Goal: Feedback & Contribution: Submit feedback/report problem

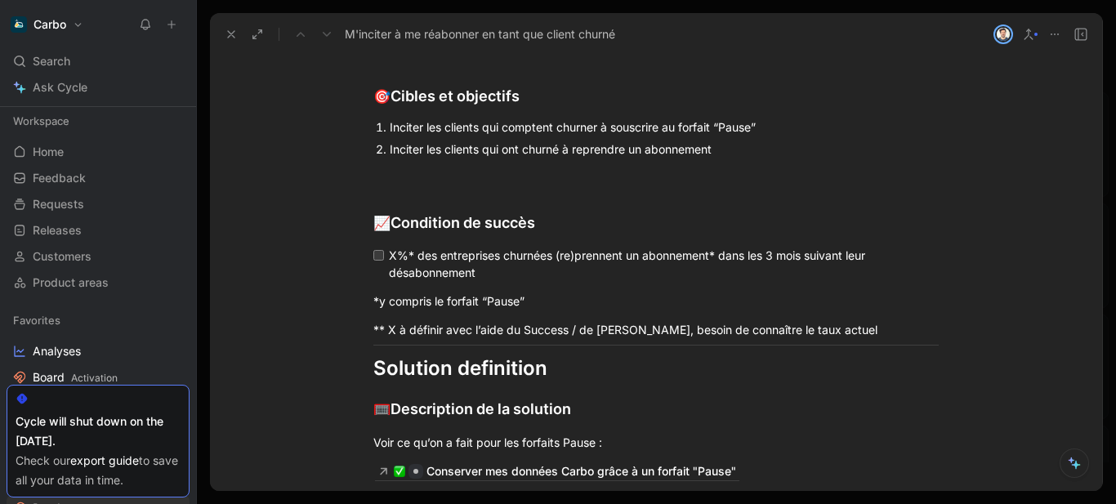
scroll to position [176, 0]
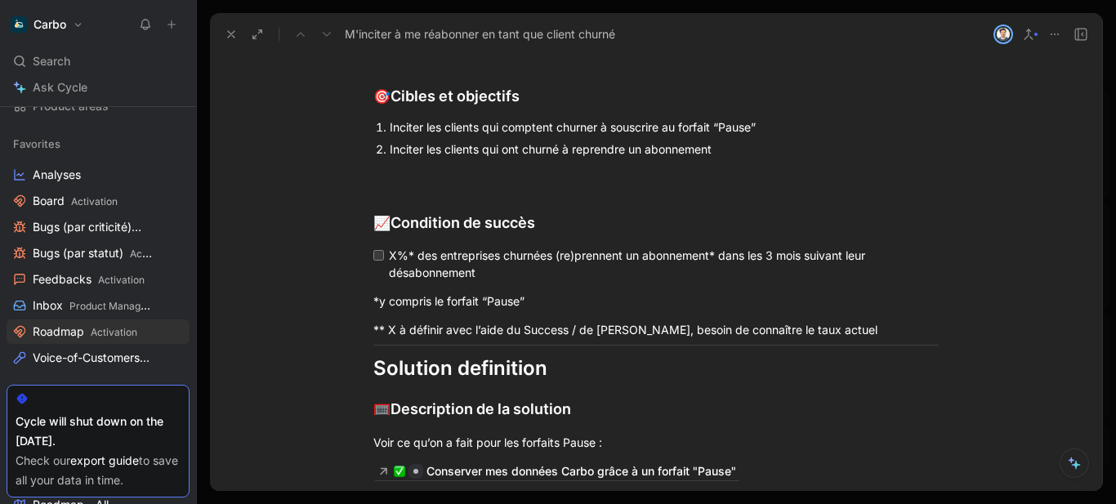
click at [441, 136] on div "Inciter les clients qui comptent churner à souscrire au forfait “Pause”" at bounding box center [664, 126] width 549 height 17
click at [375, 105] on icon "button" at bounding box center [374, 100] width 11 height 11
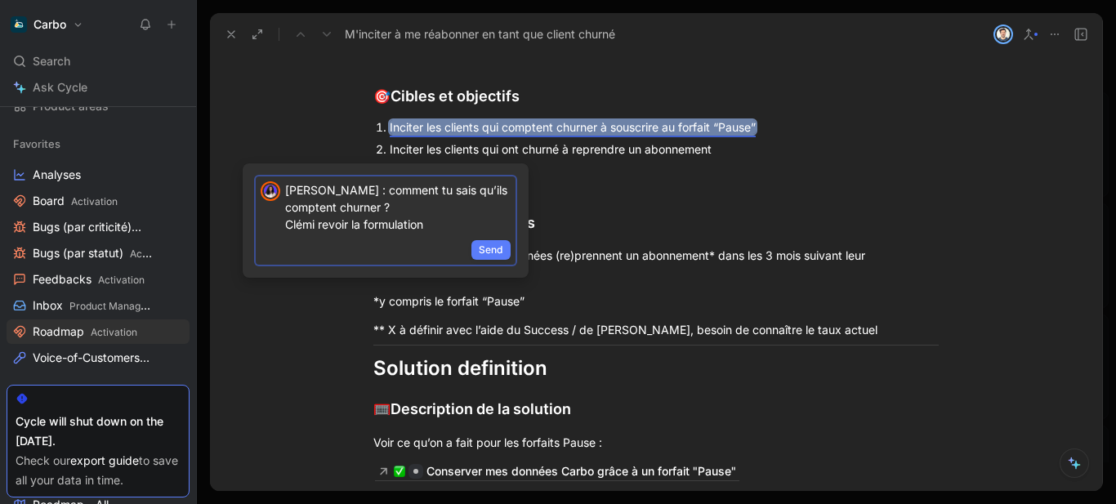
click at [494, 243] on span "Send" at bounding box center [491, 250] width 25 height 16
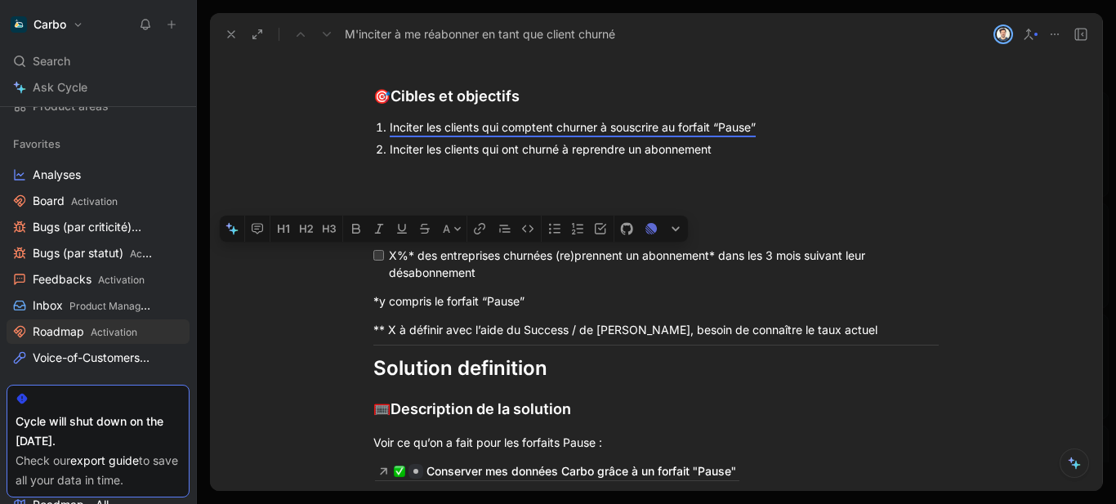
drag, startPoint x: 388, startPoint y: 254, endPoint x: 386, endPoint y: 273, distance: 18.9
click at [386, 273] on div "Problem definition 🧯 Quel problème souhaitons nous résoudre ? Expérience “Start…" at bounding box center [656, 140] width 892 height 1056
click at [265, 242] on button "button" at bounding box center [257, 229] width 25 height 26
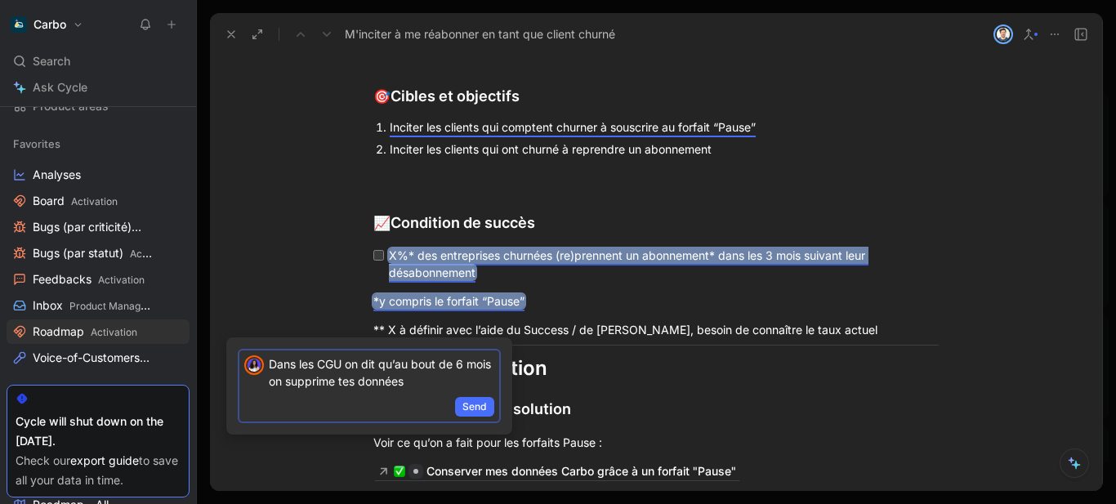
click at [284, 362] on p "Dans les CGU on dit qu’au bout de 6 mois on supprime tes données" at bounding box center [382, 372] width 226 height 34
click at [476, 377] on p "Antho : Dans les CGU on dit qu’au bout de 6 mois on supprime tes données" at bounding box center [382, 372] width 226 height 34
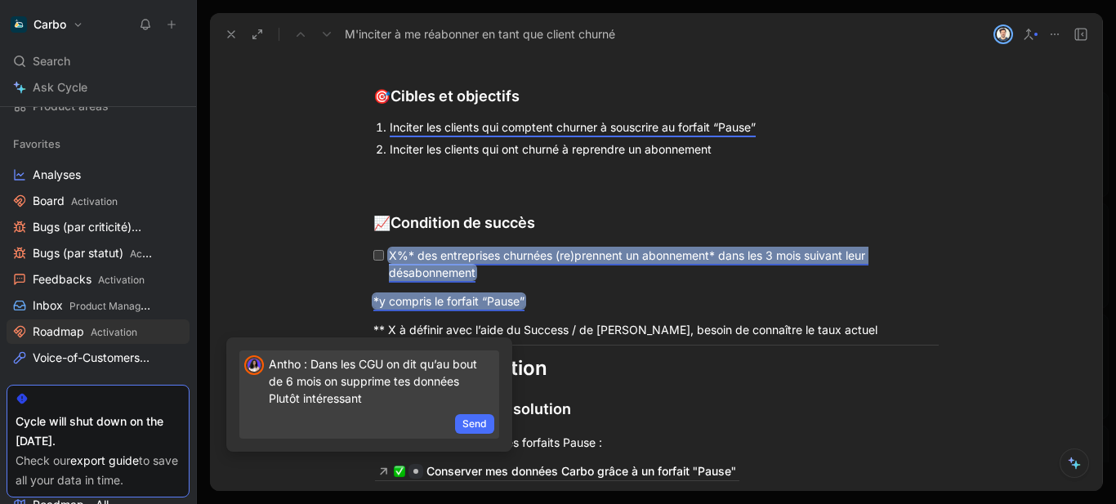
click at [373, 401] on p "Antho : Dans les CGU on dit qu’au bout de 6 mois on supprime tes données Plutôt…" at bounding box center [382, 380] width 226 height 51
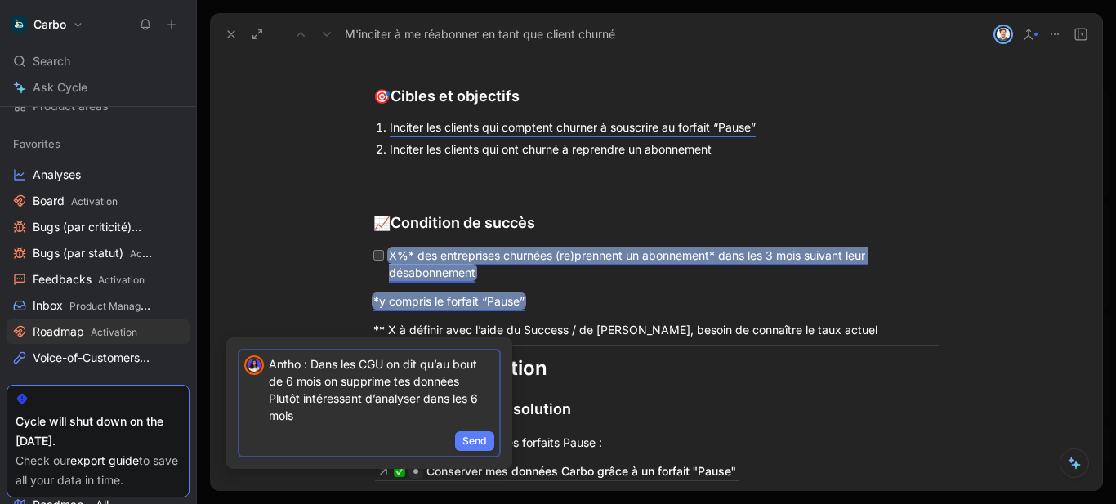
click at [482, 445] on span "Send" at bounding box center [474, 441] width 25 height 16
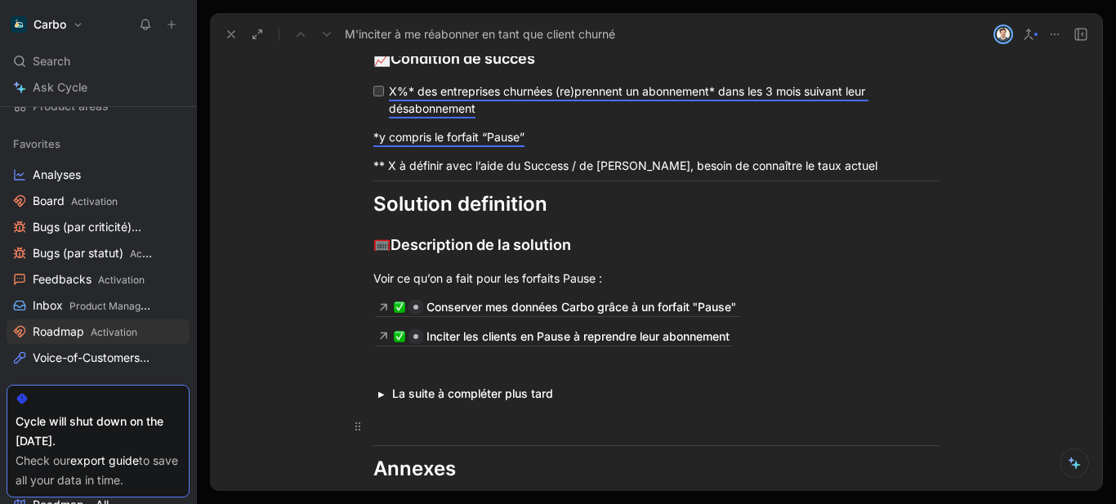
scroll to position [2048, 0]
click at [565, 286] on div "Voir ce qu’on a fait pour les forfaits Pause :" at bounding box center [655, 277] width 565 height 17
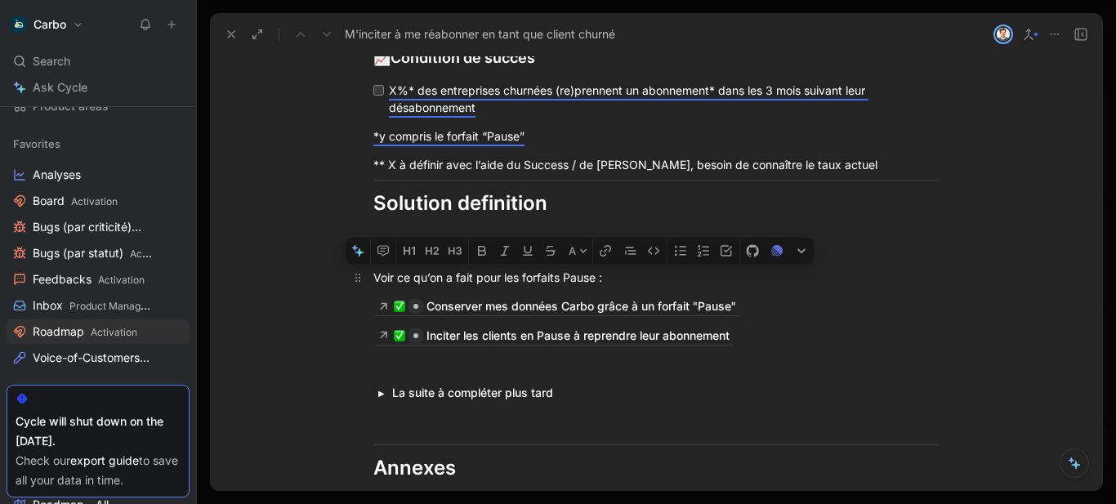
click at [565, 286] on div "Voir ce qu’on a fait pour les forfaits Pause :" at bounding box center [655, 277] width 565 height 17
click at [547, 286] on div "Voir ce qu’on a fait pour les forfaits Pause :" at bounding box center [655, 277] width 565 height 17
click at [289, 248] on icon "button" at bounding box center [290, 248] width 7 height 1
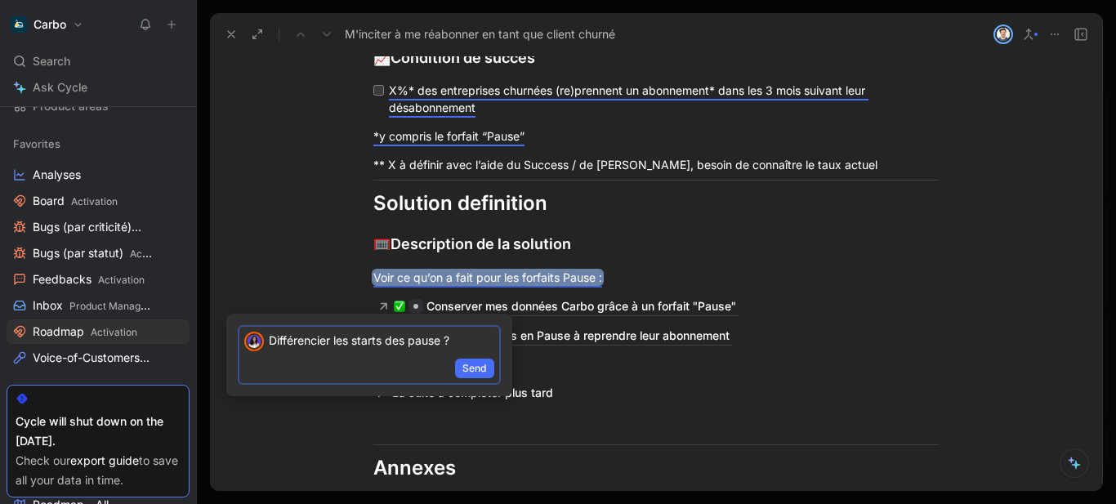
click at [288, 333] on p "Différencier les starts des pause ?" at bounding box center [382, 340] width 226 height 17
click at [346, 355] on p "[PERSON_NAME] : Différencier les starts des pause ?" at bounding box center [382, 349] width 226 height 34
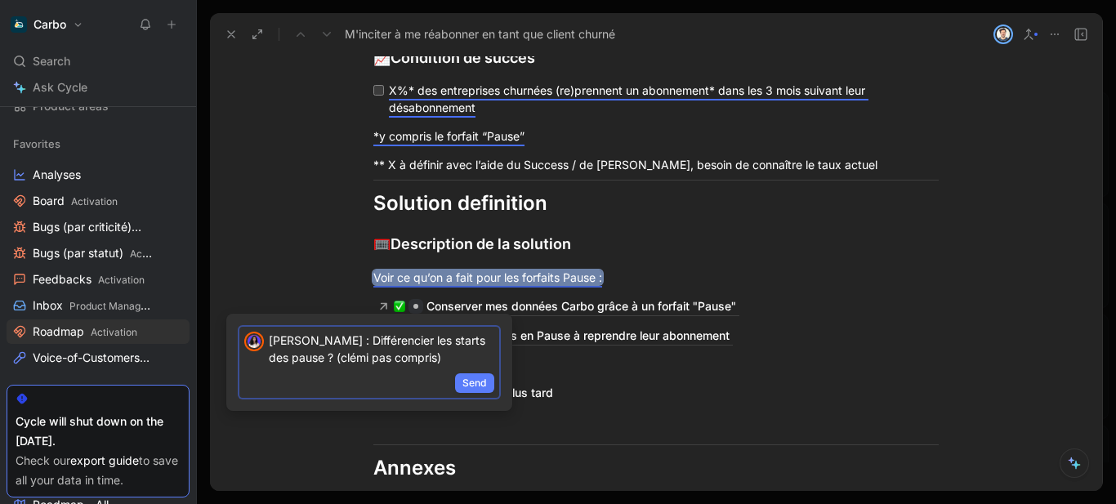
click at [475, 380] on span "Send" at bounding box center [474, 383] width 25 height 16
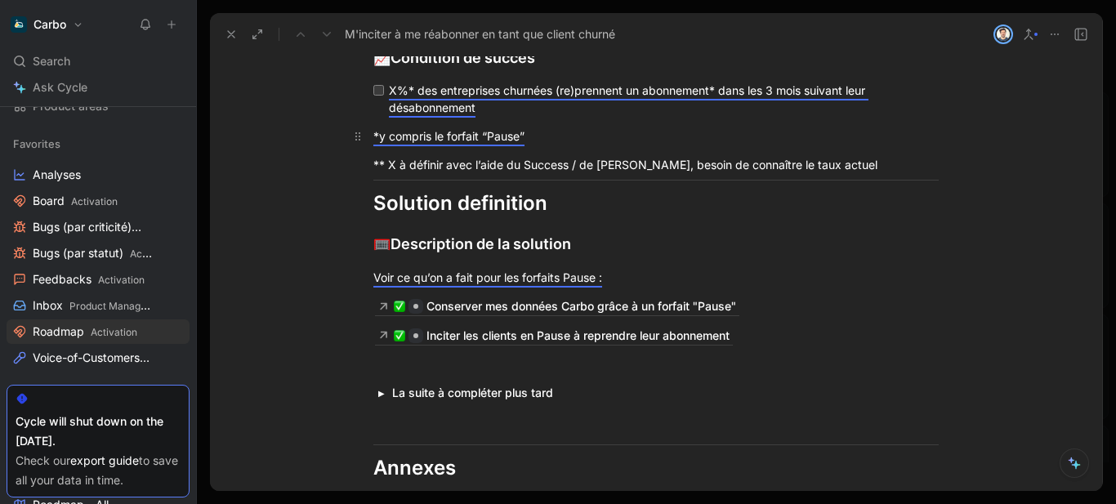
click at [582, 150] on p "*y compris le forfait “Pause”" at bounding box center [656, 136] width 628 height 27
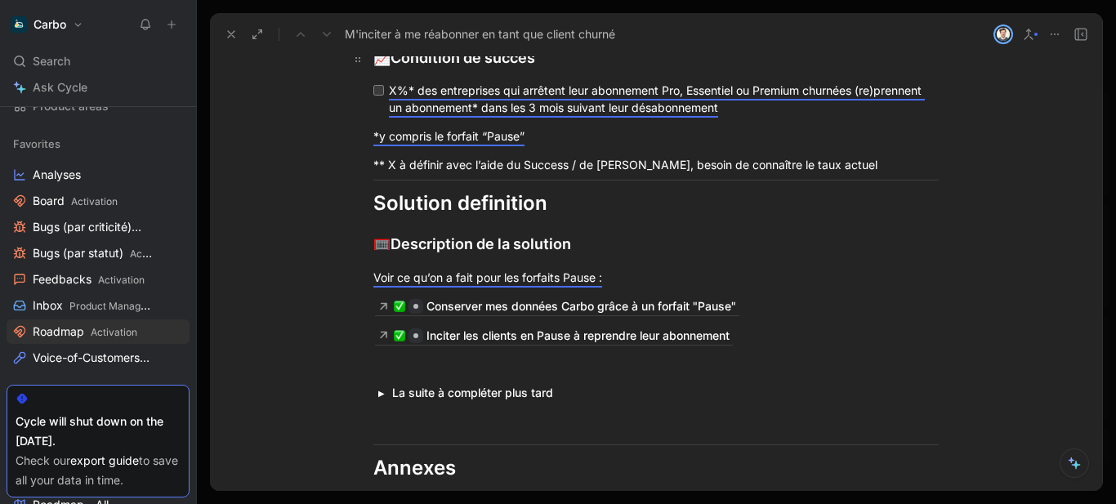
click at [728, 69] on div "📈 Condition de succès" at bounding box center [655, 58] width 565 height 23
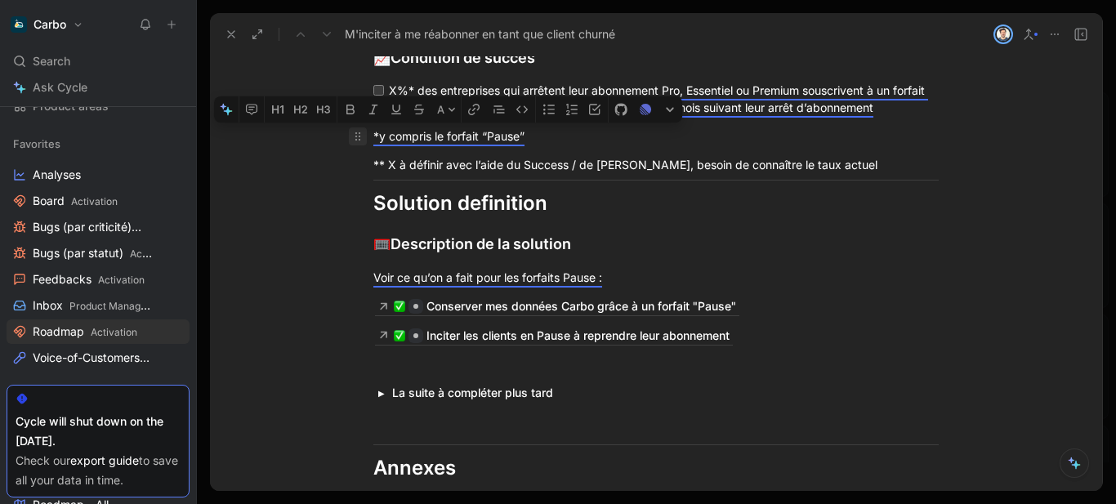
drag, startPoint x: 600, startPoint y: 163, endPoint x: 358, endPoint y: 154, distance: 242.0
click at [358, 150] on p "*y compris le forfait “Pause”" at bounding box center [656, 136] width 628 height 27
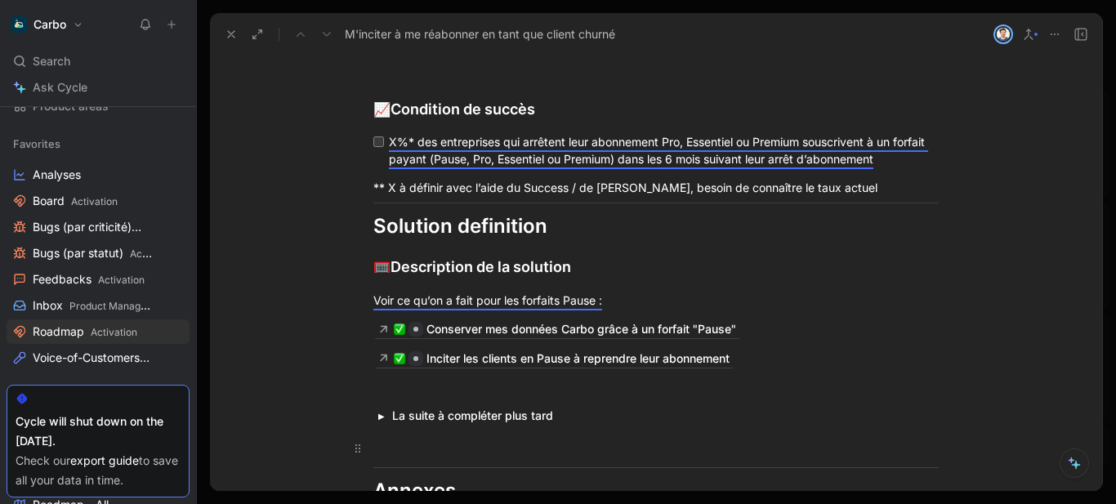
scroll to position [2024, 0]
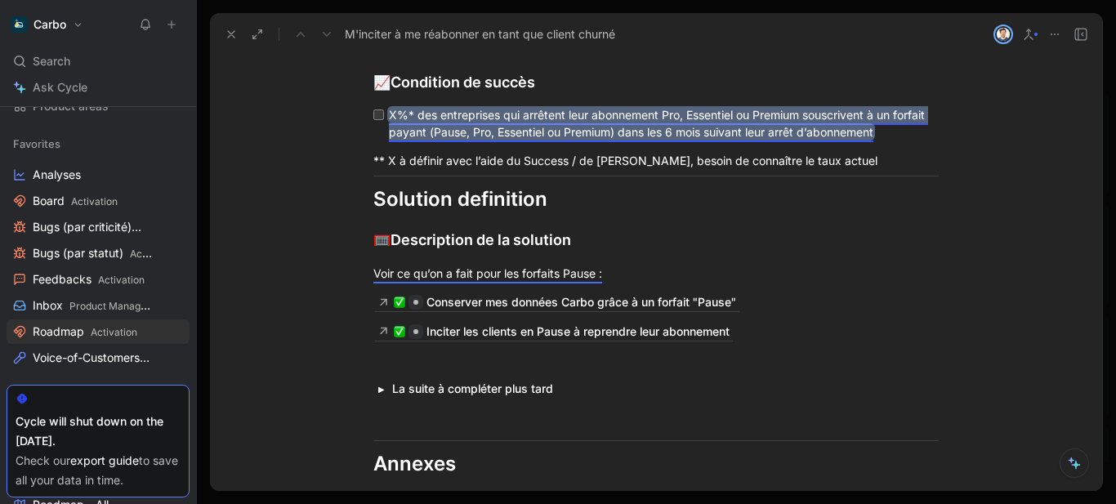
click at [626, 139] on mark "X%* des entreprises qui arrêtent leur abonnement Pro, Essentiel ou Premium sous…" at bounding box center [658, 123] width 539 height 31
click at [632, 139] on mark "X%* des entreprises qui arrêtent leur abonnement Pro, Essentiel ou Premium sous…" at bounding box center [658, 123] width 539 height 31
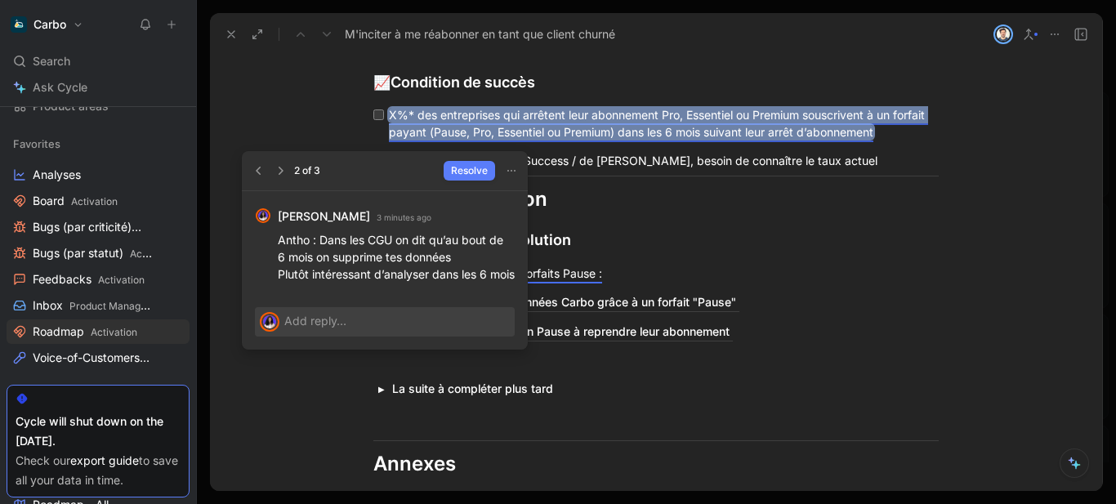
click at [476, 167] on span "Resolve" at bounding box center [469, 171] width 37 height 16
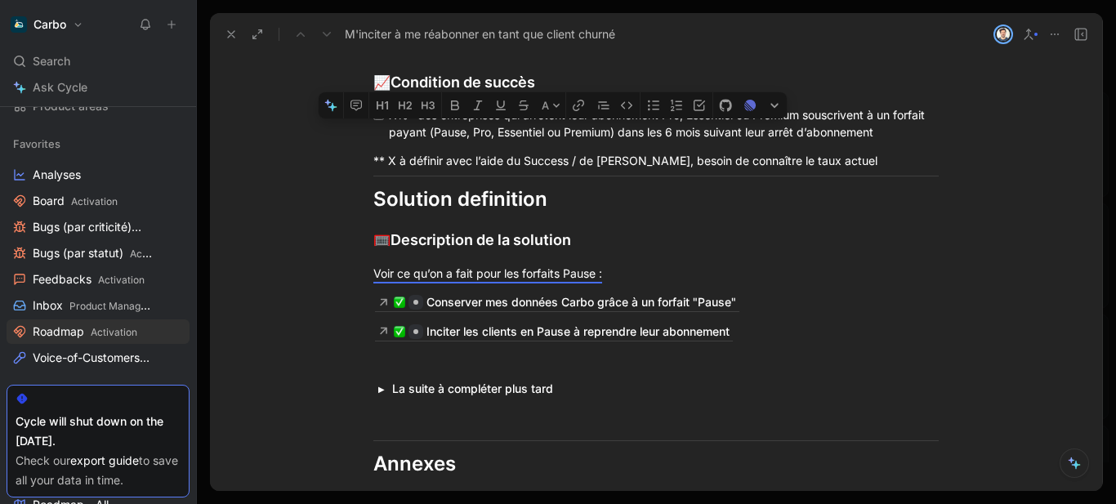
drag, startPoint x: 458, startPoint y: 156, endPoint x: 648, endPoint y: 155, distance: 189.6
click at [648, 139] on mark "X%* des entreprises qui arrêtent leur abonnement Pro, Essentiel ou Premium sous…" at bounding box center [658, 123] width 539 height 31
click at [480, 110] on icon "button" at bounding box center [478, 105] width 9 height 10
click at [718, 139] on mark "X%* des entreprises qui arrêtent leur abonnement Pro, Essentiel ou Premium sous…" at bounding box center [658, 123] width 539 height 31
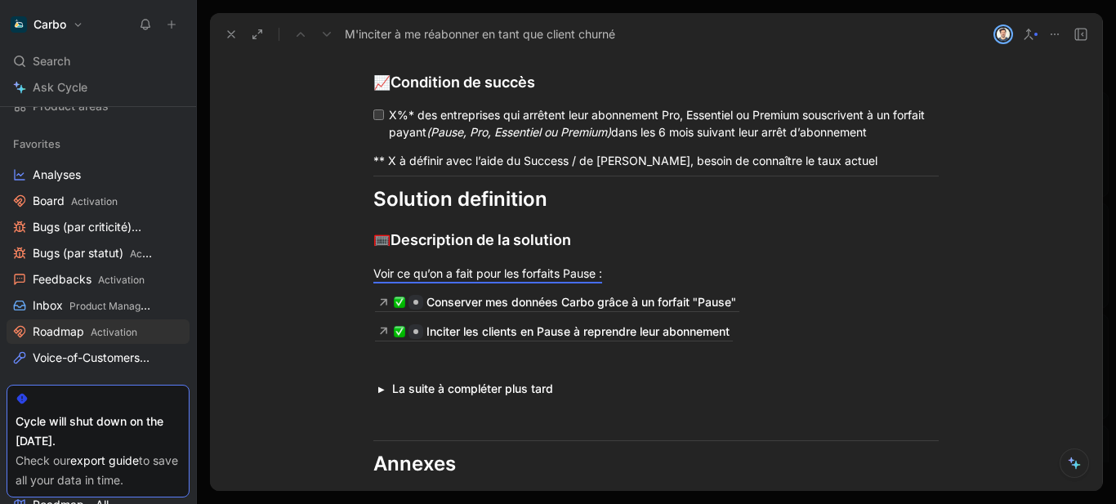
click at [803, 130] on mark "X%* des entreprises qui arrêtent leur abonnement Pro, Essentiel ou Premium sous…" at bounding box center [658, 123] width 539 height 31
click at [841, 139] on mark "X%* des entreprises qui arrêtent leur abonnement Pro, Essentiel ou Premium sous…" at bounding box center [658, 123] width 539 height 31
copy mark "X%* des entreprises qui arrêtent leur abonnement Pro, Essentiel ou Premium sous…"
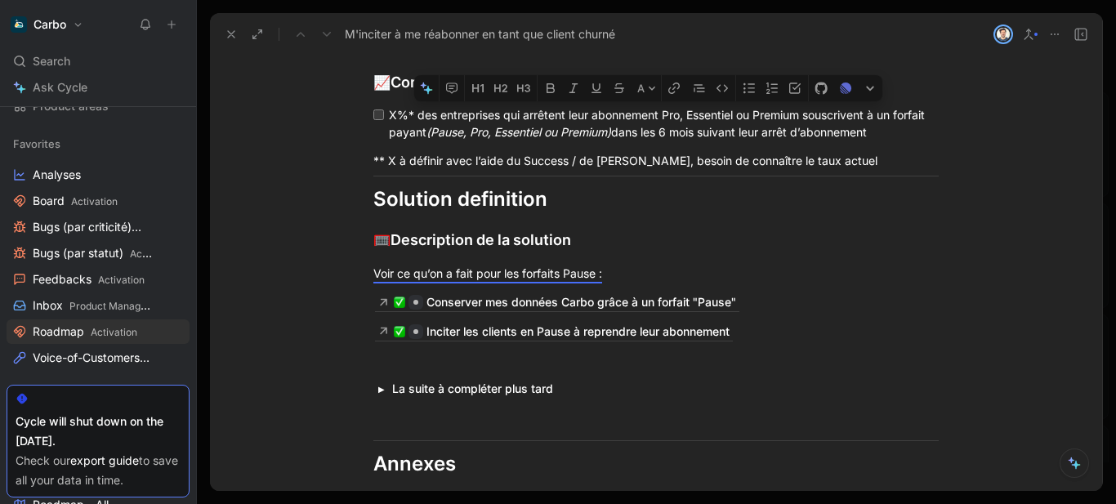
click at [913, 141] on div "X%* des entreprises qui arrêtent leur abonnement Pro, Essentiel ou Premium sous…" at bounding box center [662, 123] width 547 height 34
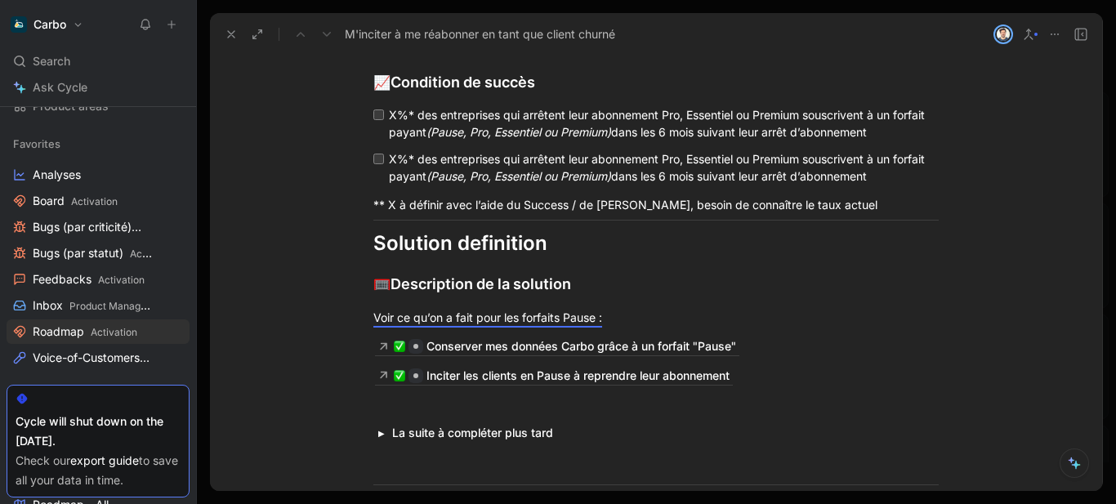
scroll to position [2088, 0]
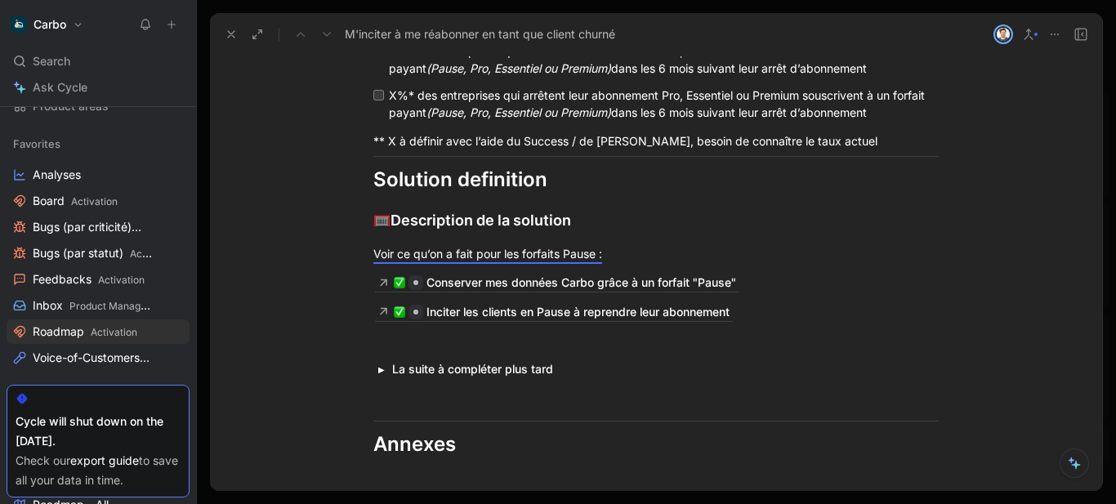
click at [804, 112] on div "X%* des entreprises qui arrêtent leur abonnement Pro, Essentiel ou Premium sous…" at bounding box center [662, 104] width 547 height 34
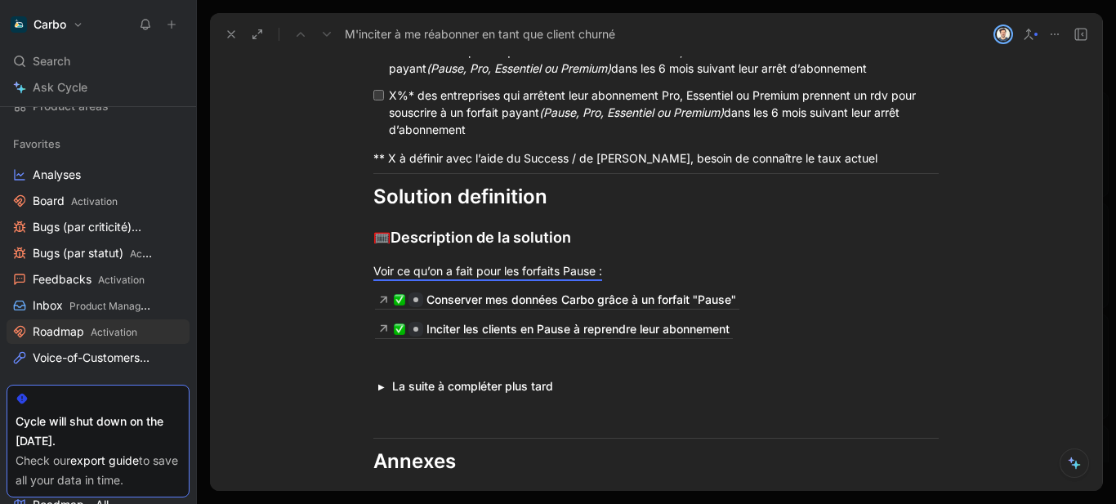
click at [469, 125] on div "X%* des entreprises qui arrêtent leur abonnement Pro, Essentiel ou Premium pren…" at bounding box center [662, 112] width 547 height 51
click at [243, 82] on button "button" at bounding box center [251, 69] width 25 height 26
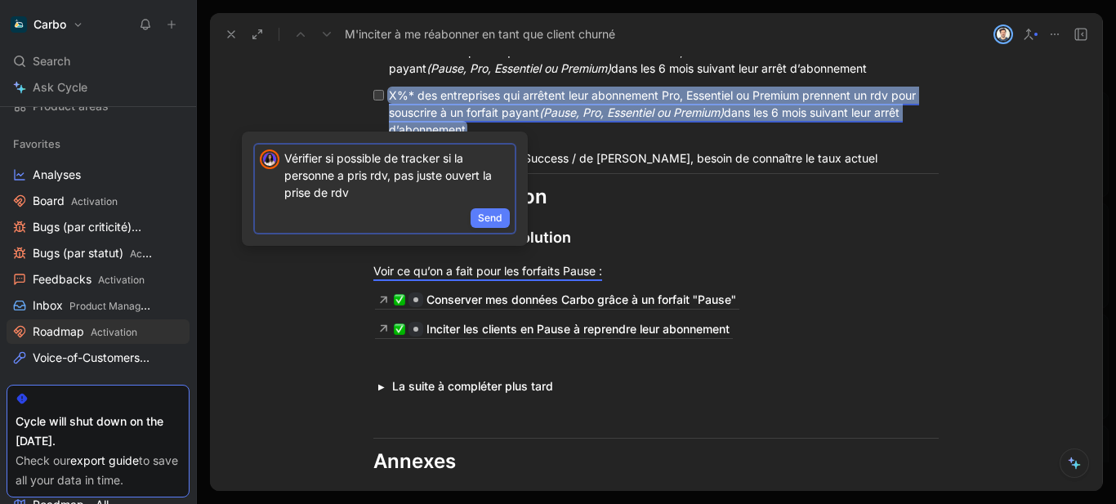
click at [483, 216] on span "Send" at bounding box center [490, 218] width 25 height 16
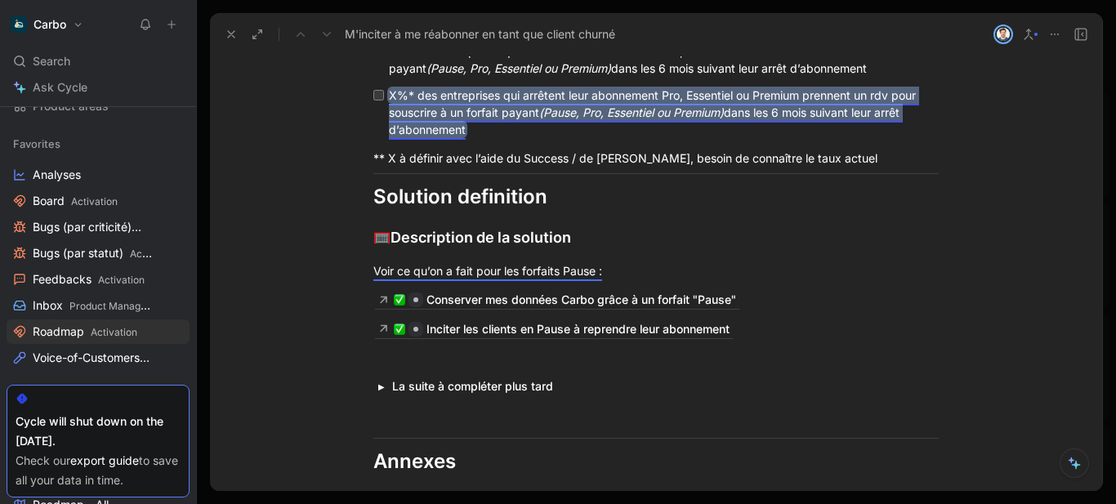
click at [449, 133] on mark "X%* des entreprises qui arrêtent leur abonnement Pro, Essentiel ou Premium pren…" at bounding box center [654, 112] width 530 height 48
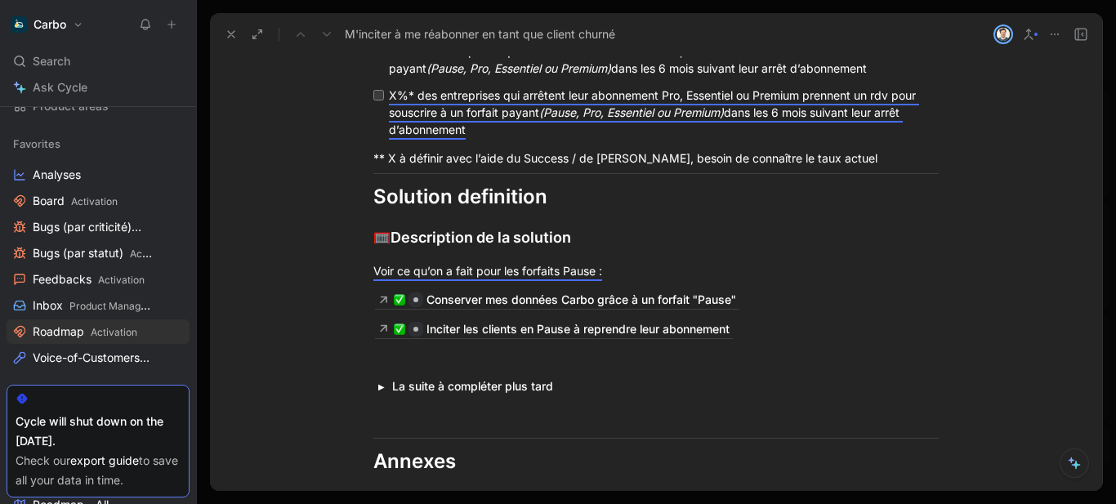
click at [453, 123] on div "X%* des entreprises qui arrêtent leur abonnement Pro, Essentiel ou Premium pren…" at bounding box center [662, 112] width 547 height 51
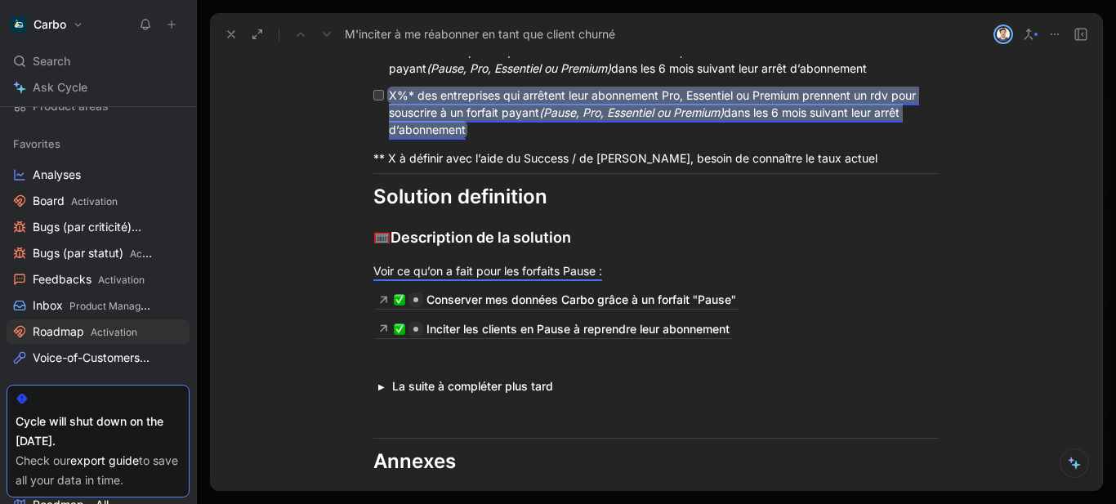
click at [414, 115] on mark "X%* des entreprises qui arrêtent leur abonnement Pro, Essentiel ou Premium pren…" at bounding box center [654, 112] width 530 height 48
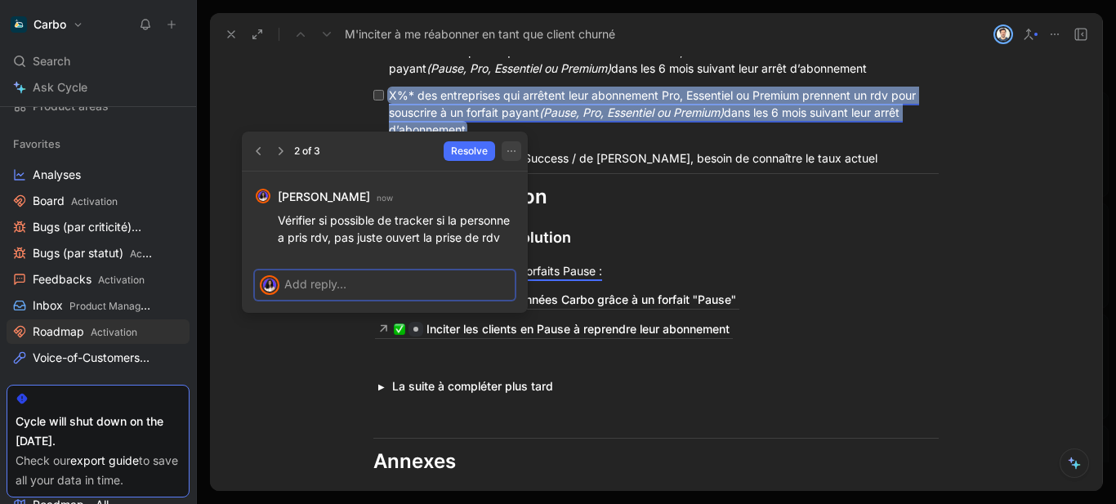
click at [511, 150] on use "button" at bounding box center [511, 151] width 8 height 2
click at [509, 193] on icon "button" at bounding box center [504, 194] width 13 height 13
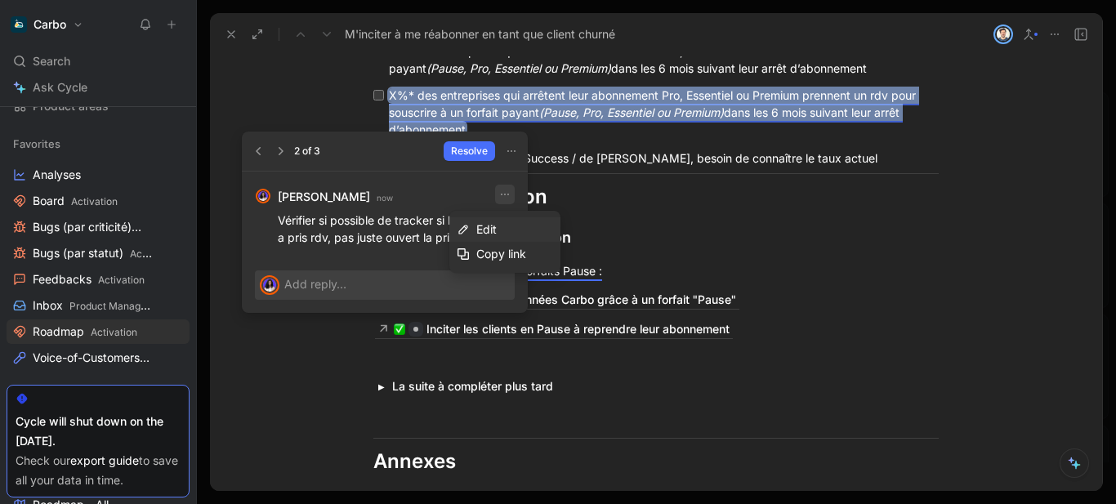
click at [516, 226] on div "Edit" at bounding box center [514, 230] width 77 height 20
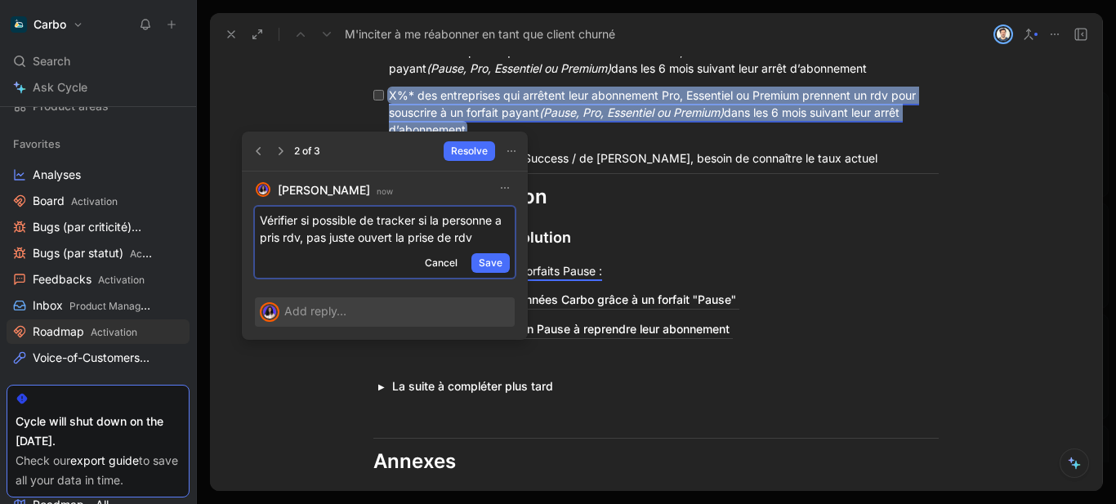
click at [303, 222] on p "Vérifier si possible de tracker si la personne a pris rdv, pas juste ouvert la …" at bounding box center [385, 229] width 250 height 34
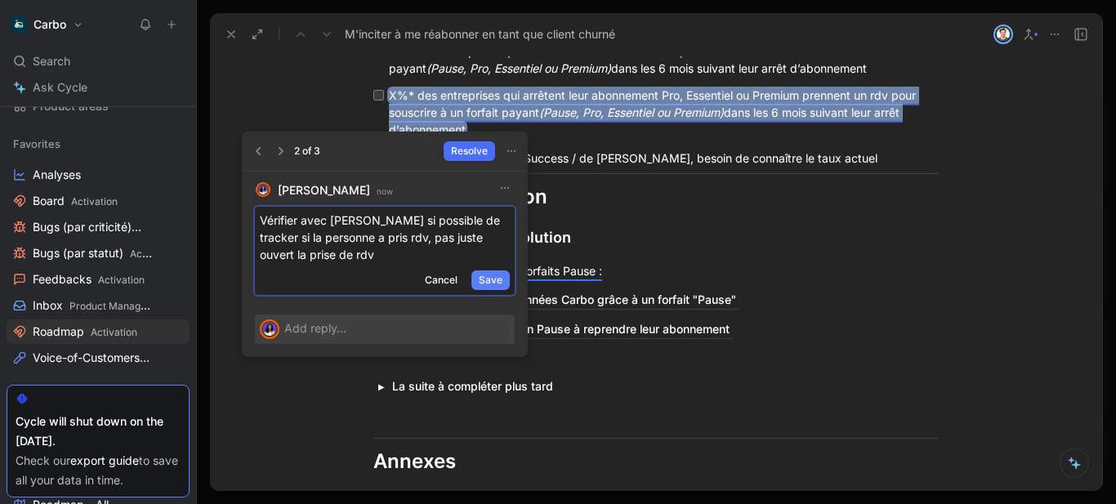
click at [493, 277] on span "Save" at bounding box center [491, 280] width 24 height 16
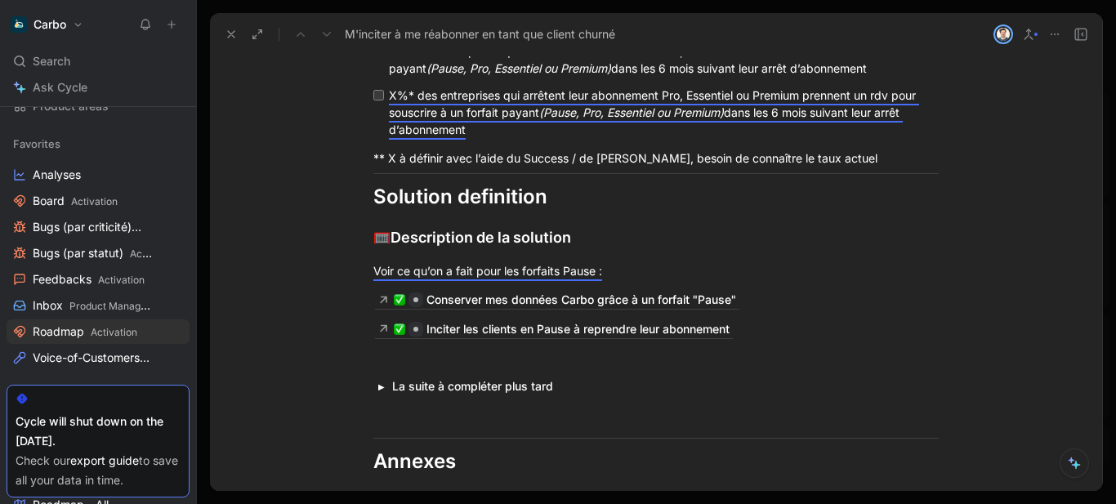
click at [510, 75] on em "(Pause, Pro, Essentiel ou Premium)" at bounding box center [519, 68] width 185 height 14
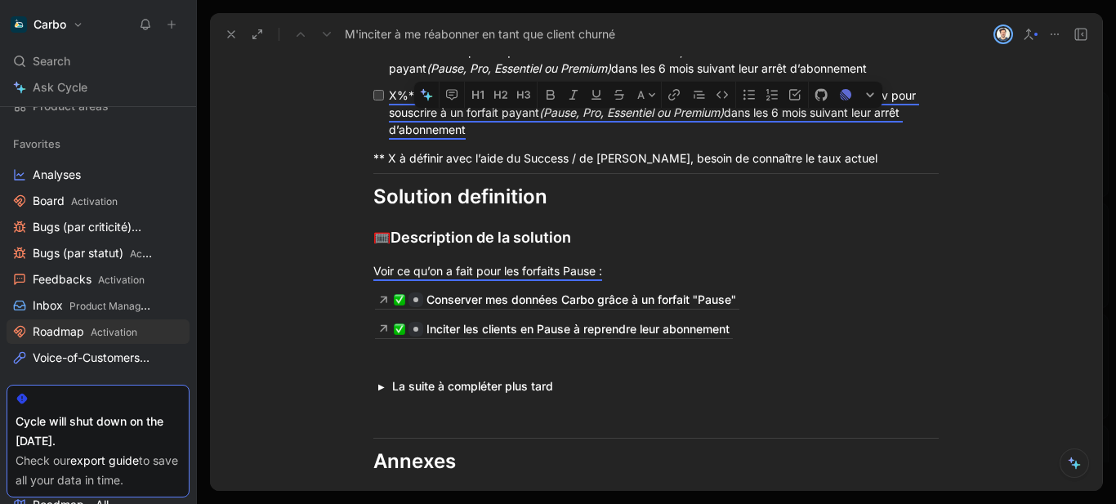
click at [512, 138] on div "X%* des entreprises qui arrêtent leur abonnement Pro, Essentiel ou Premium pren…" at bounding box center [662, 112] width 547 height 51
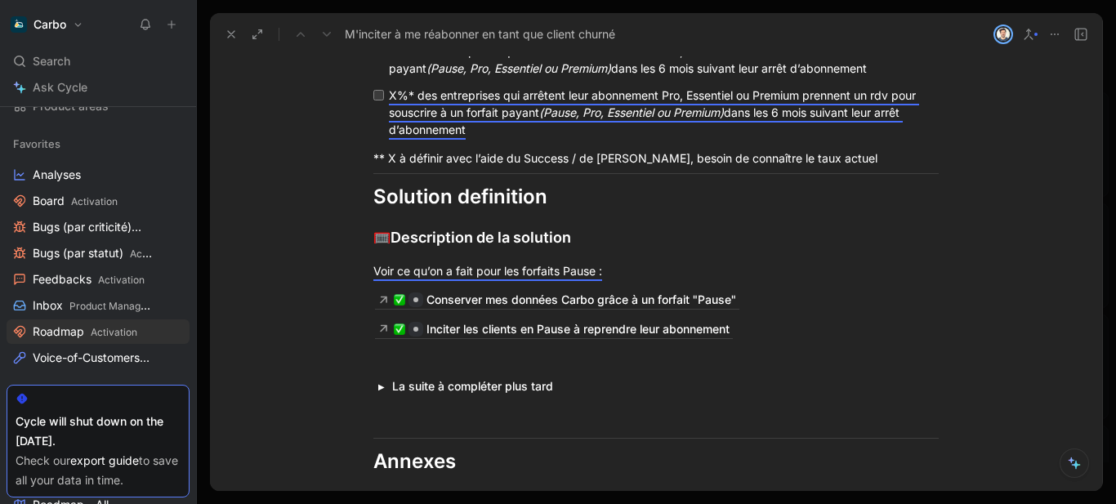
click at [946, 117] on ul "X%* des entreprises qui arrêtent leur abonnement Pro, Essentiel ou Premium sous…" at bounding box center [656, 90] width 628 height 105
click at [579, 166] on p "** X à définir avec l’aide du Success / de [PERSON_NAME], besoin de connaître l…" at bounding box center [656, 158] width 628 height 27
click at [501, 77] on div "X%* des entreprises qui arrêtent leur abonnement Pro, Essentiel ou Premium sous…" at bounding box center [662, 59] width 547 height 34
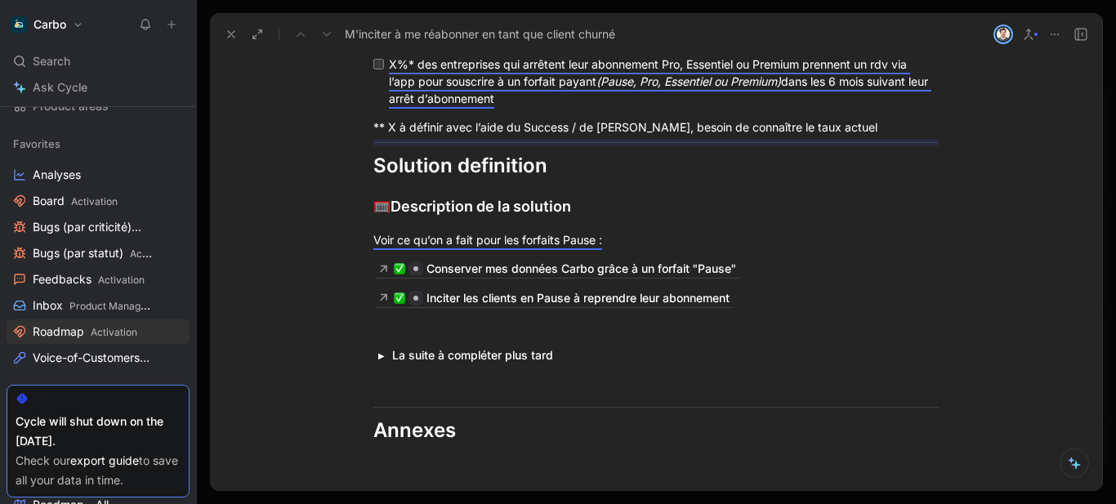
scroll to position [2075, 0]
click at [534, 106] on div "X%* des entreprises qui arrêtent leur abonnement Pro, Essentiel ou Premium pren…" at bounding box center [662, 80] width 547 height 51
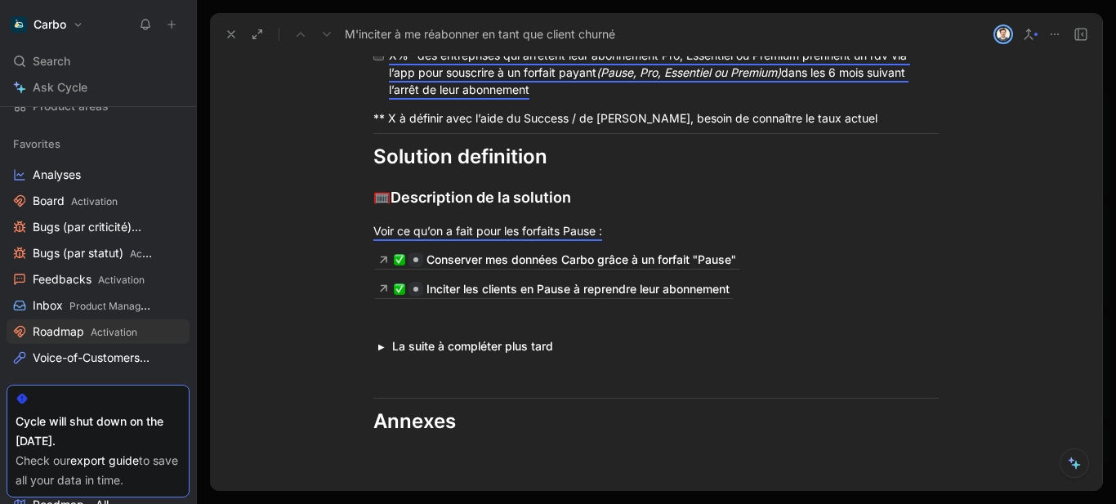
click at [552, 98] on div "X%* des entreprises qui arrêtent leur abonnement Pro, Essentiel ou Premium pren…" at bounding box center [662, 72] width 547 height 51
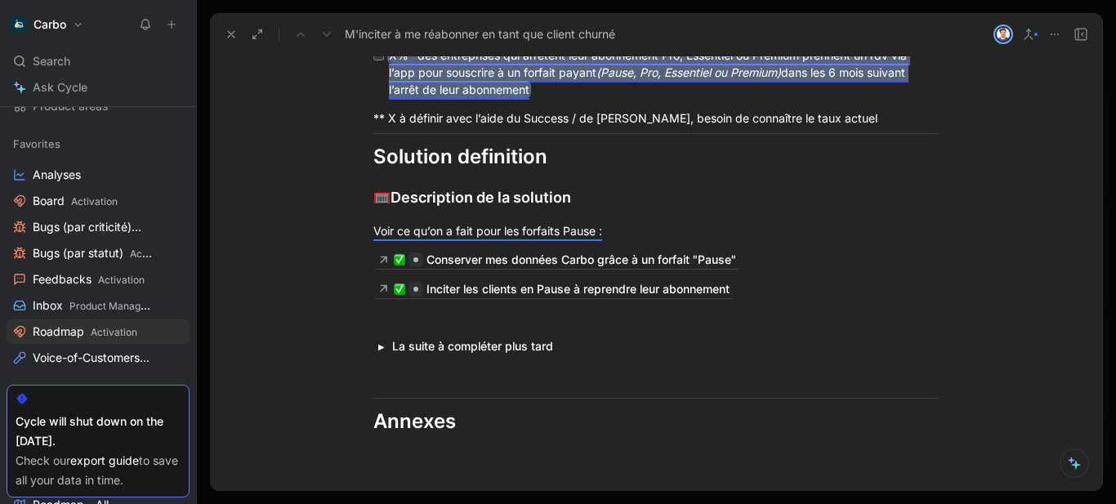
click at [494, 96] on mark "X%* des entreprises qui arrêtent leur abonnement Pro, Essentiel ou Premium pren…" at bounding box center [649, 72] width 521 height 48
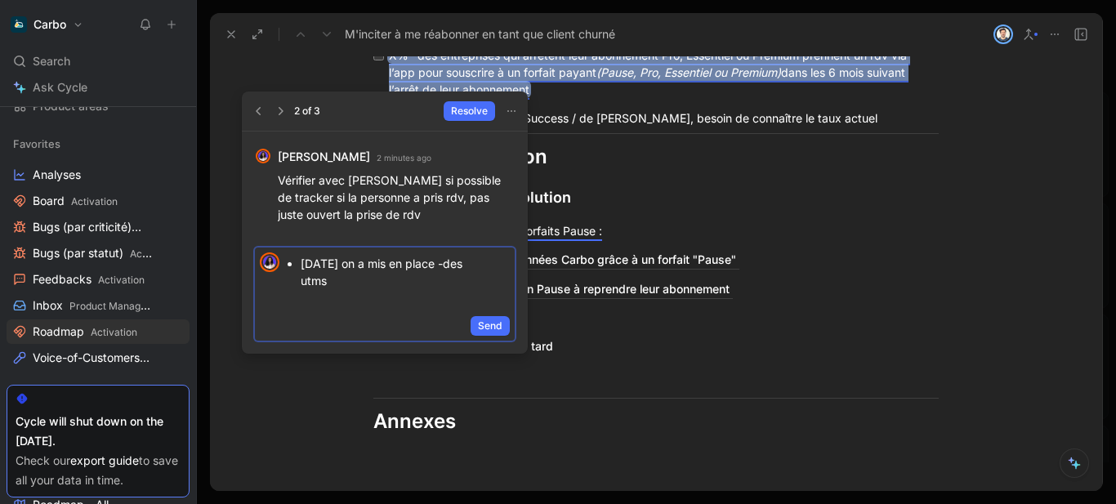
click at [388, 278] on p "[DATE] on a mis en place -des utms" at bounding box center [390, 280] width 178 height 56
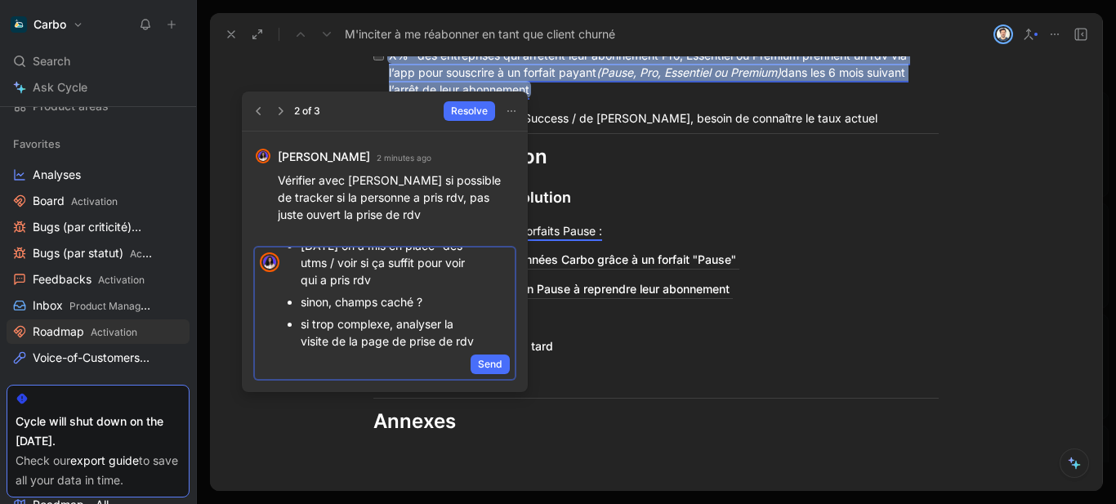
scroll to position [35, 0]
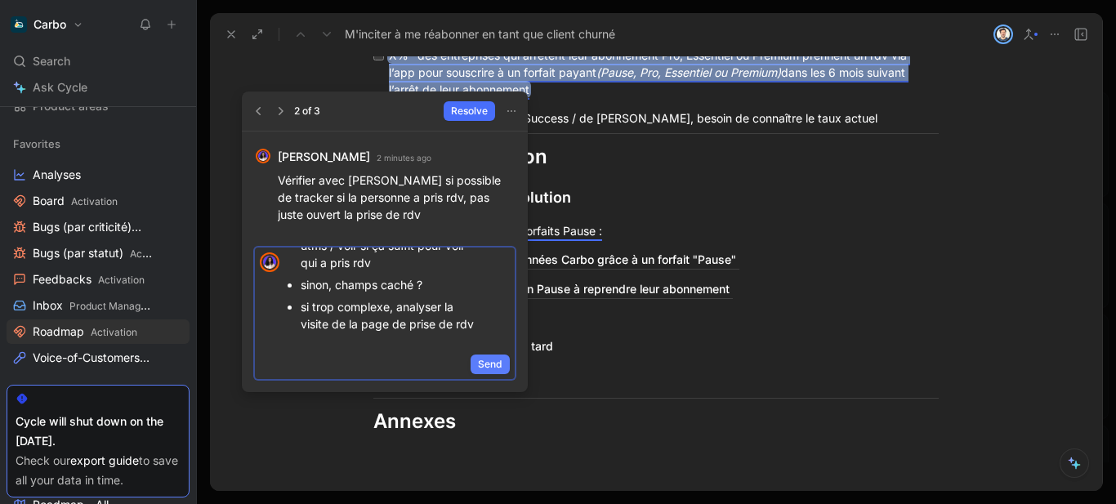
click at [495, 361] on span "Send" at bounding box center [490, 364] width 25 height 16
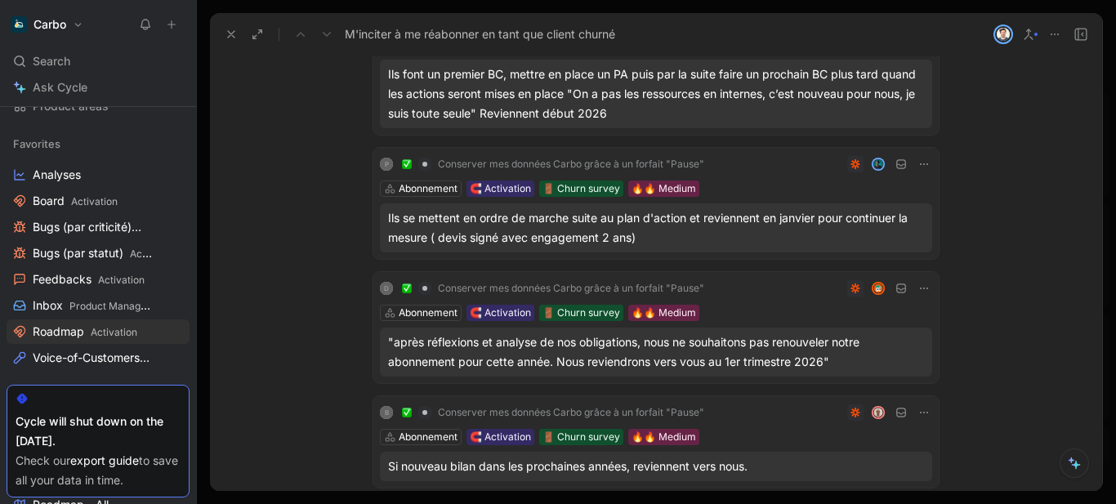
scroll to position [0, 0]
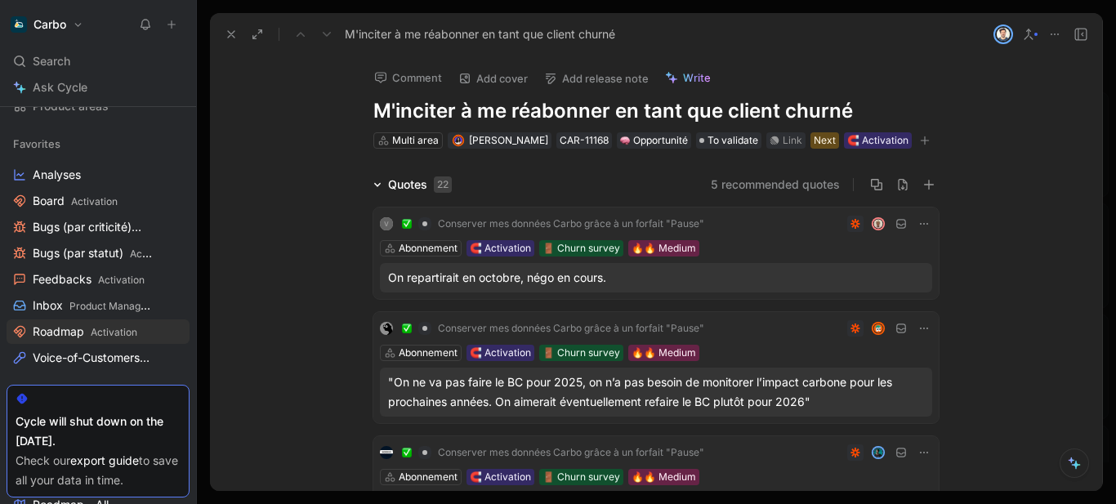
drag, startPoint x: 221, startPoint y: 129, endPoint x: 203, endPoint y: 145, distance: 23.8
click at [203, 145] on div "Requests Views Roadmap Activation Share Settings Later Bénéficier d'une platefo…" at bounding box center [656, 252] width 919 height 504
drag, startPoint x: 892, startPoint y: 181, endPoint x: 578, endPoint y: 197, distance: 314.1
click at [578, 197] on div "Comment Add cover Add release note Write M'inciter à me réabonner en tant que c…" at bounding box center [656, 273] width 892 height 436
click at [749, 135] on span "To validate" at bounding box center [733, 140] width 51 height 16
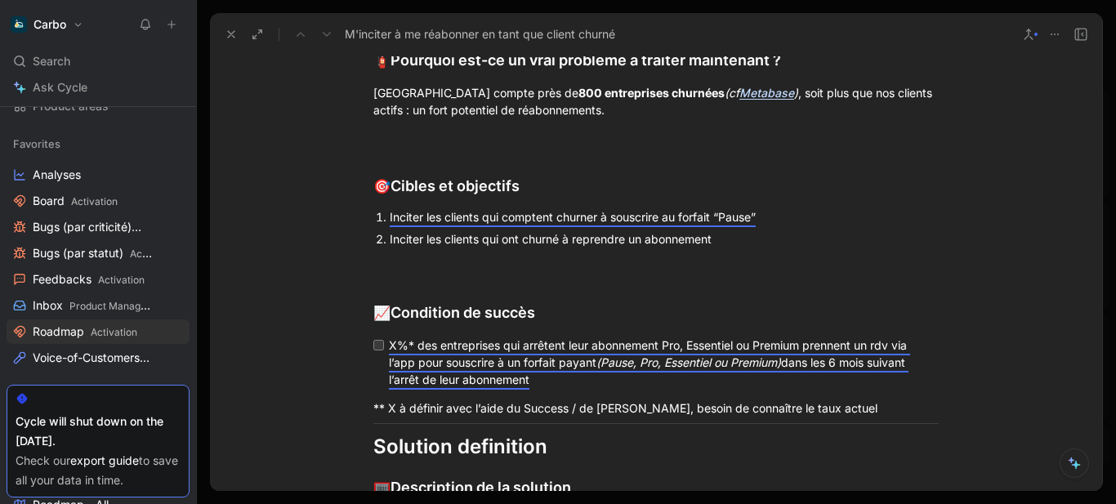
scroll to position [1816, 0]
click at [534, 181] on div "🎯 Cibles et objectifs" at bounding box center [655, 185] width 565 height 23
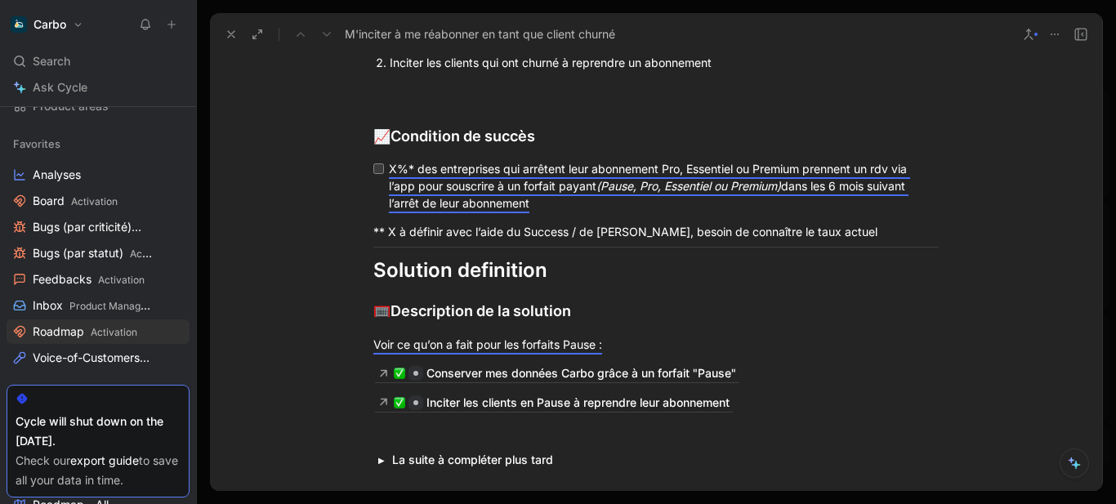
scroll to position [1917, 0]
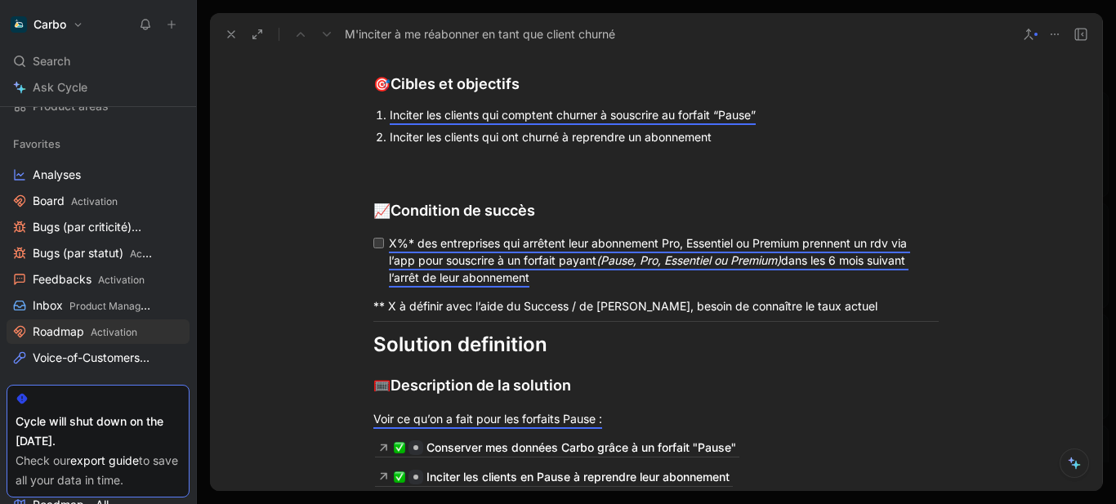
click at [739, 141] on div "Inciter les clients qui ont churné à reprendre un abonnement" at bounding box center [664, 136] width 549 height 17
click at [610, 88] on div "🎯 Cibles et objectifs" at bounding box center [655, 84] width 565 height 23
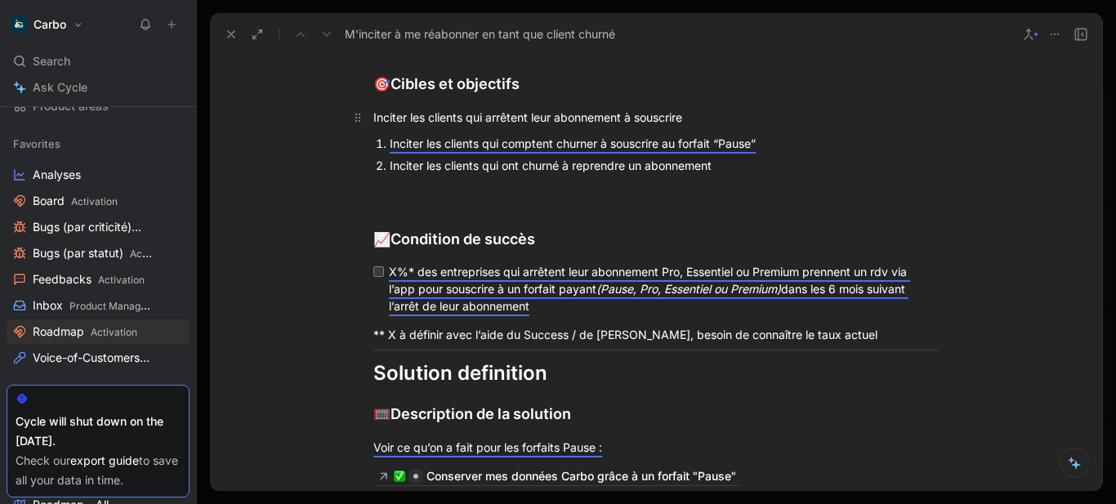
click at [623, 116] on div "Inciter les clients qui arrêtent leur abonnement à souscrire" at bounding box center [655, 117] width 565 height 17
click at [836, 120] on div "Inciter les clients qui arrêtent leur abonnement Pro, Essentiel ou Premium à so…" at bounding box center [655, 117] width 565 height 17
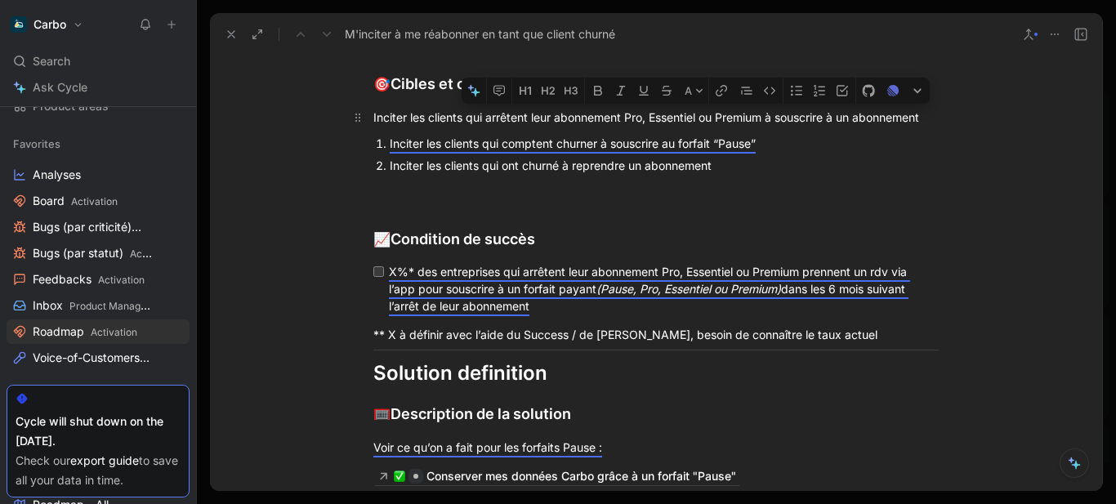
drag, startPoint x: 786, startPoint y: 106, endPoint x: 768, endPoint y: 112, distance: 18.9
click at [768, 112] on div "Inciter les clients qui arrêtent leur abonnement Pro, Essentiel ou Premium à so…" at bounding box center [655, 117] width 565 height 17
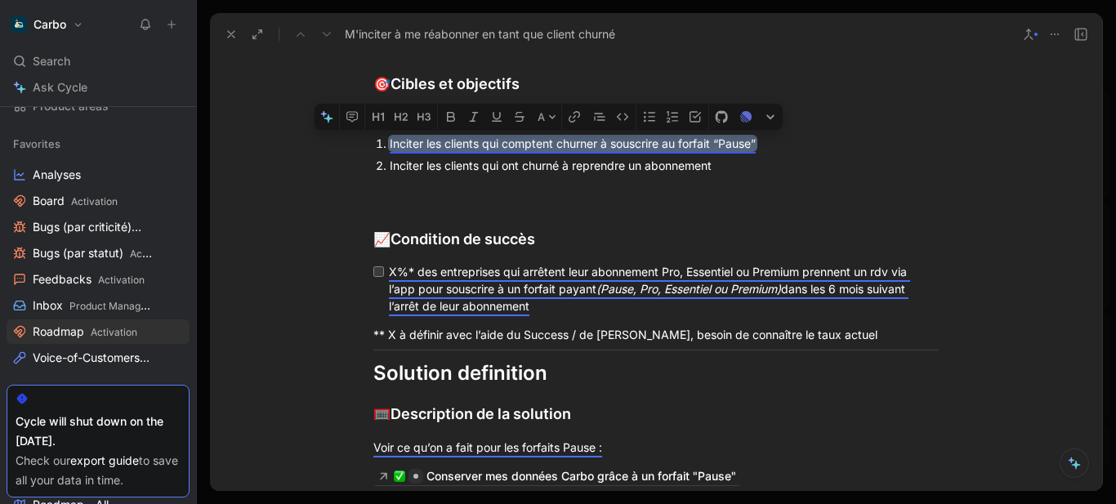
drag, startPoint x: 745, startPoint y: 165, endPoint x: 386, endPoint y: 142, distance: 359.4
click at [386, 142] on ol "Inciter les clients qui comptent churner à souscrire au forfait “Pause” Inciter…" at bounding box center [656, 154] width 628 height 44
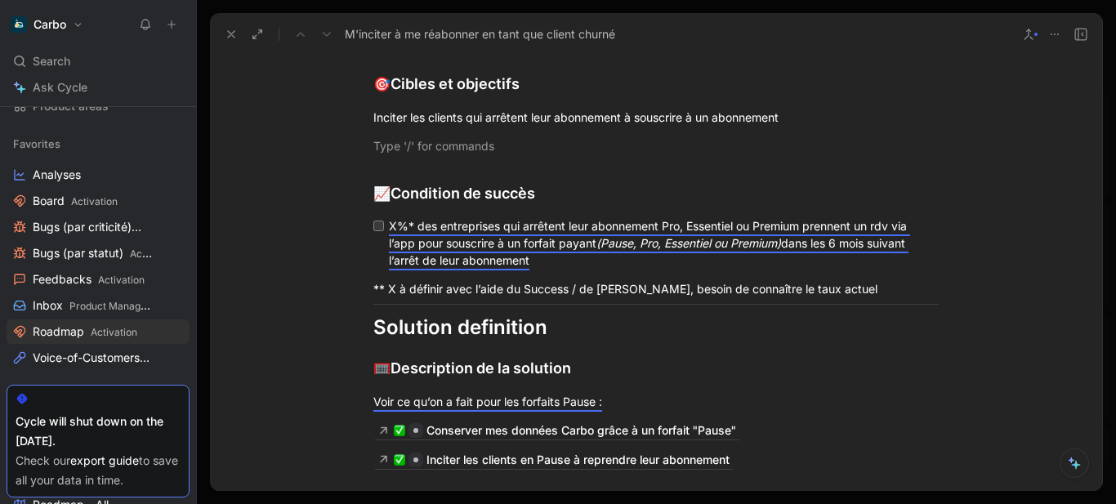
scroll to position [1921, 0]
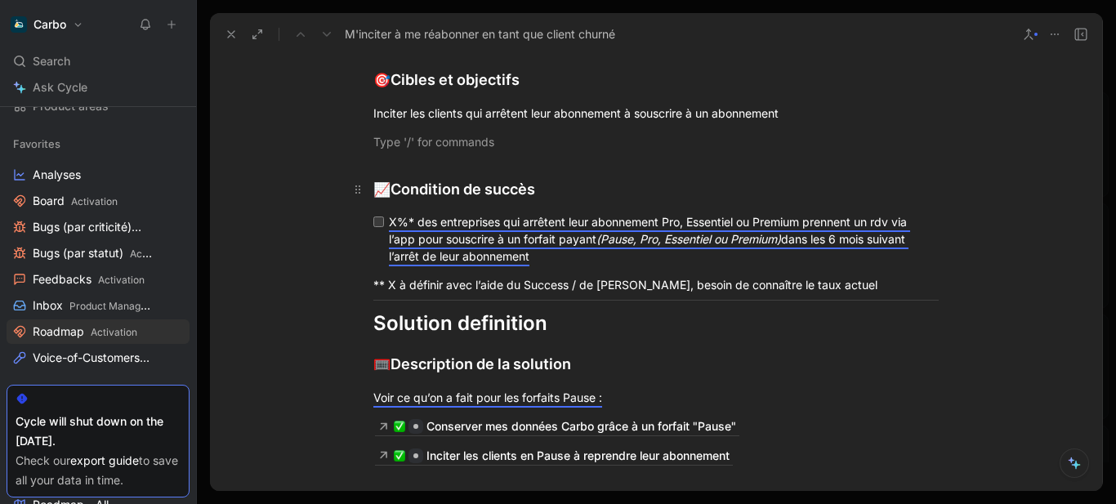
click at [387, 157] on h2 "📈 Condition de succès" at bounding box center [656, 182] width 628 height 51
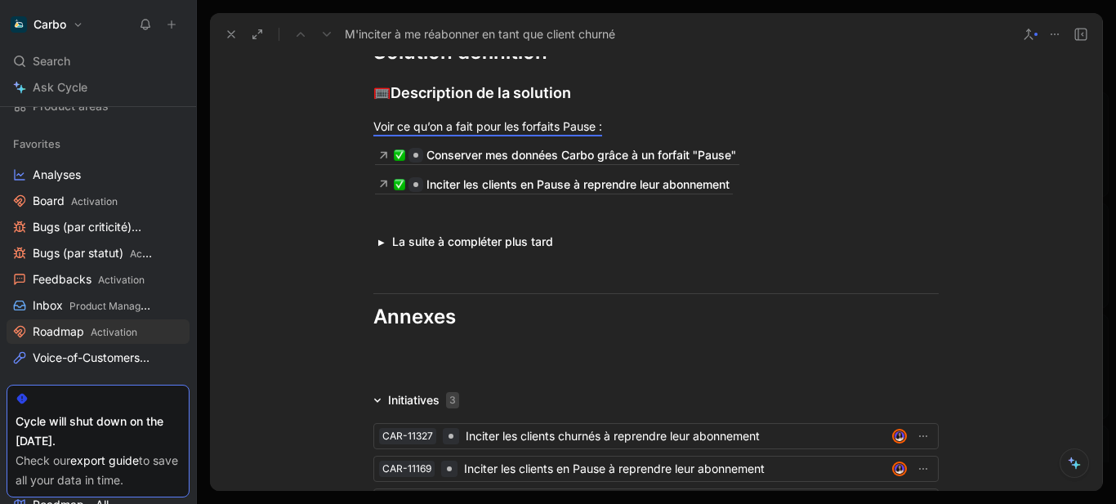
scroll to position [2191, 0]
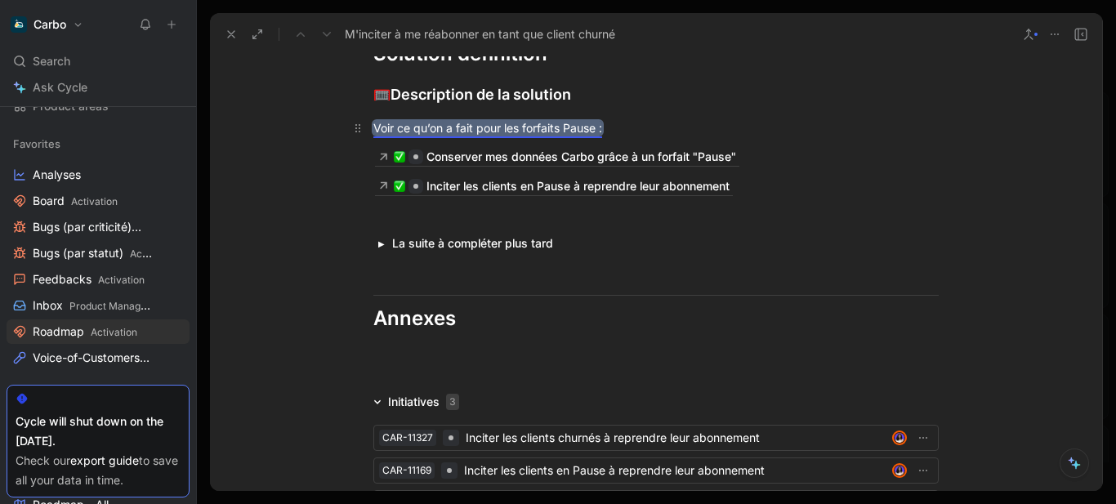
click at [469, 130] on mark "Voir ce qu’on a fait pour les forfaits Pause :" at bounding box center [487, 128] width 229 height 14
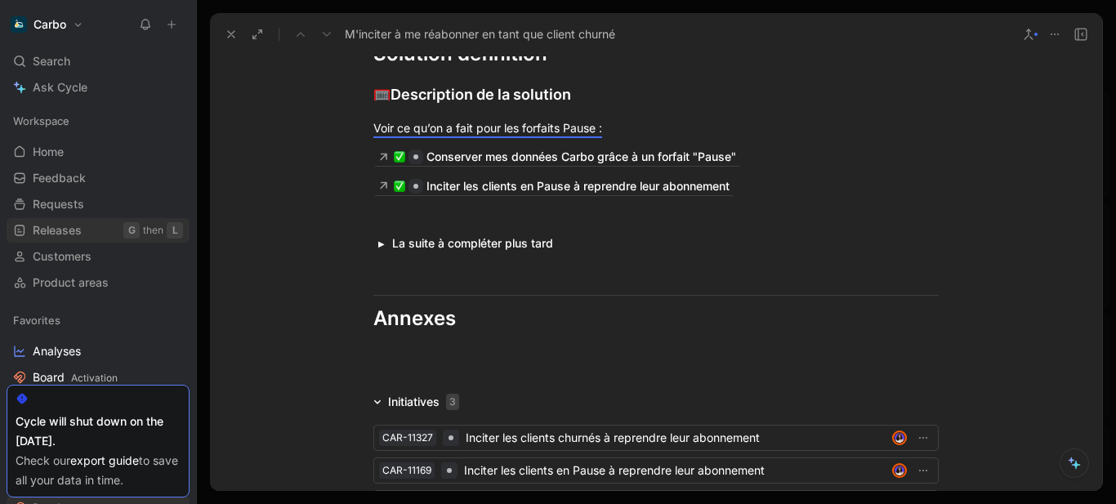
click at [67, 232] on span "Releases" at bounding box center [57, 230] width 49 height 16
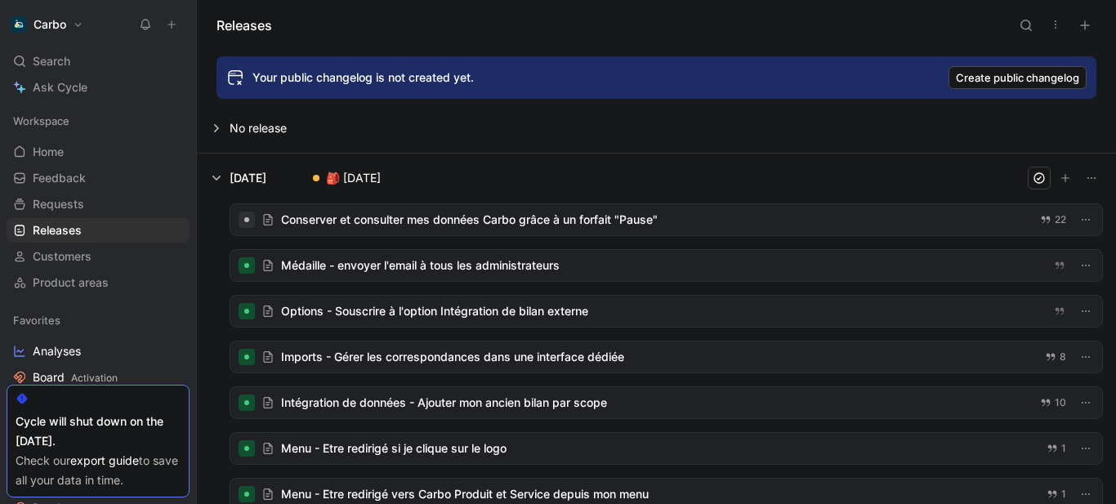
scroll to position [1, 0]
click at [587, 226] on div at bounding box center [666, 220] width 872 height 31
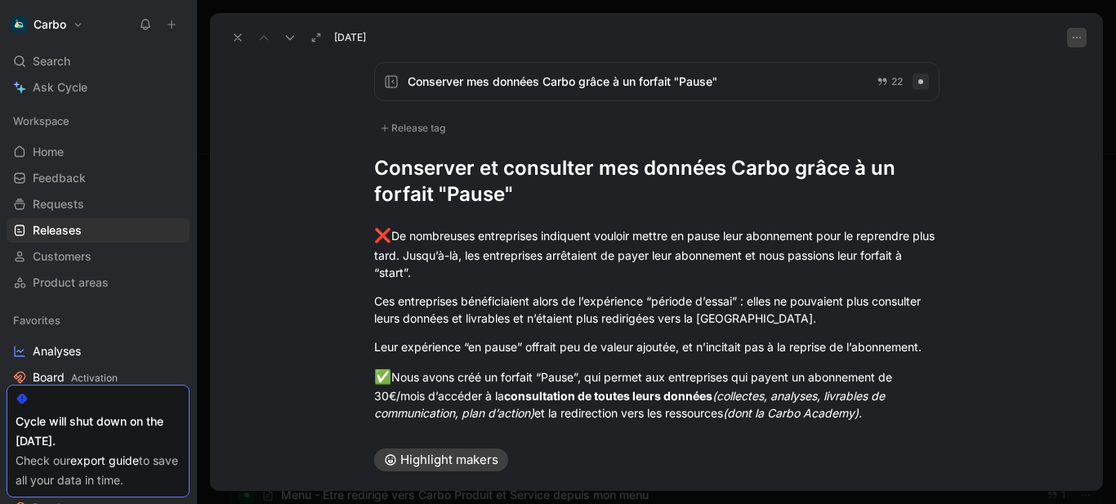
click at [1076, 38] on icon "button" at bounding box center [1076, 37] width 13 height 13
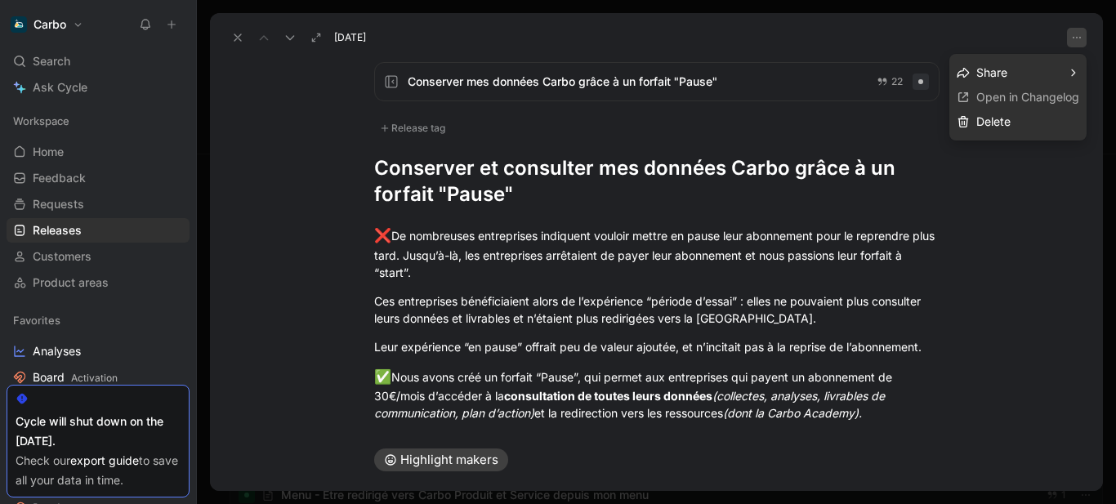
click at [528, 183] on div at bounding box center [558, 252] width 1116 height 504
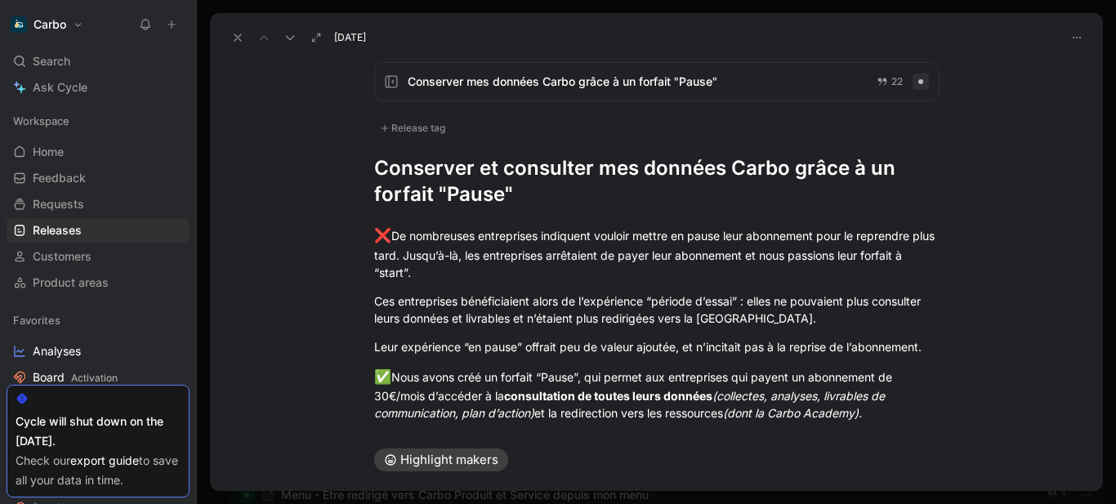
click at [561, 78] on span "Conserver mes données Carbo grâce à un forfait "Pause"" at bounding box center [636, 82] width 456 height 20
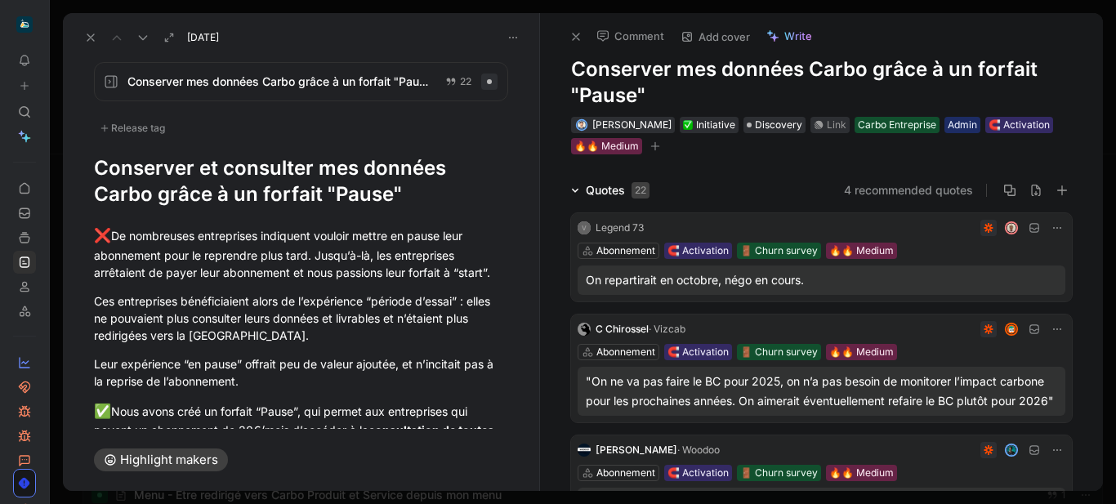
click at [85, 41] on icon at bounding box center [90, 37] width 13 height 13
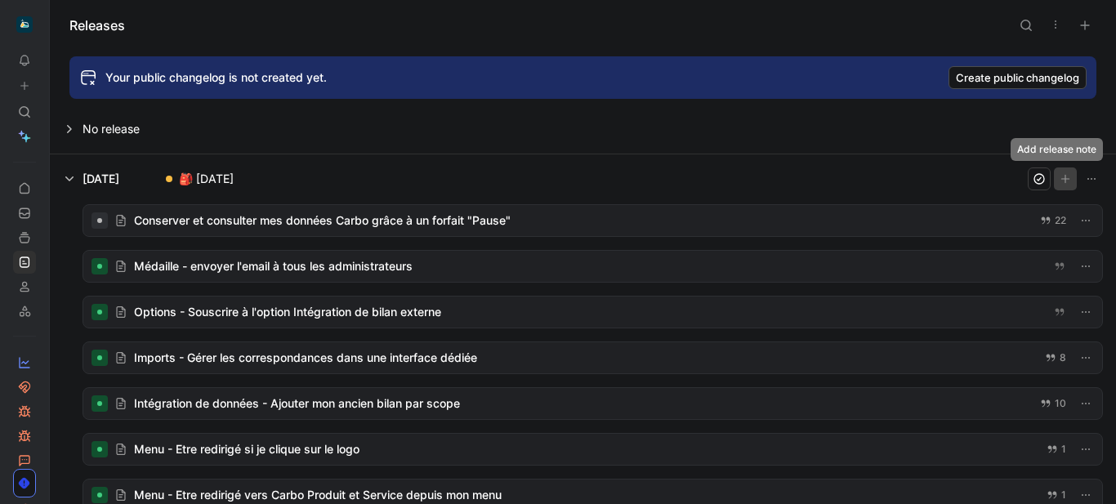
click at [1054, 175] on button "button" at bounding box center [1065, 178] width 23 height 23
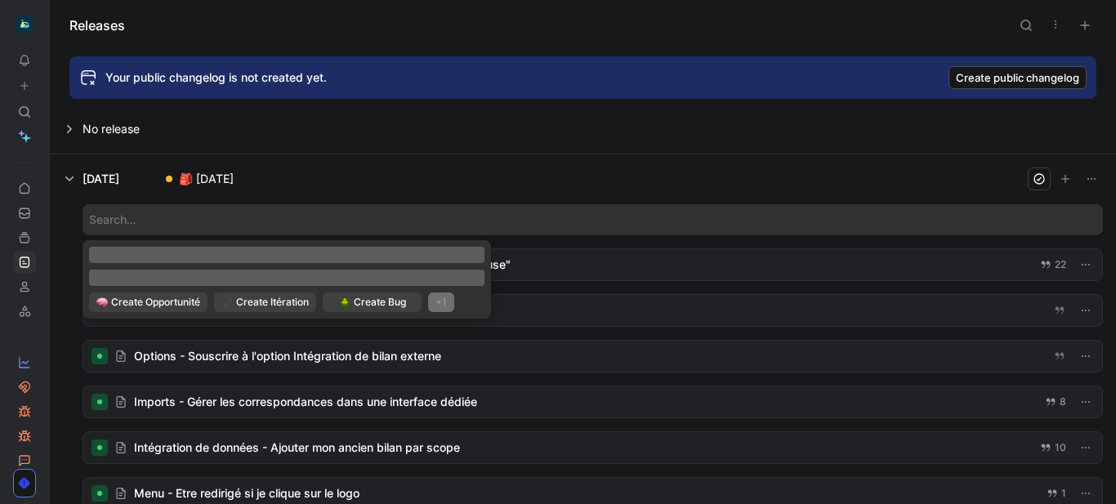
click at [600, 145] on button at bounding box center [583, 129] width 1065 height 49
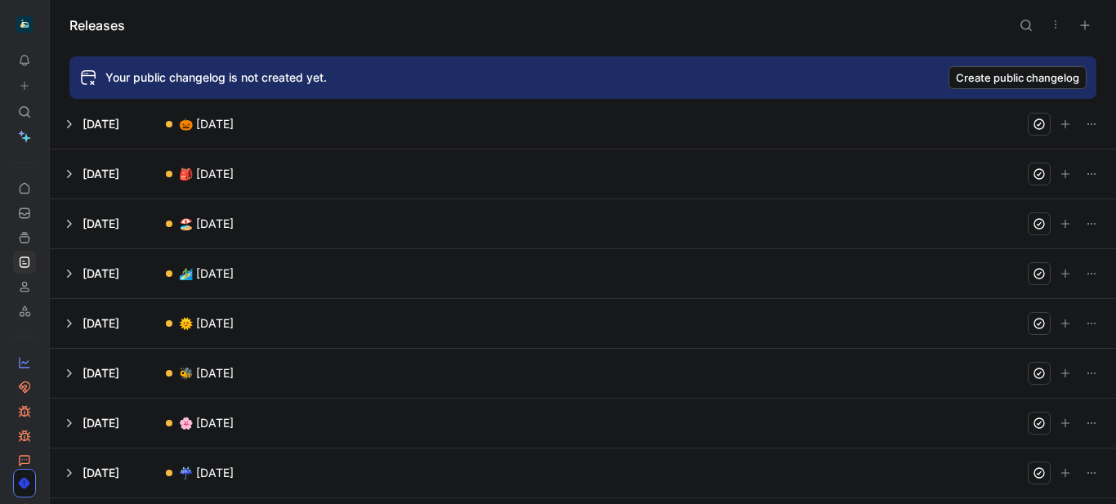
scroll to position [753, 0]
click at [65, 123] on button at bounding box center [583, 123] width 1065 height 49
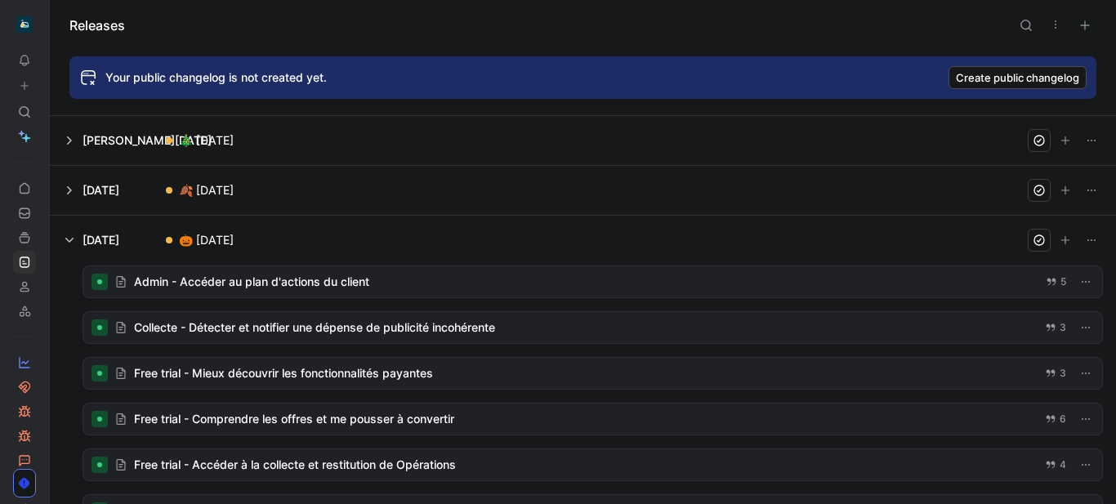
scroll to position [487, 0]
click at [1088, 242] on icon "button" at bounding box center [1091, 240] width 13 height 13
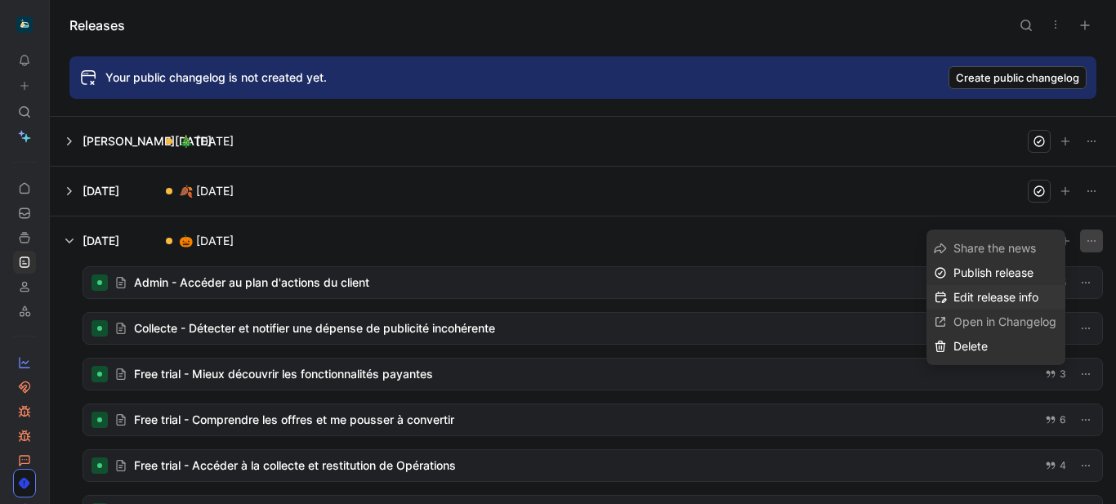
click at [981, 288] on div "Edit release info" at bounding box center [1006, 298] width 105 height 20
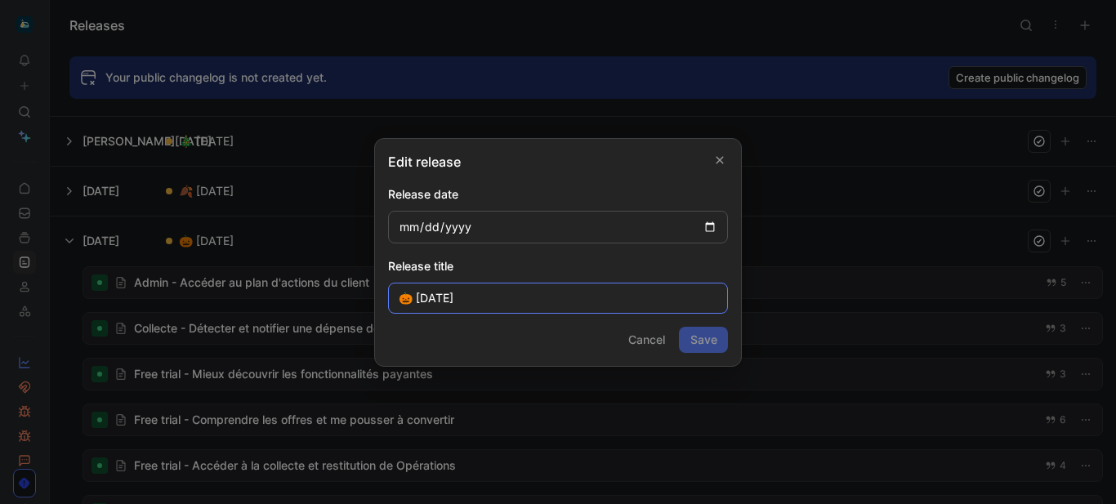
click at [501, 295] on input "🎃 [DATE]" at bounding box center [558, 298] width 340 height 31
type input "🎃 [DATE]"
click at [718, 156] on icon "button" at bounding box center [720, 160] width 10 height 13
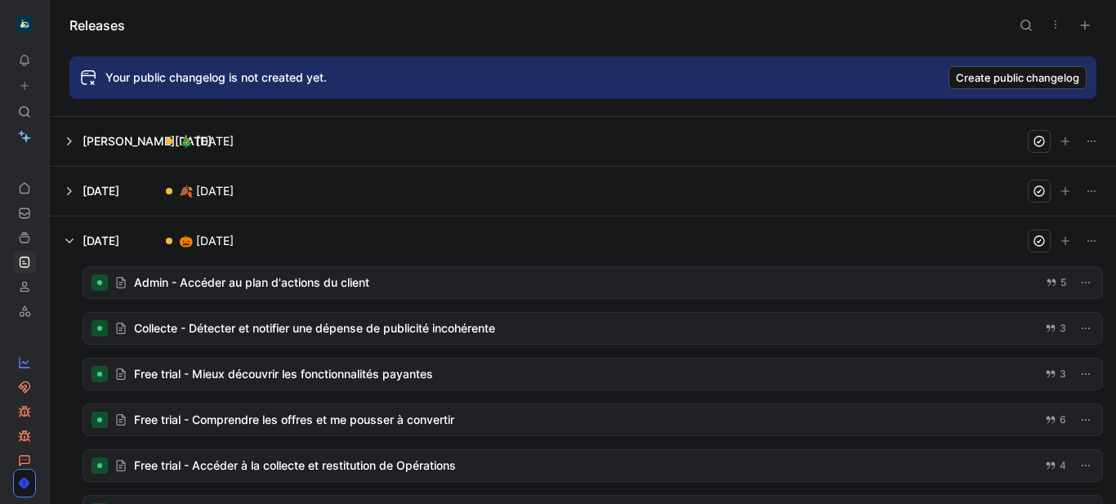
scroll to position [0, 0]
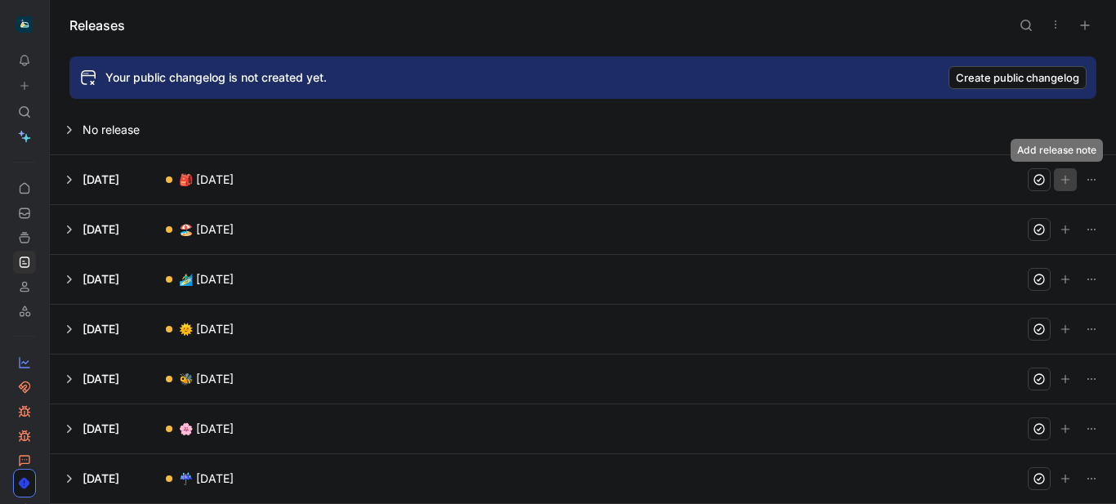
click at [1061, 181] on icon "button" at bounding box center [1066, 180] width 10 height 10
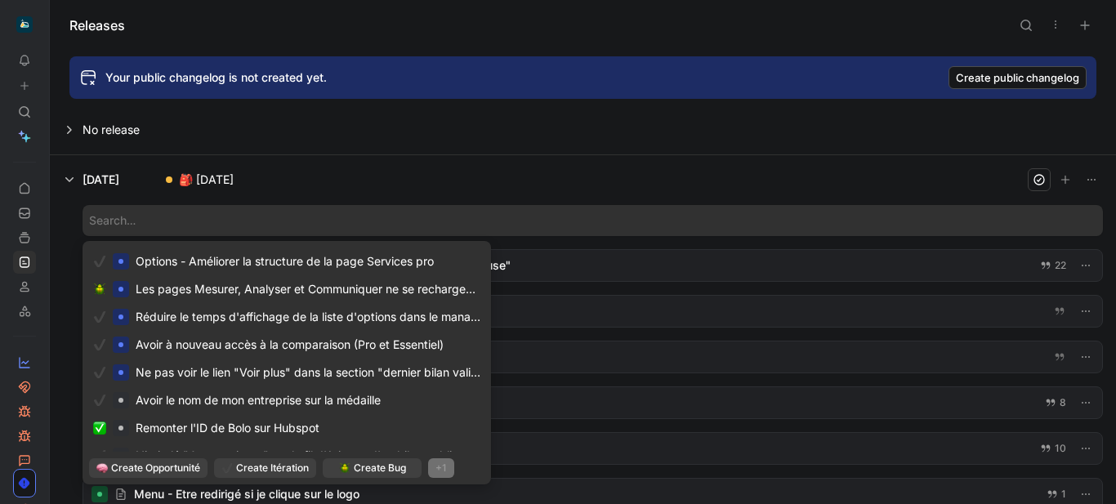
click at [550, 135] on button at bounding box center [583, 129] width 1065 height 49
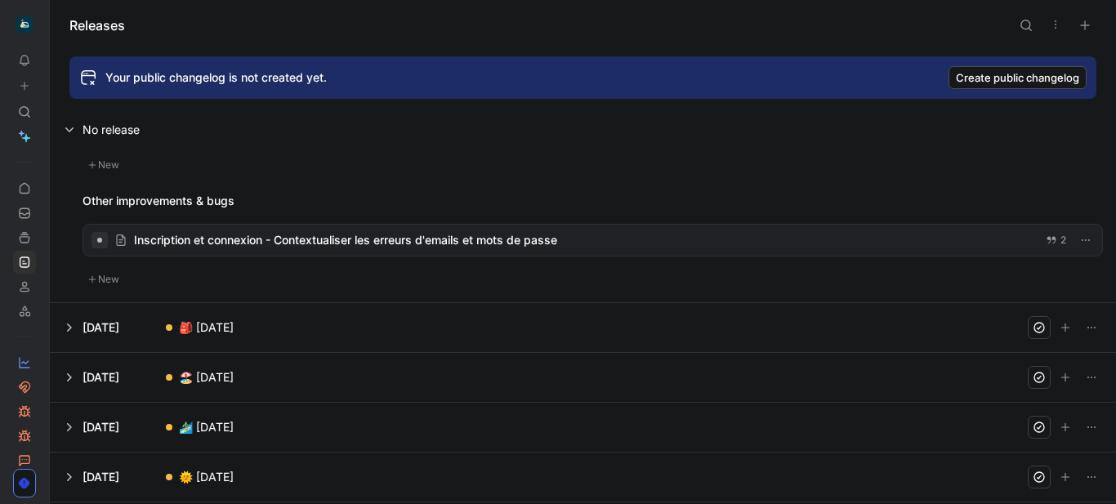
click at [69, 129] on button at bounding box center [583, 129] width 1065 height 49
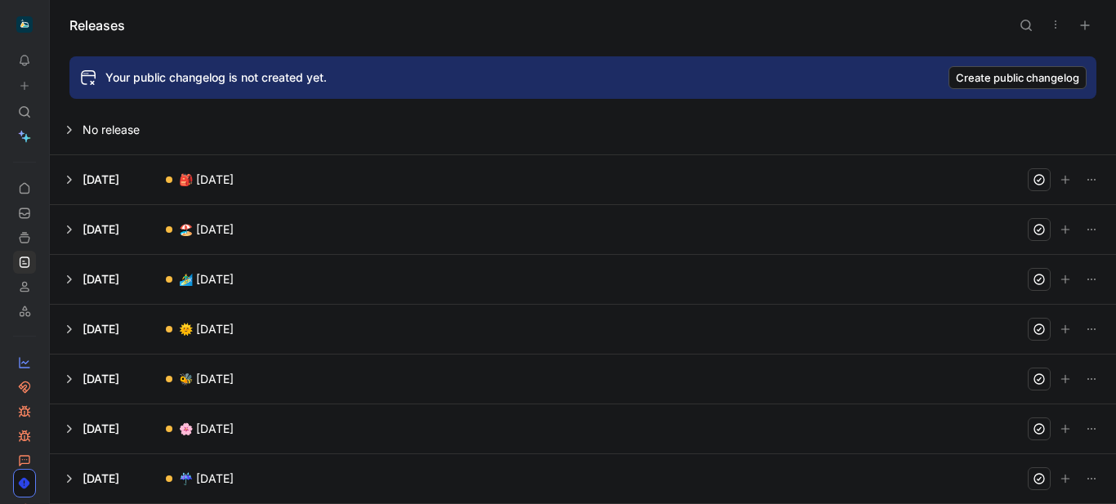
click at [1085, 27] on use "button" at bounding box center [1085, 25] width 8 height 8
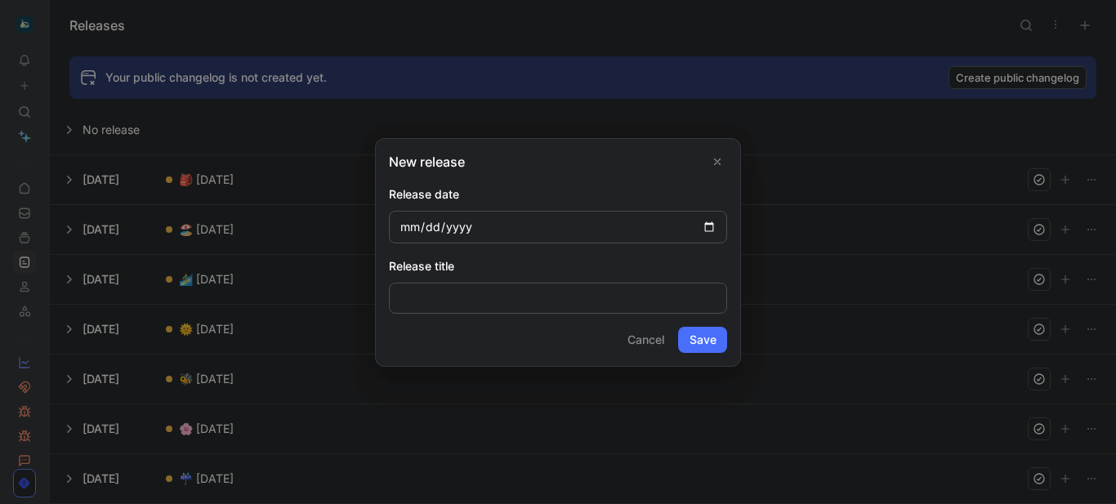
click at [415, 224] on input "date" at bounding box center [558, 227] width 338 height 33
click at [424, 226] on input "date" at bounding box center [558, 227] width 338 height 33
type input "[DATE]"
click at [456, 301] on input at bounding box center [558, 298] width 338 height 31
paste input "🎃 [DATE]"
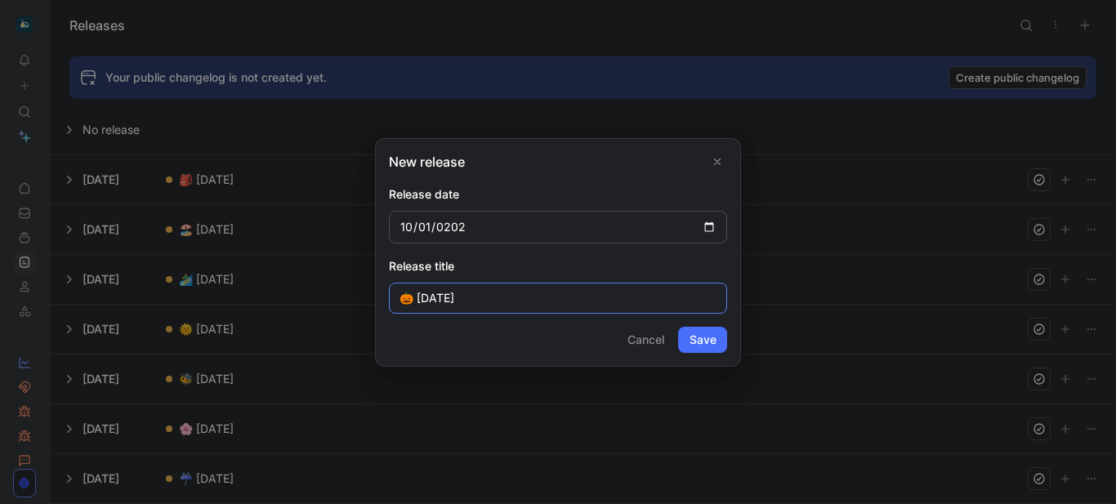
type input "🎃 [DATE]"
click at [711, 339] on button "Save" at bounding box center [702, 340] width 49 height 26
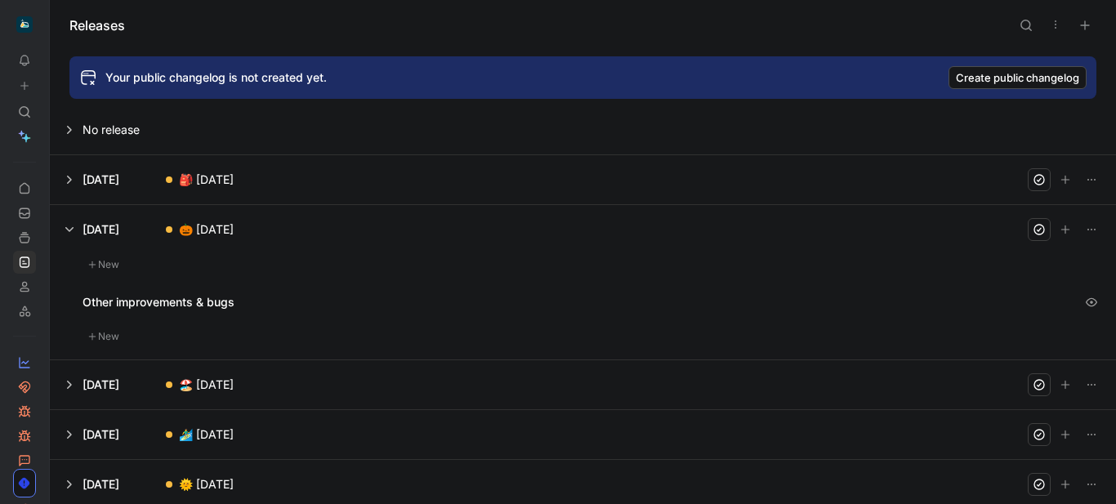
click at [70, 230] on button at bounding box center [583, 229] width 1065 height 49
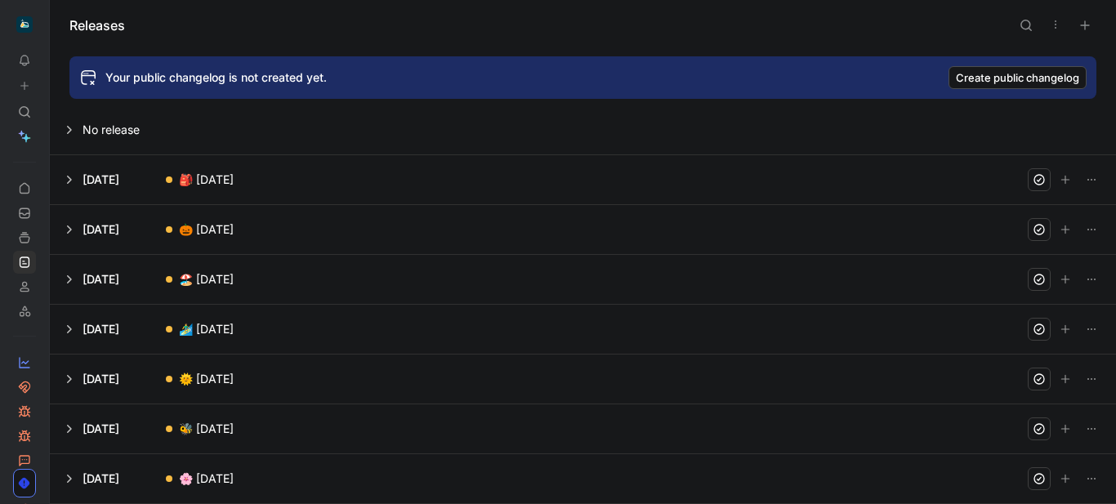
drag, startPoint x: 142, startPoint y: 227, endPoint x: 194, endPoint y: 172, distance: 75.1
click at [194, 172] on div "No release [DATE] 🎒 [DATE] [DATE] 🎃 [DATE] [DATE] 🏖️ [DATE] [DATE] 🏄‍♂️ [DATE] …" at bounding box center [583, 304] width 1066 height 399
click at [1085, 231] on icon "button" at bounding box center [1091, 229] width 13 height 13
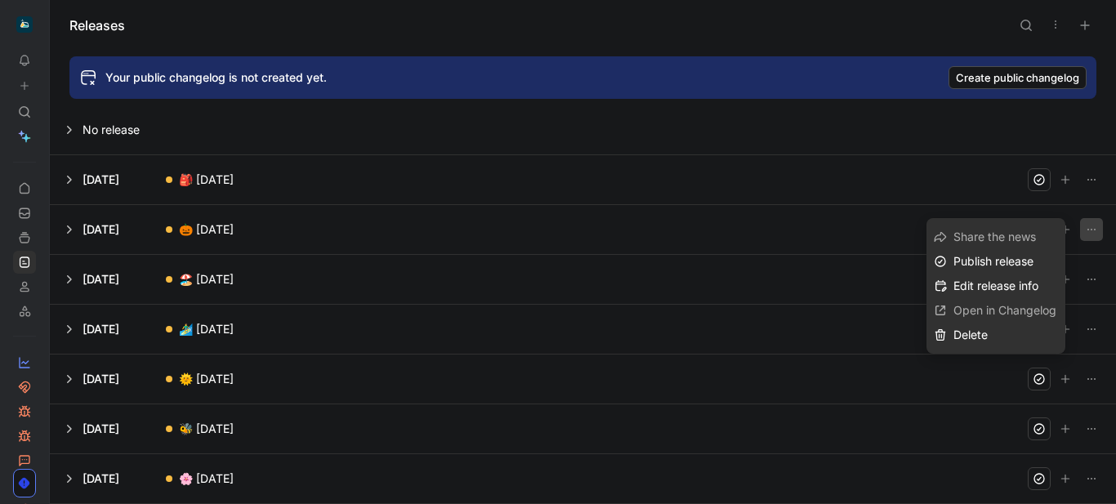
click at [239, 181] on button at bounding box center [583, 179] width 1065 height 49
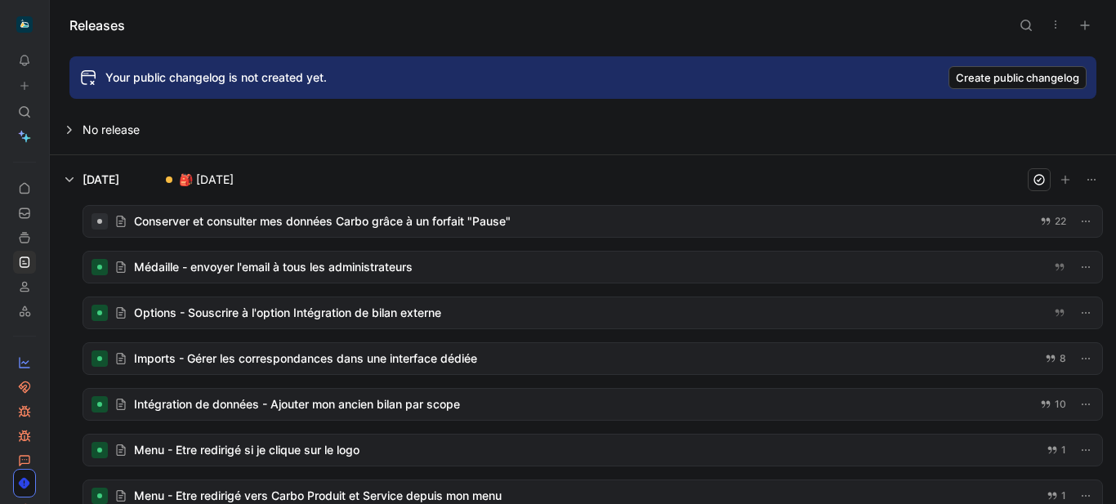
click at [69, 181] on button at bounding box center [583, 179] width 1065 height 49
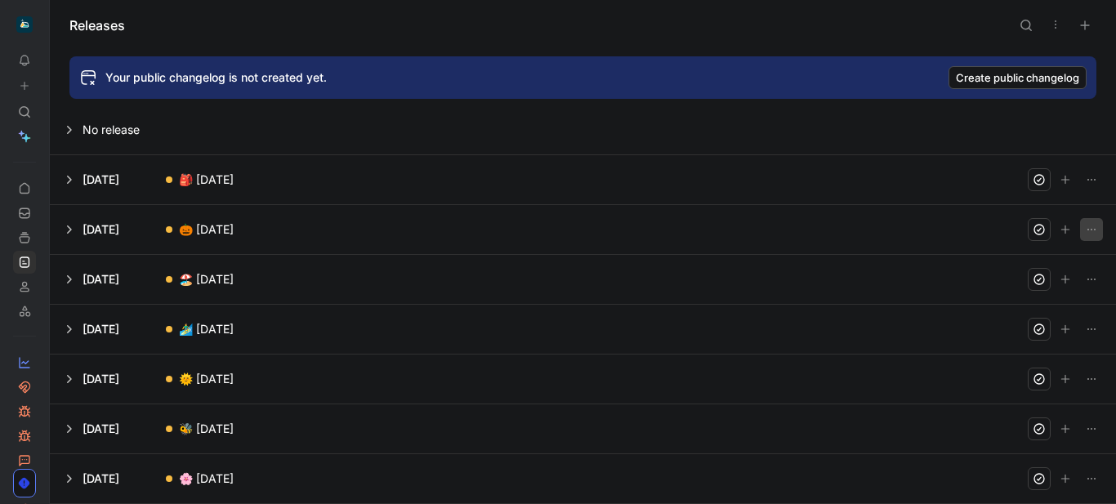
click at [1085, 230] on icon "button" at bounding box center [1091, 229] width 13 height 13
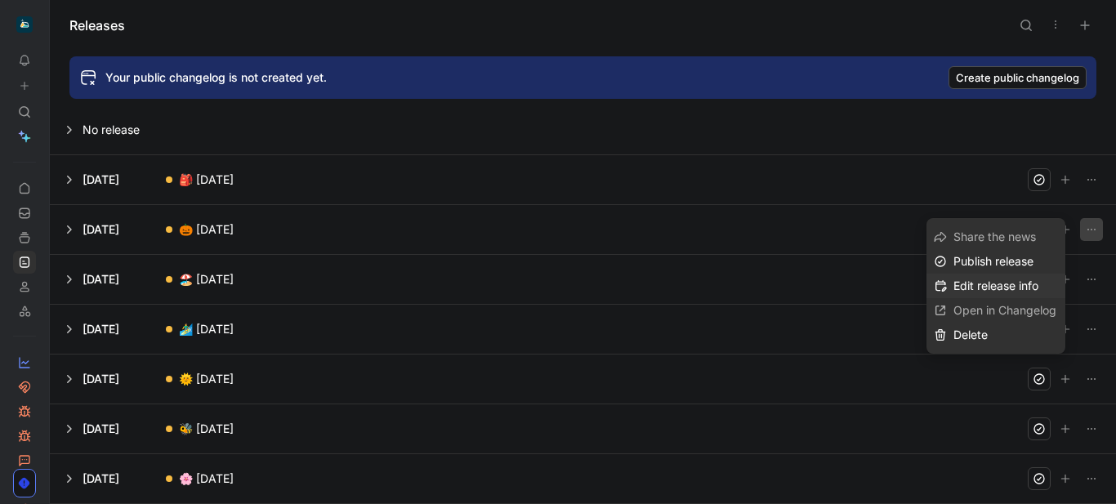
click at [997, 286] on span "Edit release info" at bounding box center [996, 286] width 85 height 14
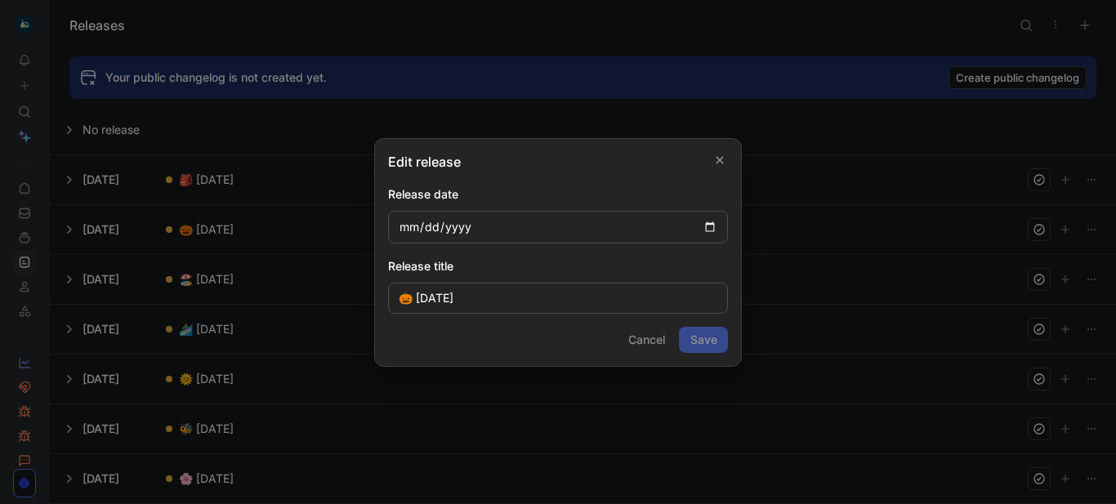
click at [425, 222] on input "[DATE]" at bounding box center [558, 227] width 340 height 33
type input "[DATE]"
click at [695, 349] on button "Save" at bounding box center [703, 340] width 49 height 26
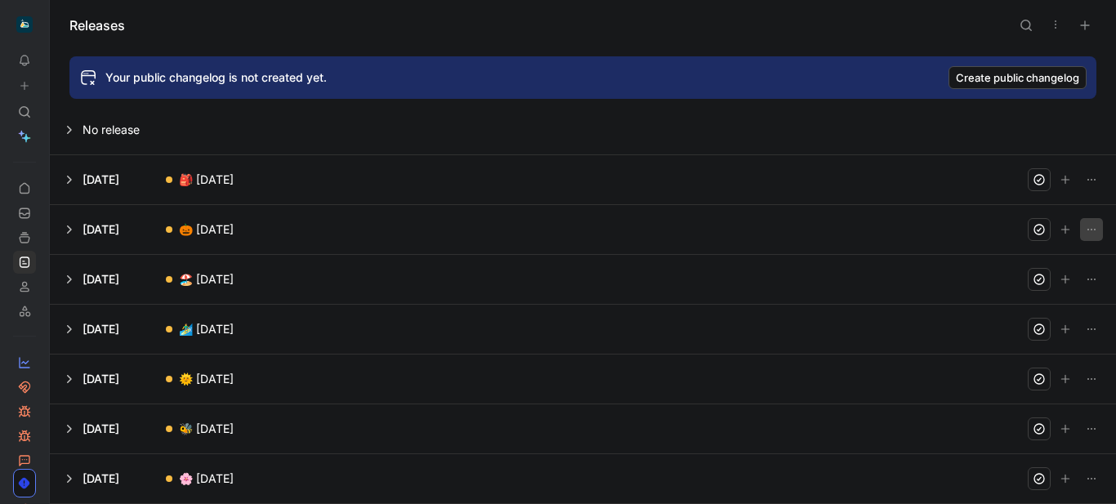
click at [1085, 232] on icon "button" at bounding box center [1091, 229] width 13 height 13
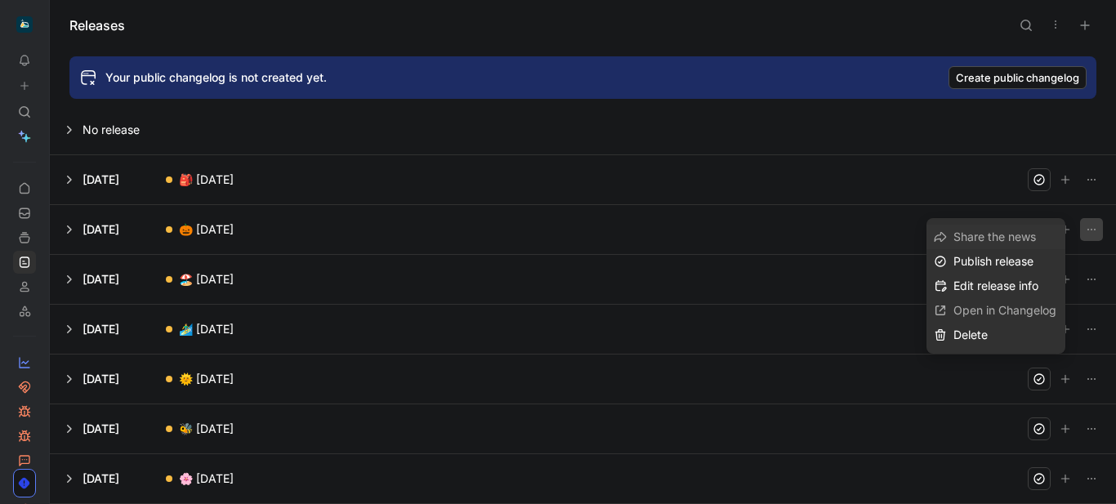
click at [196, 227] on button at bounding box center [583, 229] width 1065 height 49
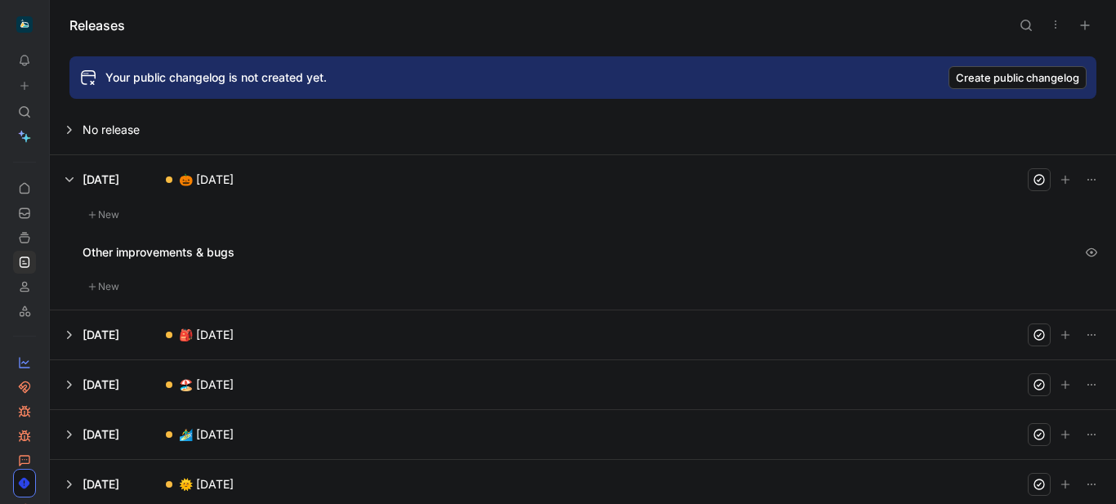
click at [72, 184] on button at bounding box center [583, 179] width 1065 height 49
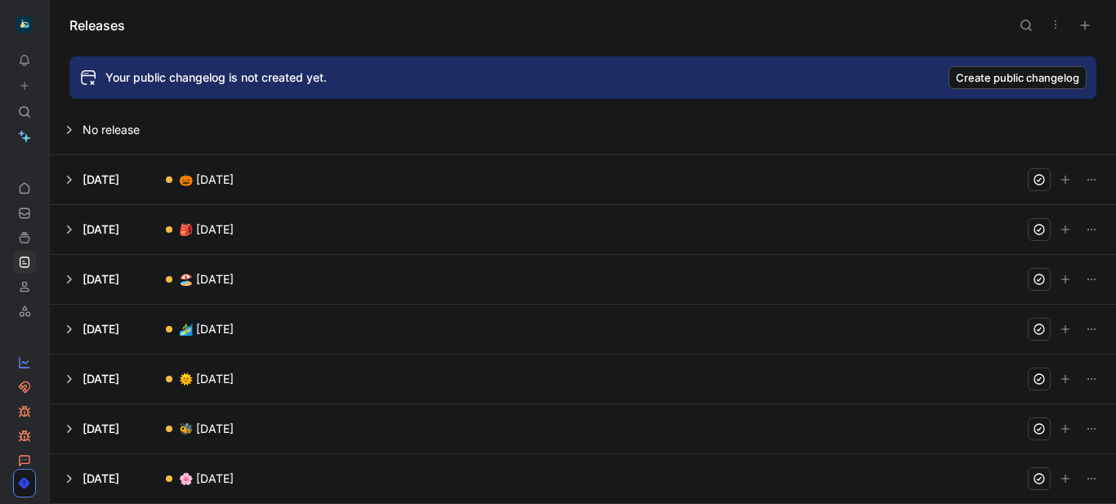
click at [71, 230] on button at bounding box center [583, 229] width 1065 height 49
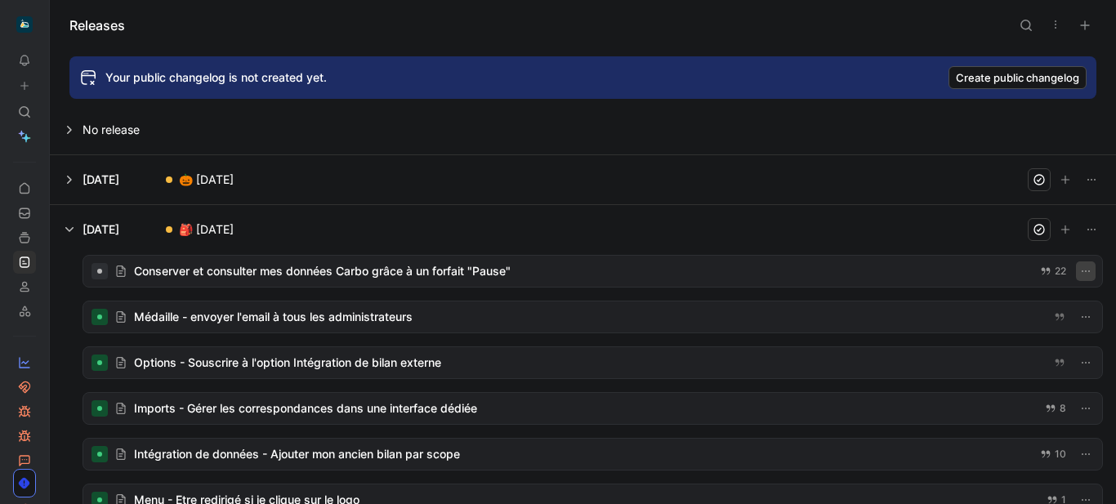
click at [1079, 271] on icon "button" at bounding box center [1085, 271] width 13 height 13
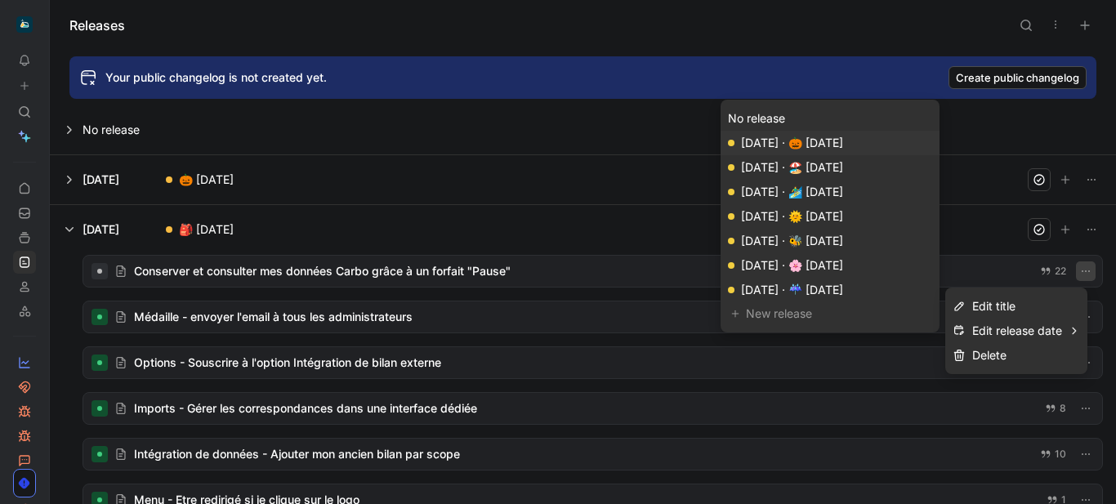
click at [843, 147] on div "[DATE] · 🎃 [DATE]" at bounding box center [792, 143] width 102 height 20
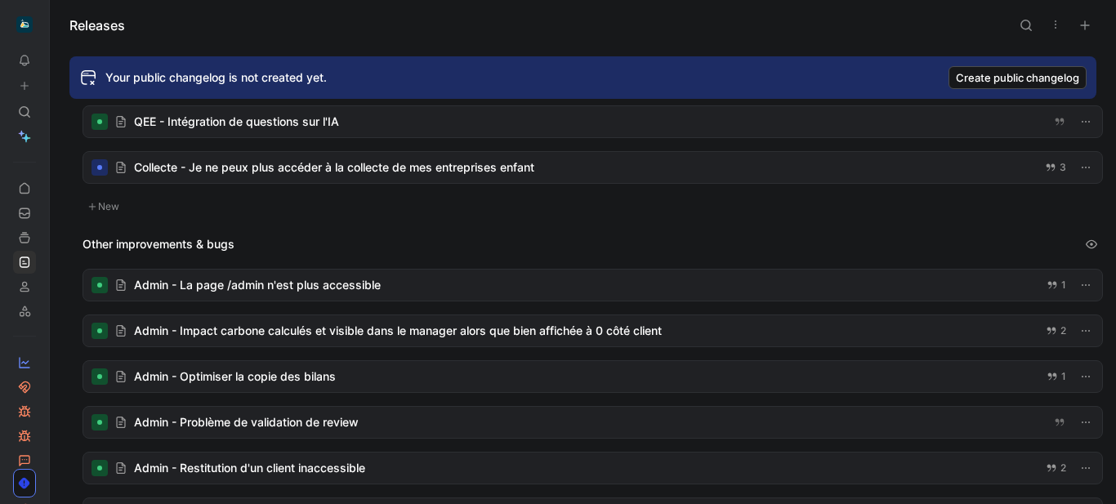
scroll to position [471, 0]
click at [250, 168] on div at bounding box center [592, 166] width 1019 height 31
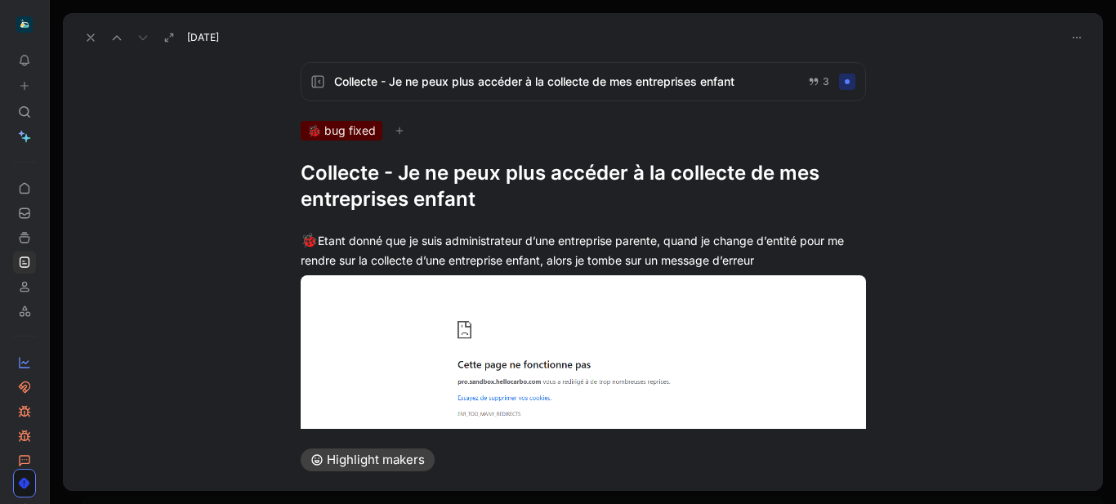
click at [559, 84] on span "Collecte - Je ne peux plus accéder à la collecte de mes entreprises enfant" at bounding box center [564, 82] width 461 height 20
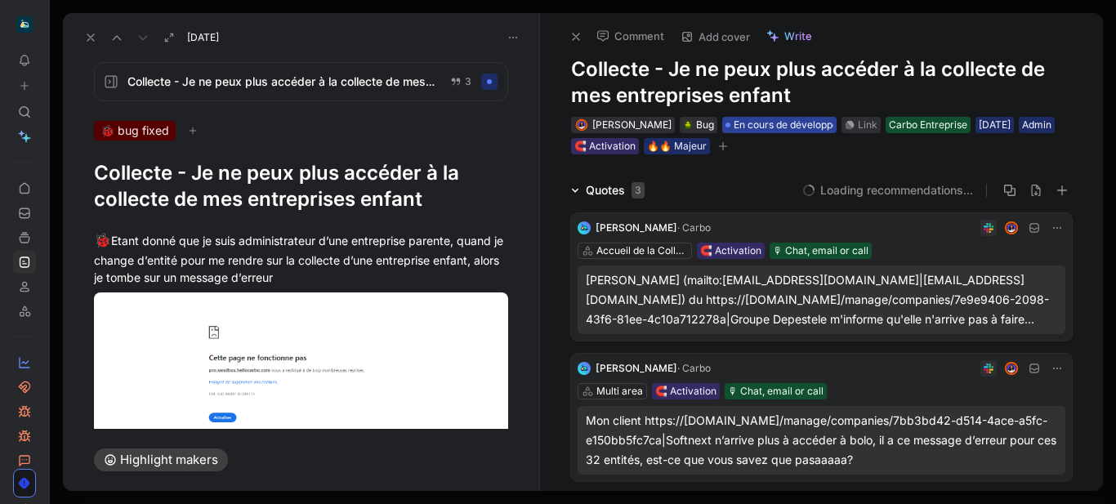
click at [802, 126] on span "En cours de développement" at bounding box center [798, 125] width 128 height 16
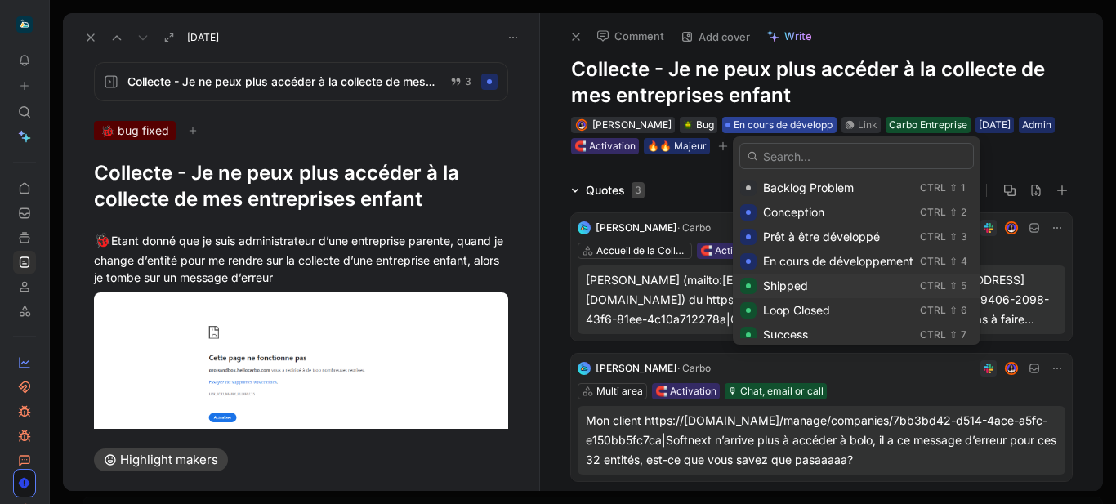
click at [801, 289] on span "Shipped" at bounding box center [785, 286] width 45 height 14
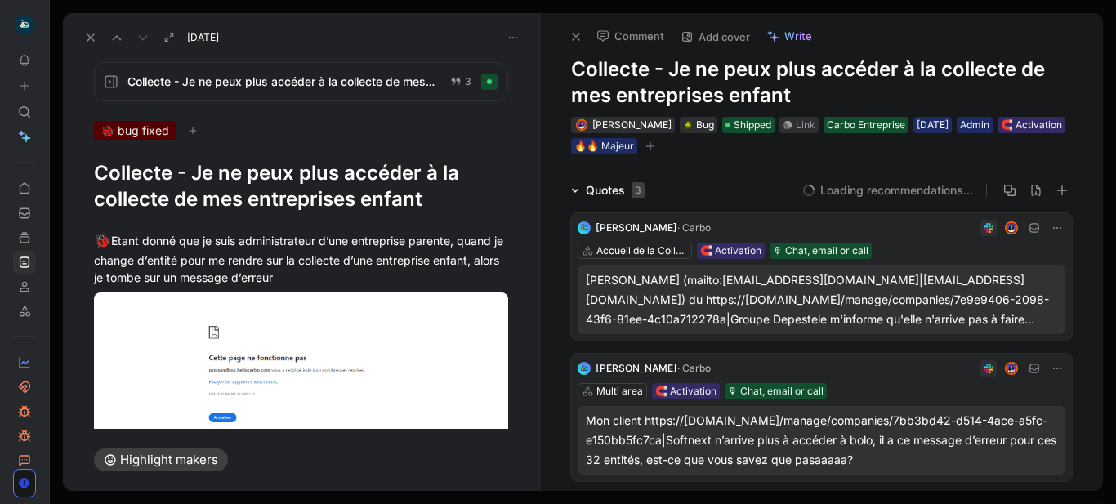
click at [659, 151] on button "button" at bounding box center [650, 146] width 16 height 16
click at [574, 42] on icon at bounding box center [575, 36] width 13 height 13
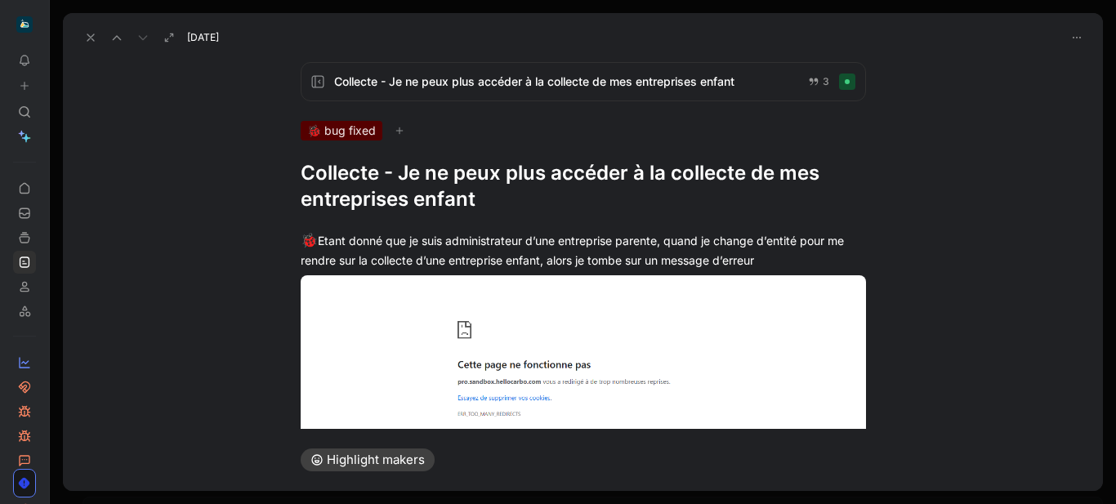
click at [96, 37] on icon at bounding box center [90, 37] width 13 height 13
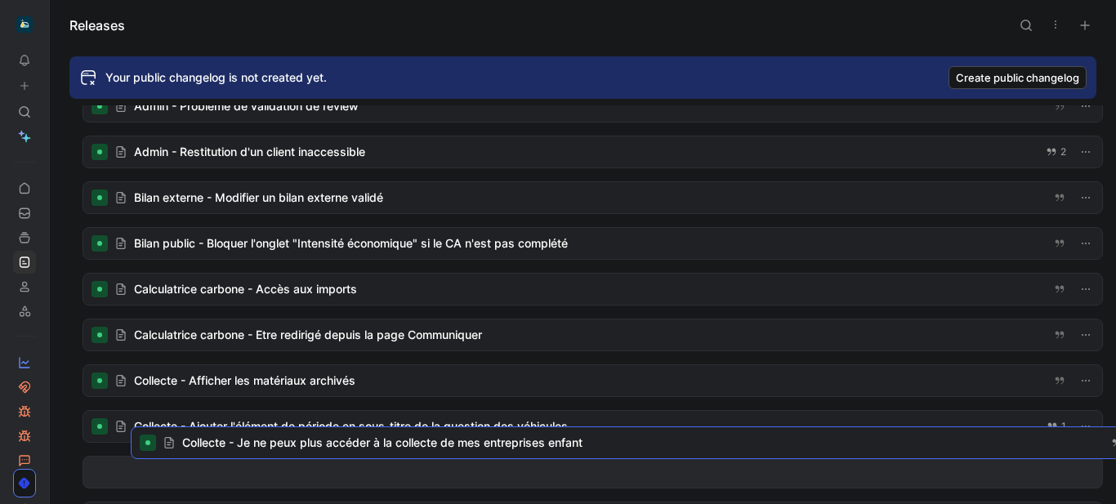
scroll to position [748, 0]
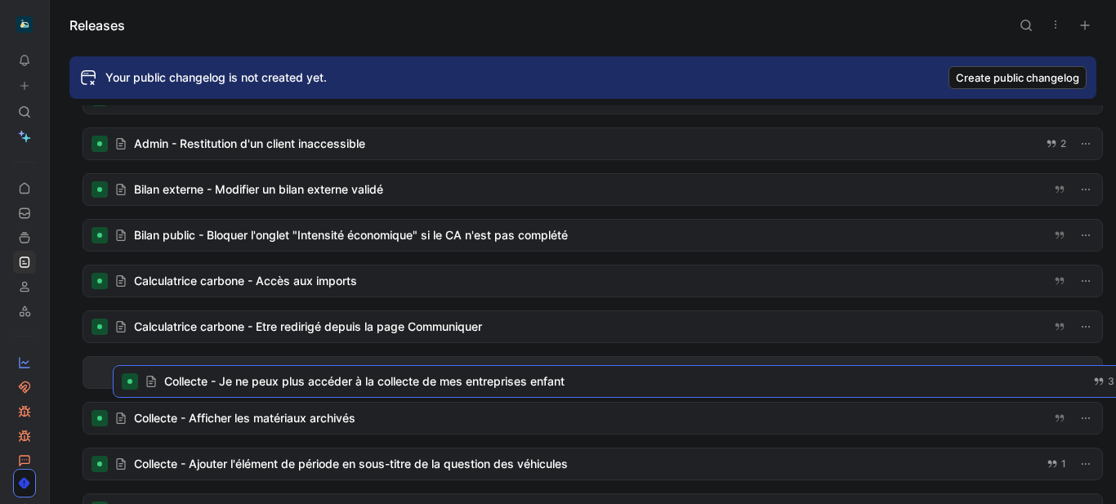
drag, startPoint x: 283, startPoint y: 166, endPoint x: 313, endPoint y: 381, distance: 217.0
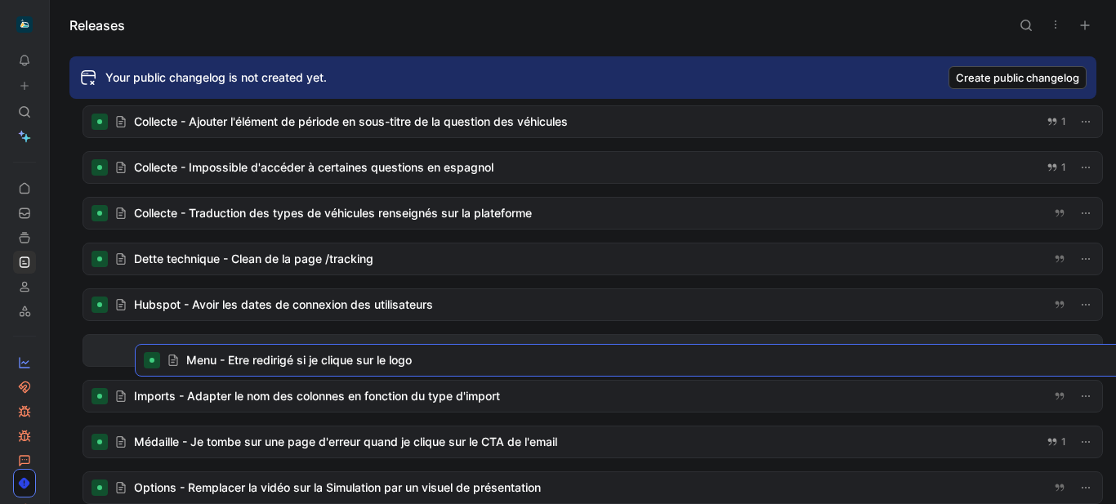
scroll to position [1050, 0]
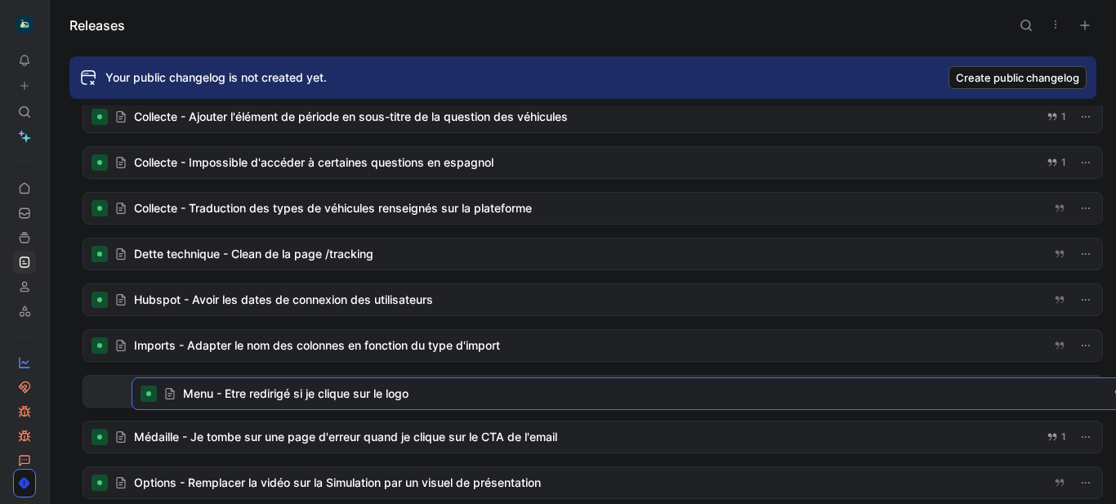
drag, startPoint x: 246, startPoint y: 114, endPoint x: 295, endPoint y: 383, distance: 274.1
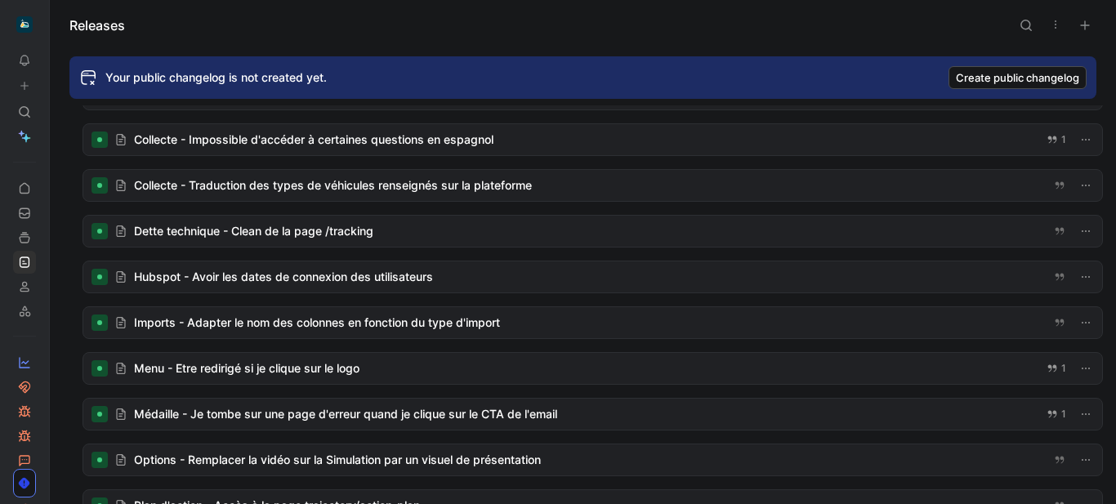
scroll to position [1074, 0]
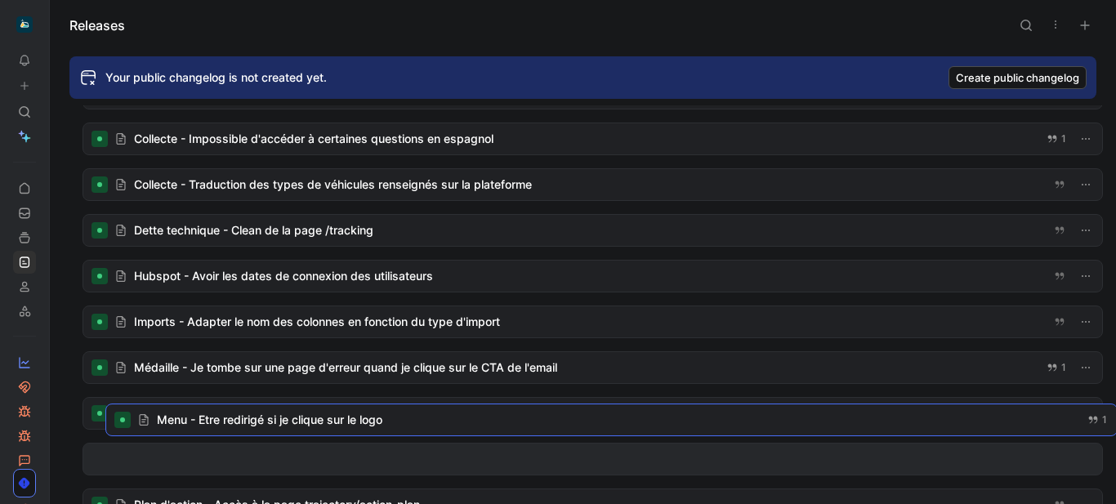
drag, startPoint x: 256, startPoint y: 368, endPoint x: 274, endPoint y: 418, distance: 53.0
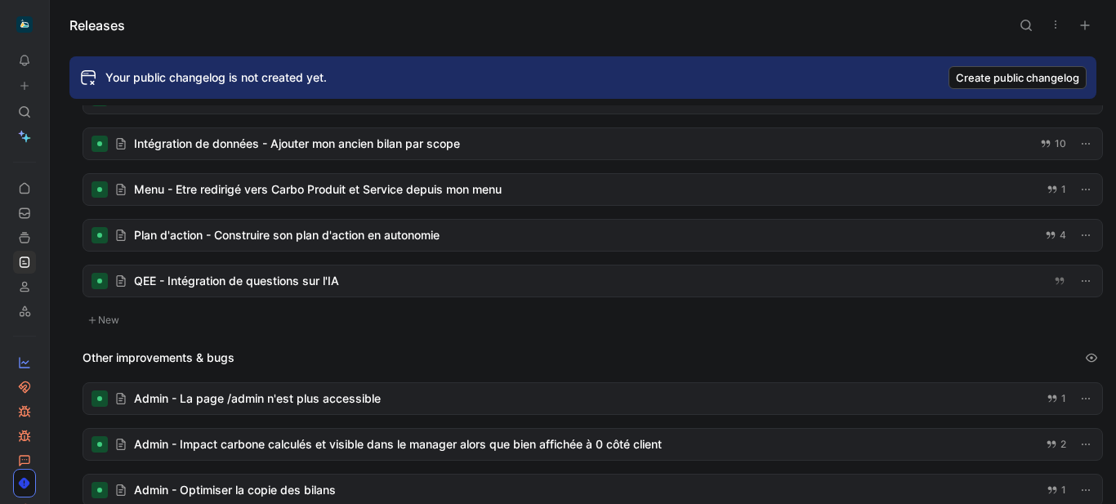
scroll to position [282, 0]
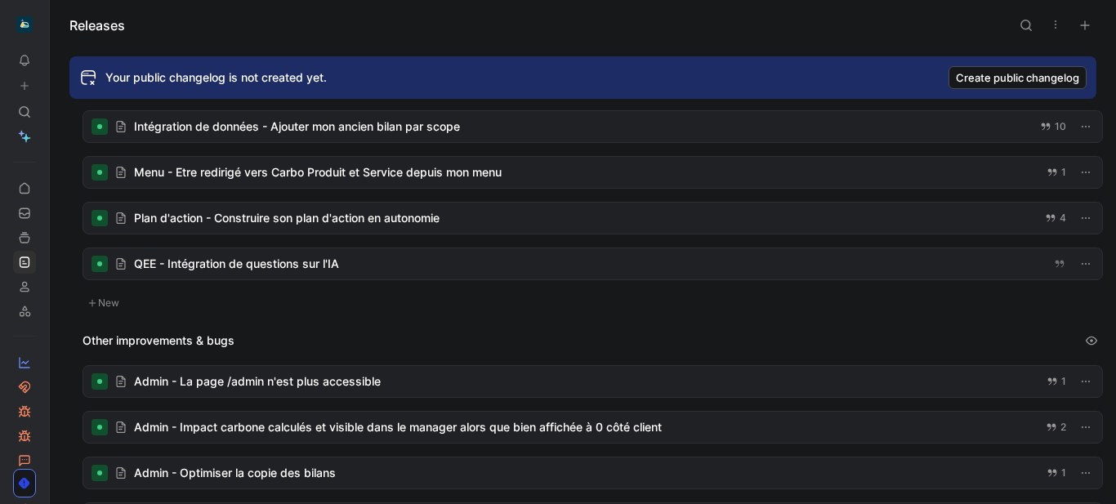
click at [217, 270] on div at bounding box center [592, 263] width 1019 height 31
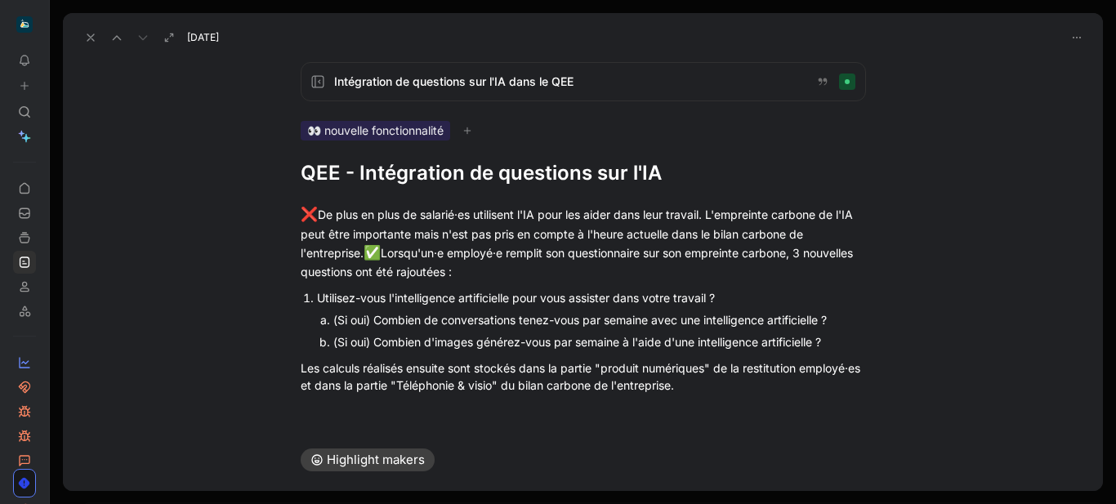
click at [334, 172] on h1 "QEE - Intégration de questions sur l'IA" at bounding box center [583, 173] width 565 height 26
click at [91, 40] on icon at bounding box center [90, 37] width 13 height 13
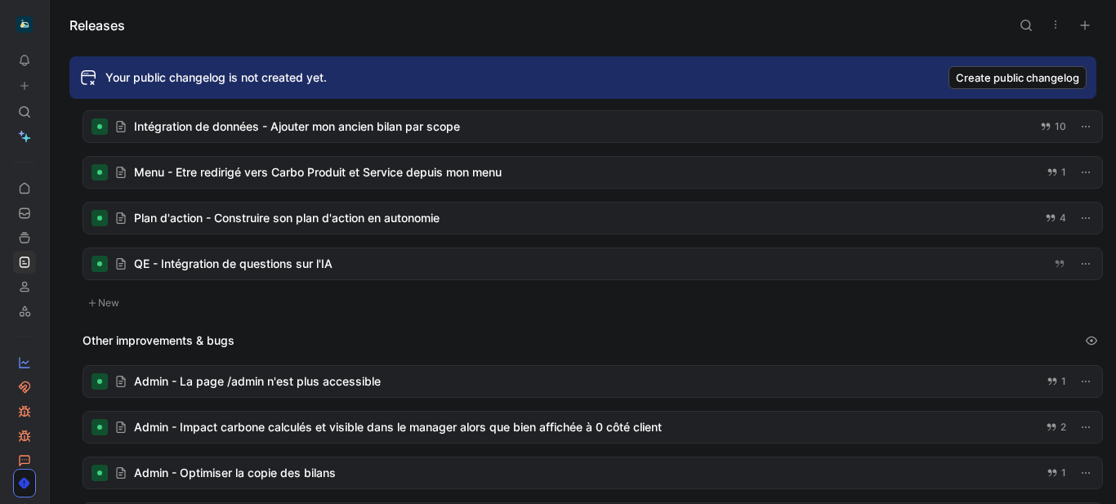
click at [268, 268] on div at bounding box center [592, 263] width 1019 height 31
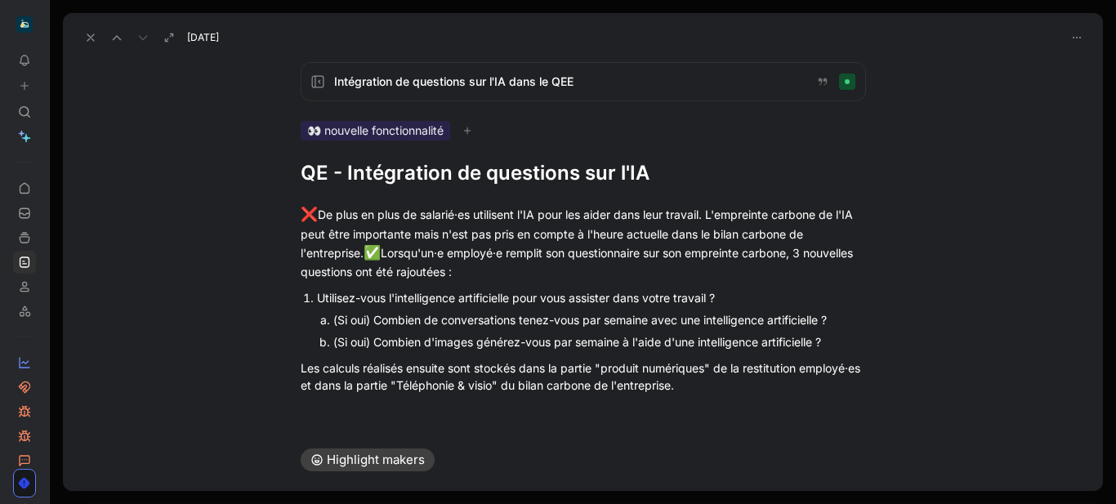
click at [346, 178] on h1 "QE - Intégration de questions sur l'IA" at bounding box center [583, 173] width 565 height 26
click at [315, 174] on h1 "QE - Avoir des questions sur l'IA" at bounding box center [583, 173] width 565 height 26
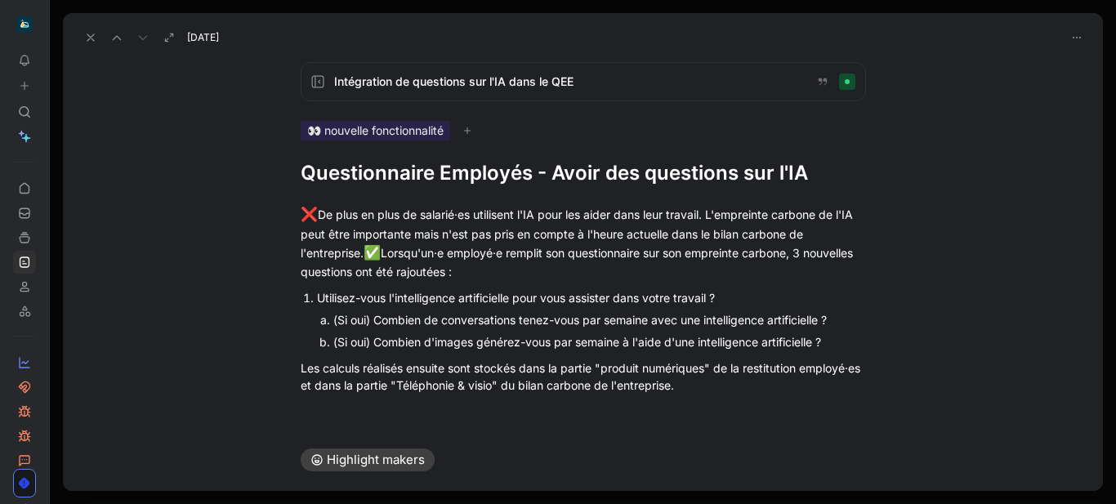
click at [84, 38] on icon at bounding box center [90, 37] width 13 height 13
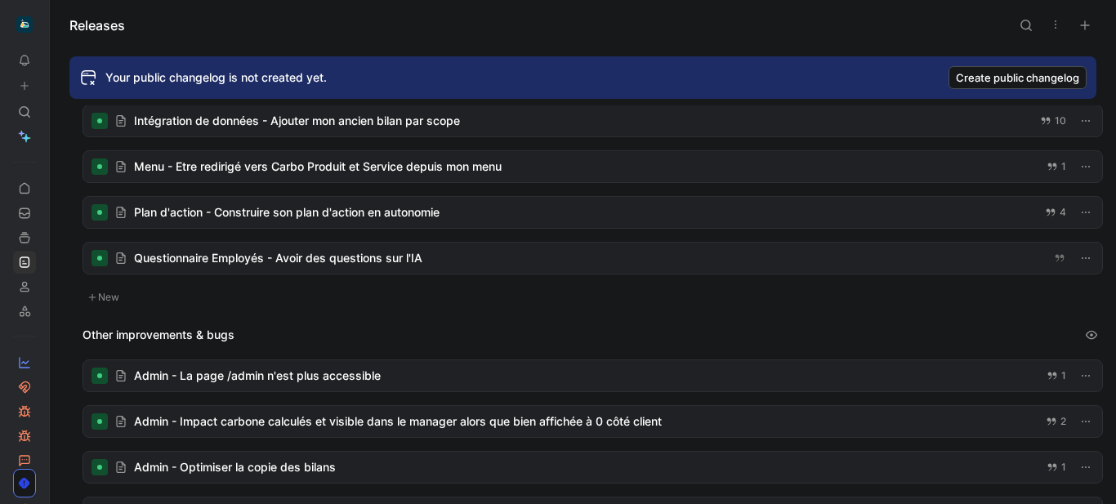
scroll to position [288, 0]
click at [305, 207] on div at bounding box center [592, 211] width 1019 height 31
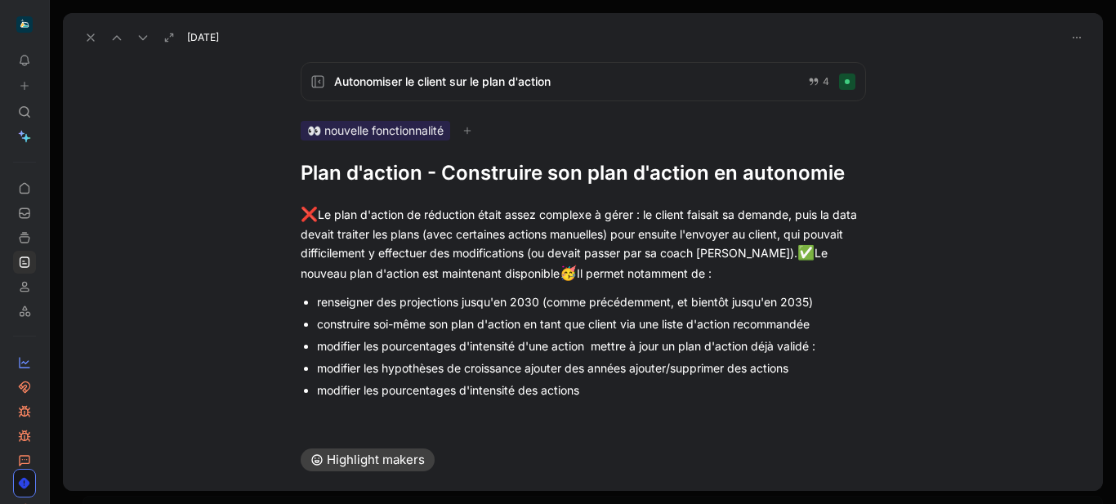
click at [556, 173] on h1 "Plan d'action - Construire son plan d'action en autonomie" at bounding box center [583, 173] width 565 height 26
click at [90, 42] on icon at bounding box center [90, 37] width 13 height 13
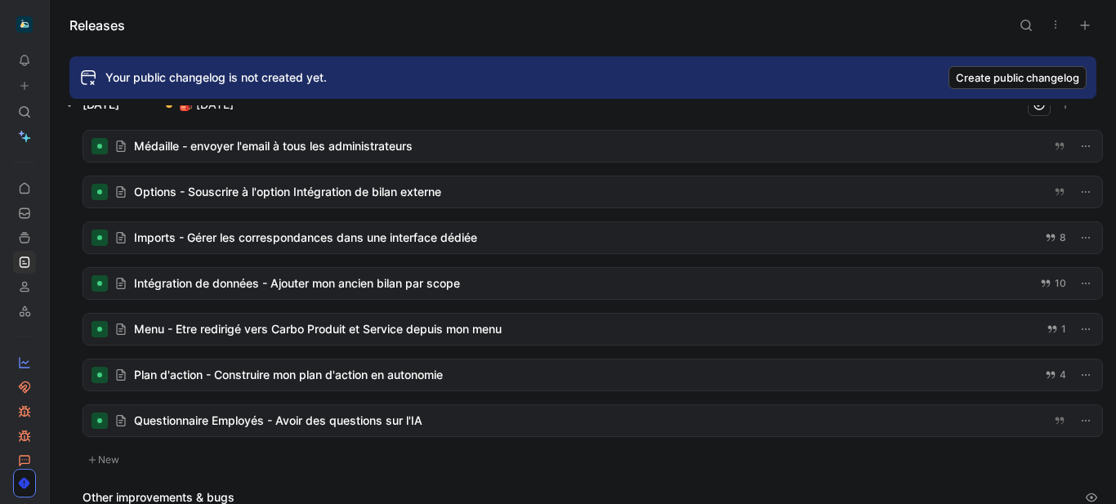
scroll to position [124, 0]
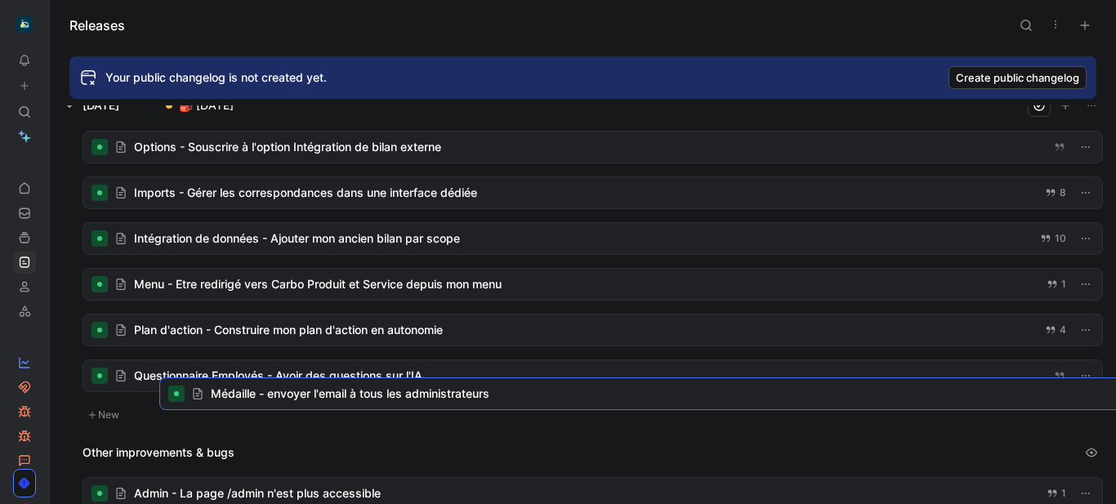
drag, startPoint x: 300, startPoint y: 149, endPoint x: 364, endPoint y: 199, distance: 81.6
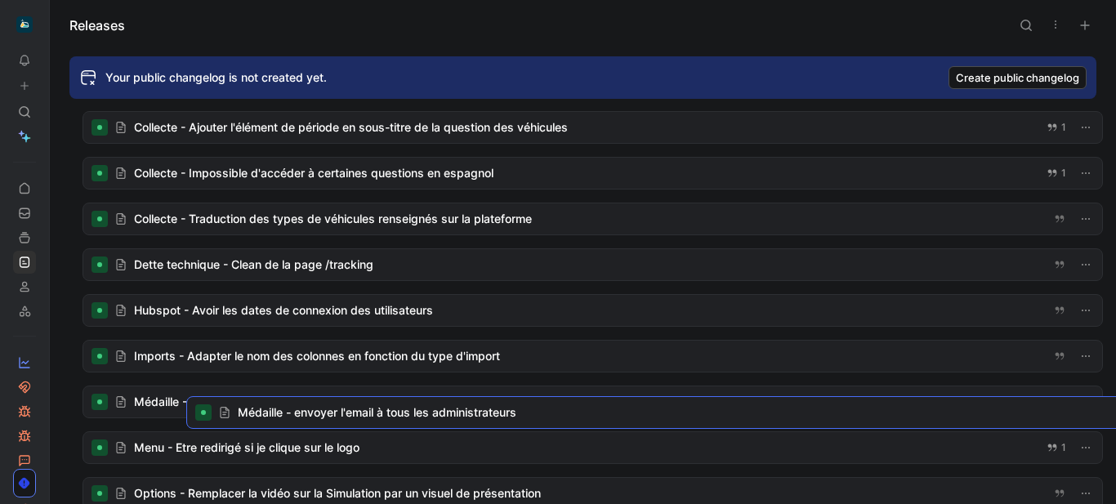
scroll to position [997, 0]
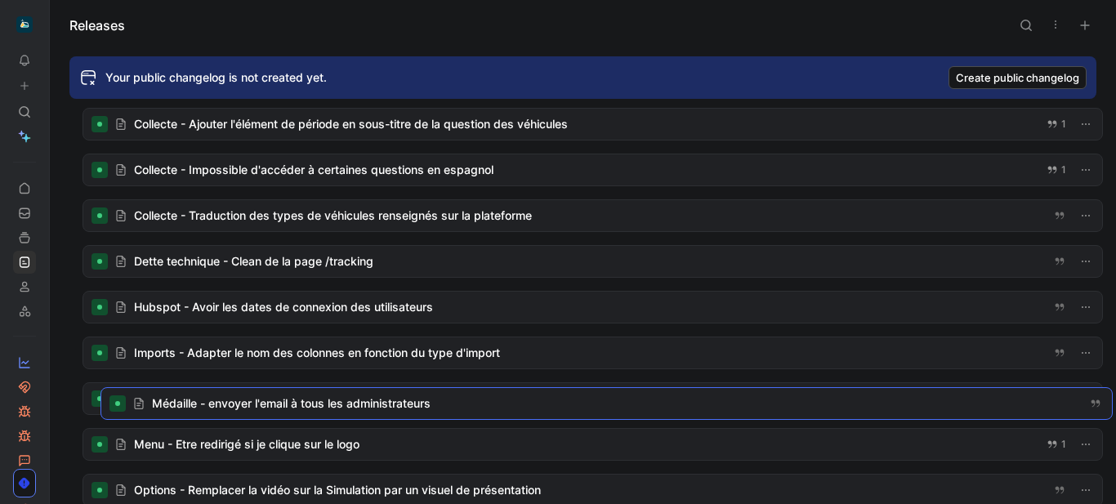
drag, startPoint x: 215, startPoint y: 295, endPoint x: 233, endPoint y: 398, distance: 104.5
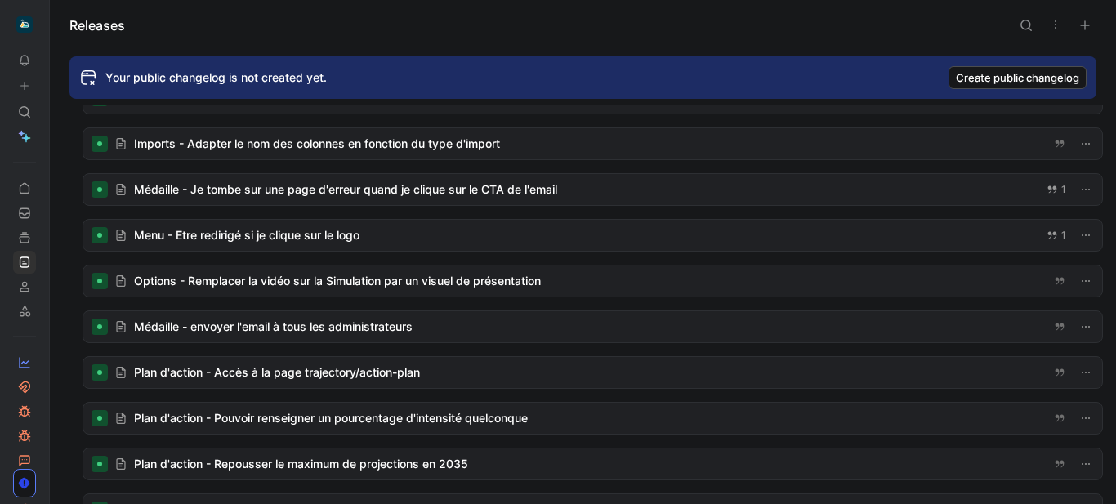
scroll to position [1205, 0]
drag, startPoint x: 222, startPoint y: 326, endPoint x: 322, endPoint y: 398, distance: 122.9
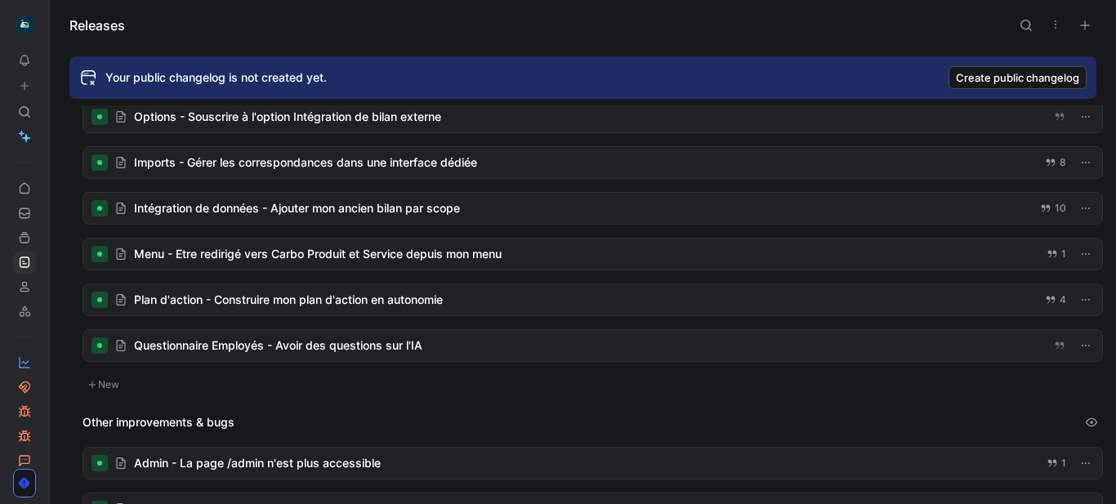
scroll to position [134, 0]
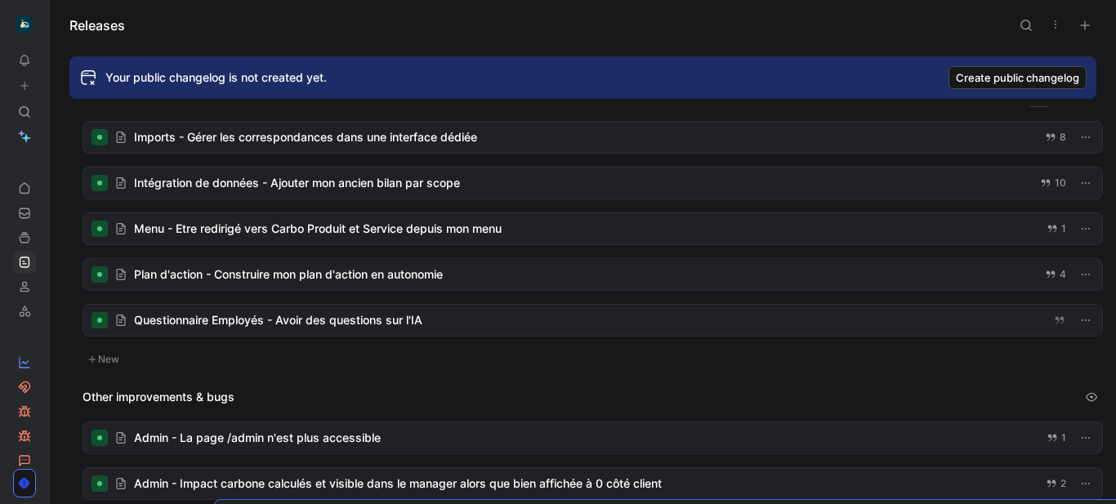
drag, startPoint x: 225, startPoint y: 132, endPoint x: 358, endPoint y: 467, distance: 359.7
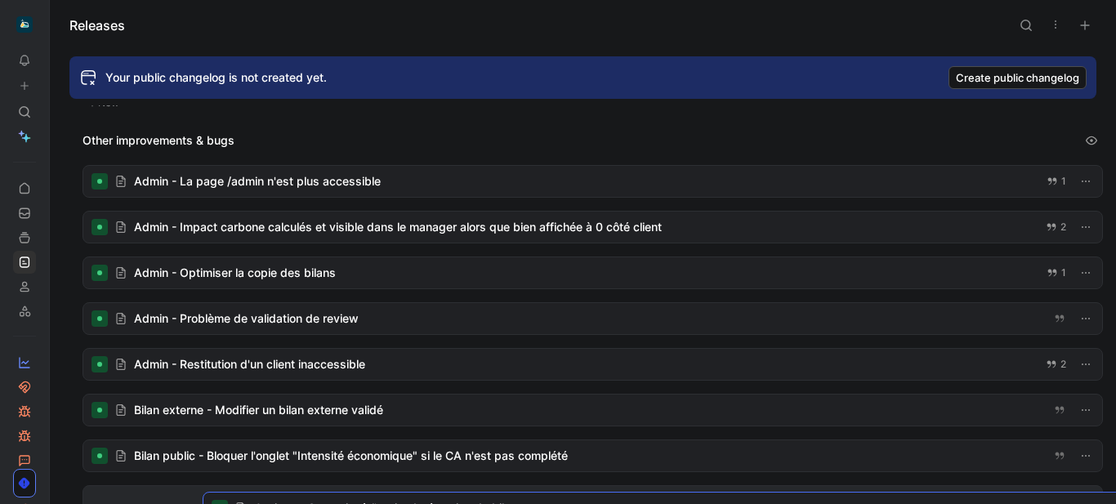
scroll to position [421, 0]
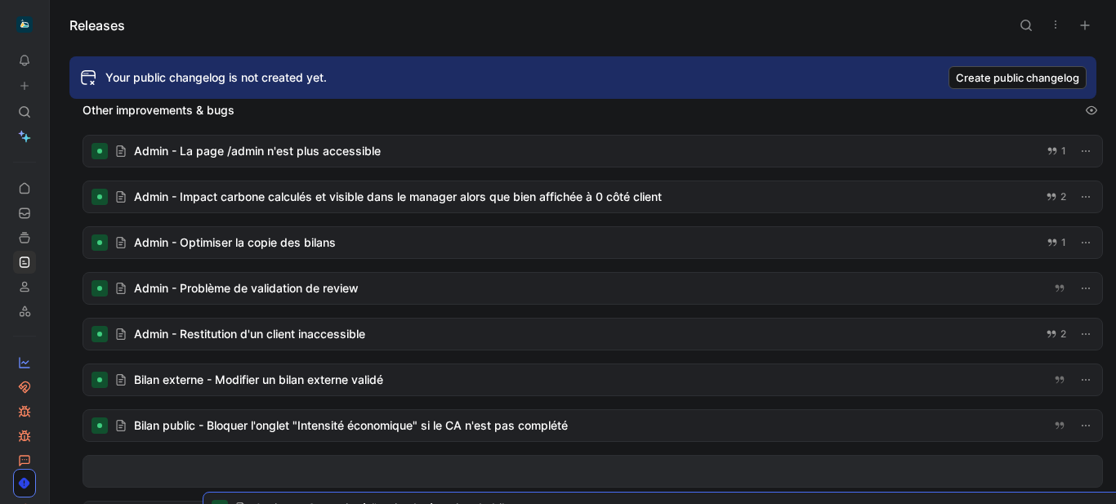
drag, startPoint x: 185, startPoint y: 130, endPoint x: 341, endPoint y: 453, distance: 358.1
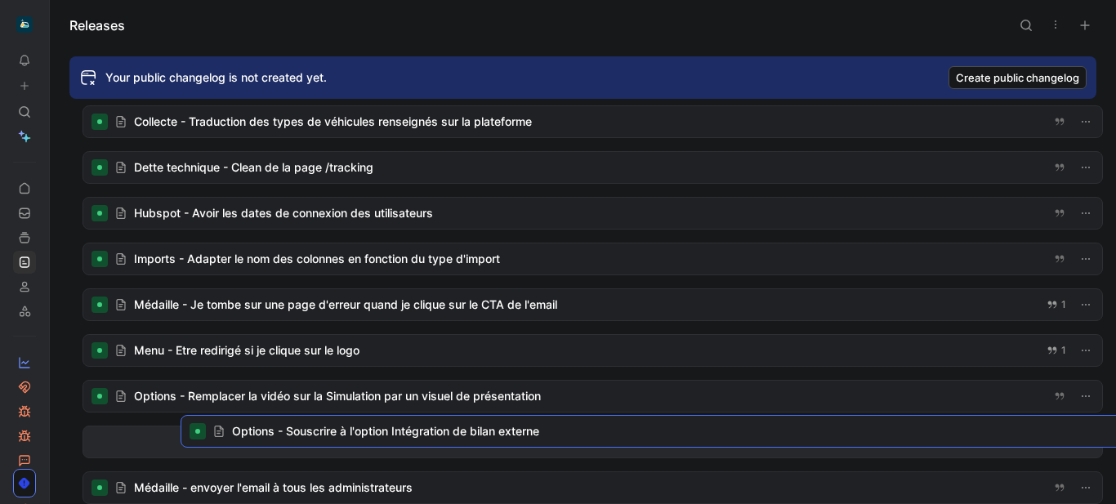
scroll to position [1046, 0]
drag, startPoint x: 264, startPoint y: 246, endPoint x: 392, endPoint y: 204, distance: 134.9
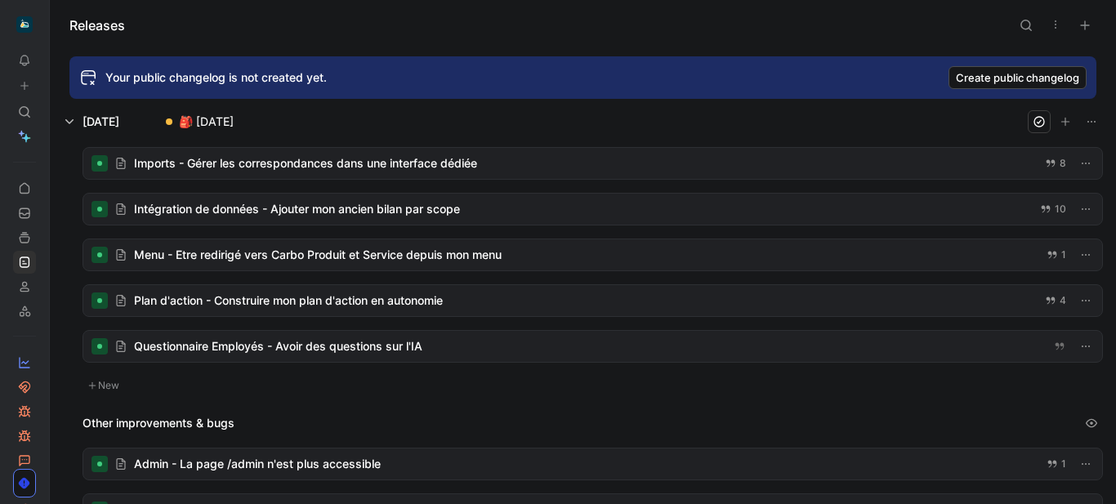
scroll to position [107, 0]
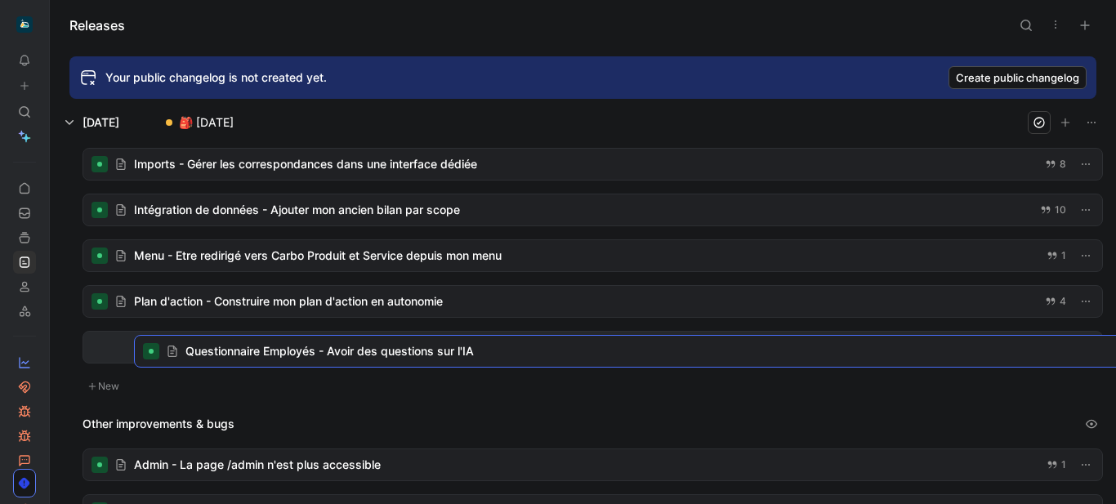
drag, startPoint x: 256, startPoint y: 341, endPoint x: 306, endPoint y: 342, distance: 50.7
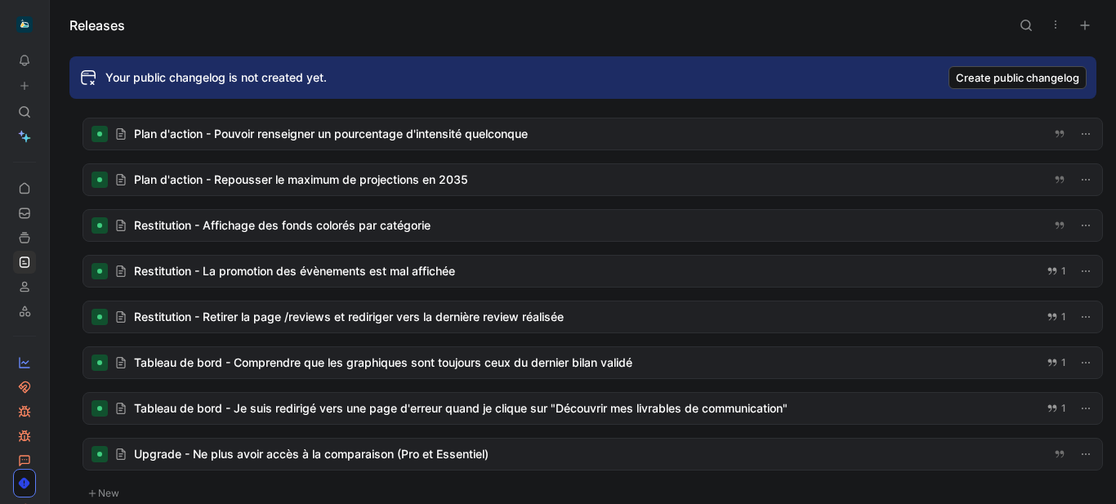
scroll to position [1491, 0]
click at [59, 21] on use at bounding box center [54, 25] width 10 height 10
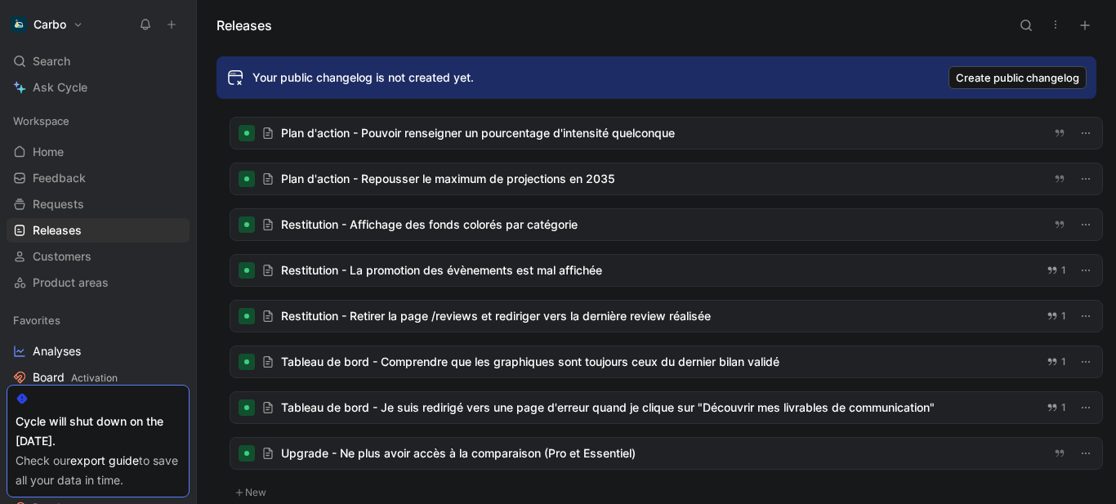
click at [173, 21] on icon at bounding box center [171, 24] width 11 height 11
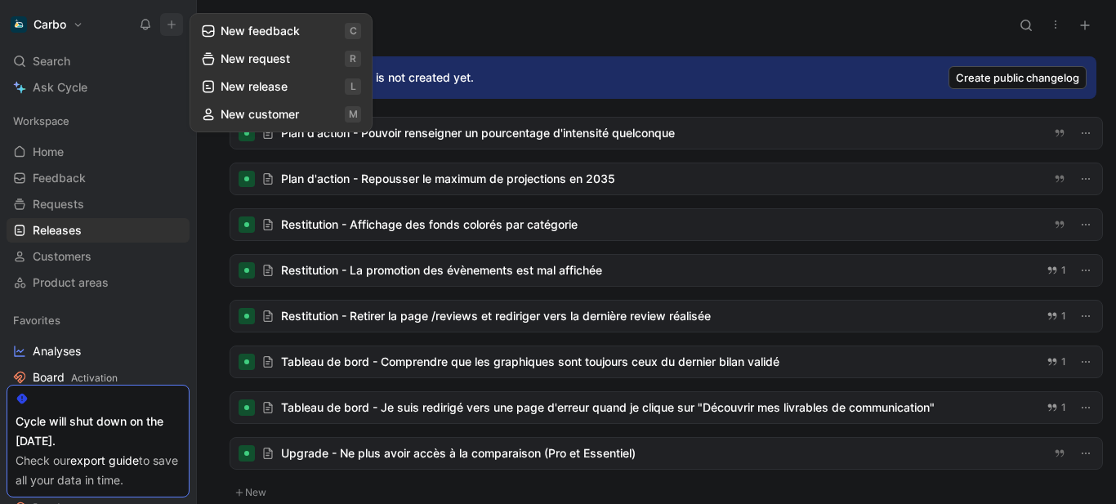
click at [255, 29] on button "New feedback c" at bounding box center [281, 31] width 175 height 28
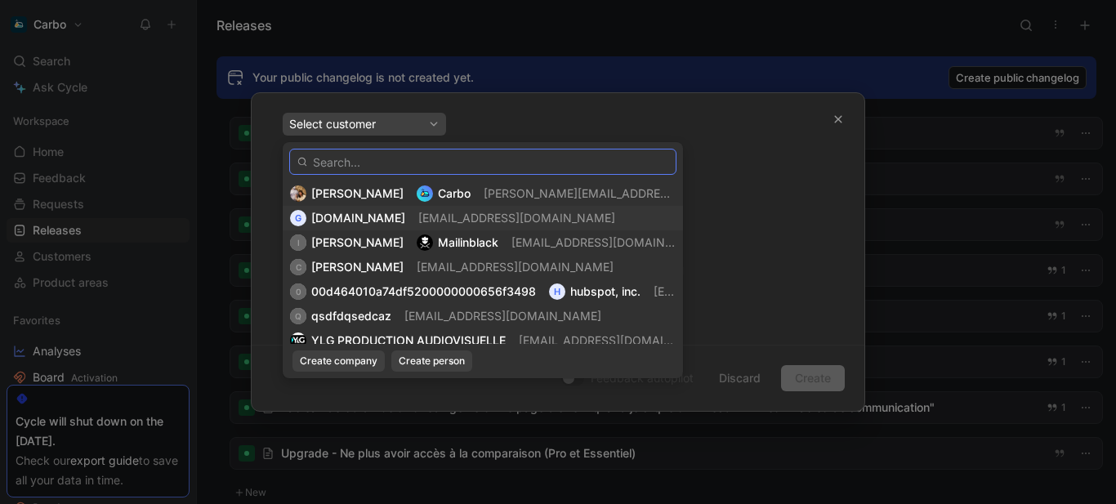
click at [381, 161] on input "text" at bounding box center [482, 162] width 387 height 26
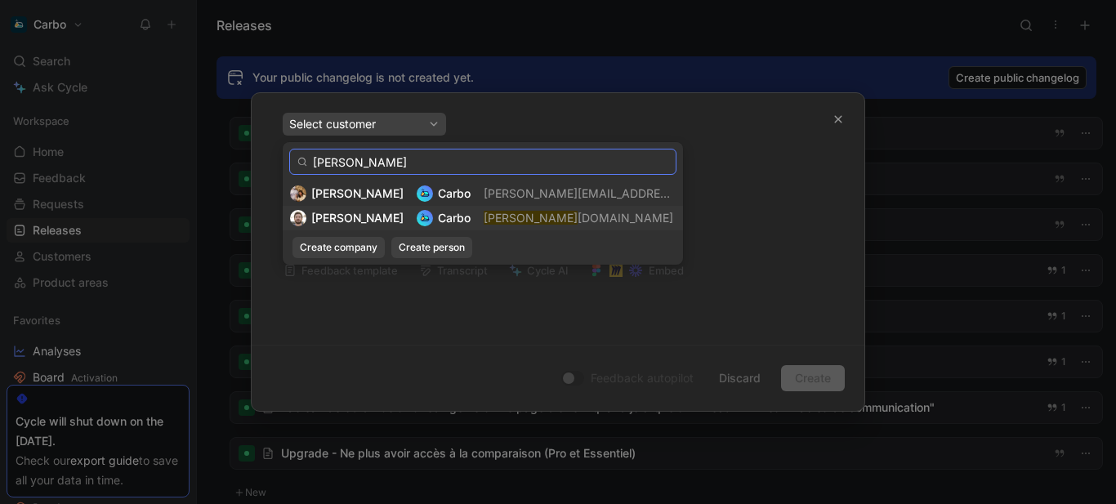
type input "[PERSON_NAME]"
click at [438, 224] on span "Carbo" at bounding box center [454, 218] width 33 height 14
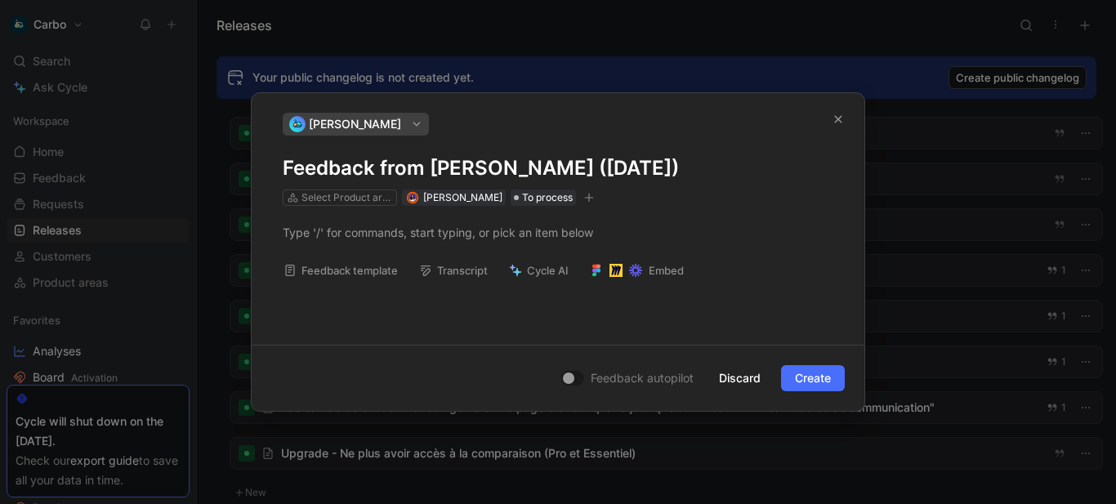
click at [355, 160] on h1 "Feedback from [PERSON_NAME] ([DATE])" at bounding box center [558, 168] width 551 height 26
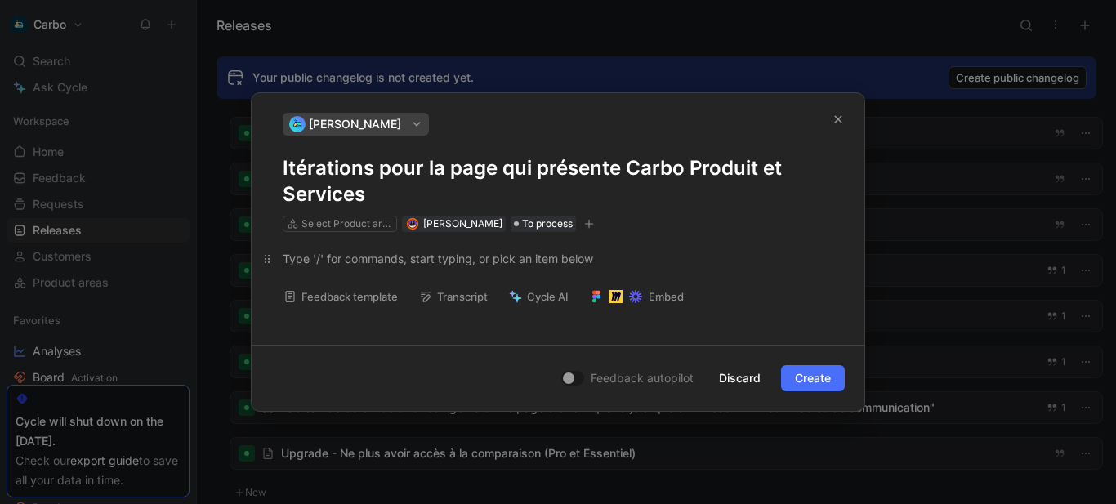
click at [364, 267] on p at bounding box center [558, 258] width 613 height 27
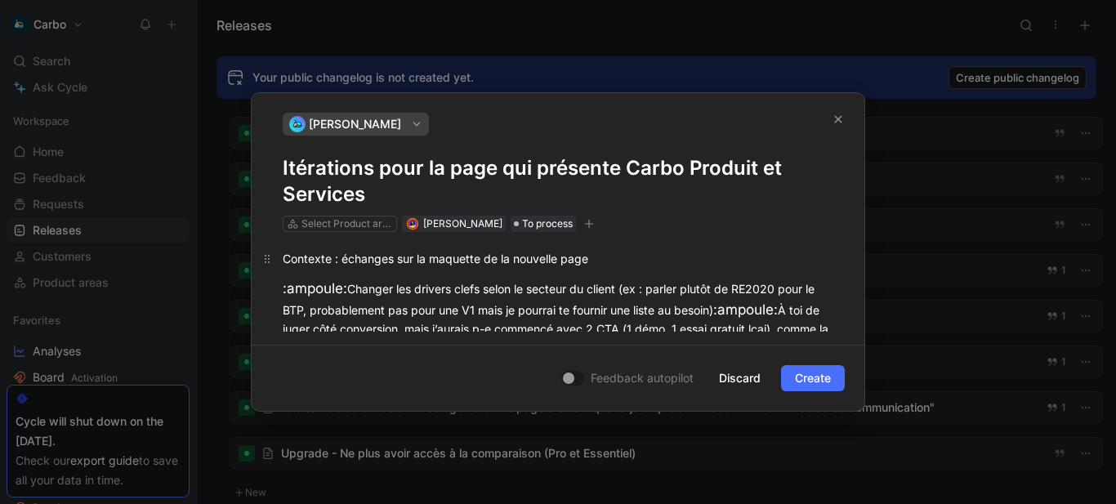
scroll to position [32, 0]
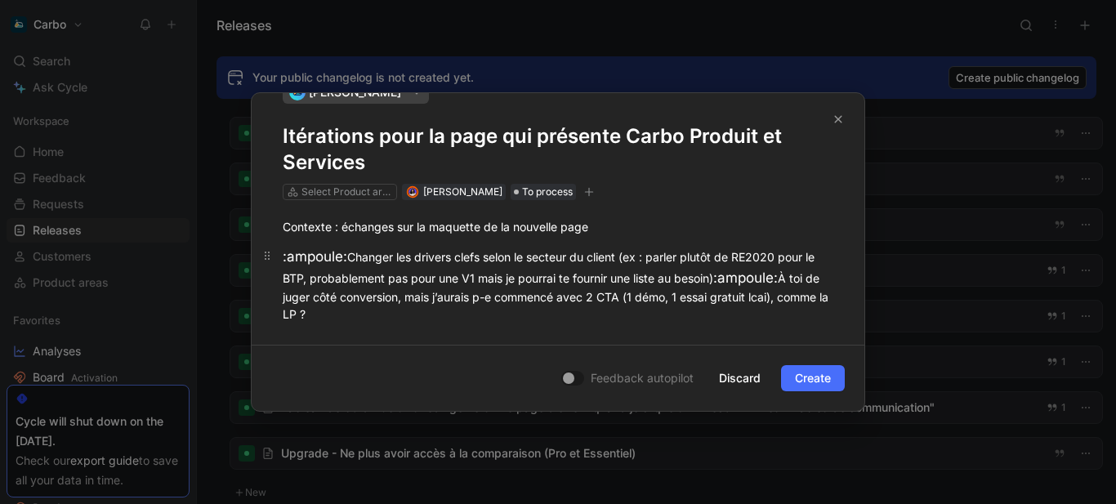
click at [347, 255] on div ":ampoule: Changer les drivers clefs selon le secteur du client (ex : parler plu…" at bounding box center [558, 285] width 551 height 76
click at [618, 228] on div "Contexte : échanges sur la maquette de la nouvelle page" at bounding box center [558, 226] width 551 height 17
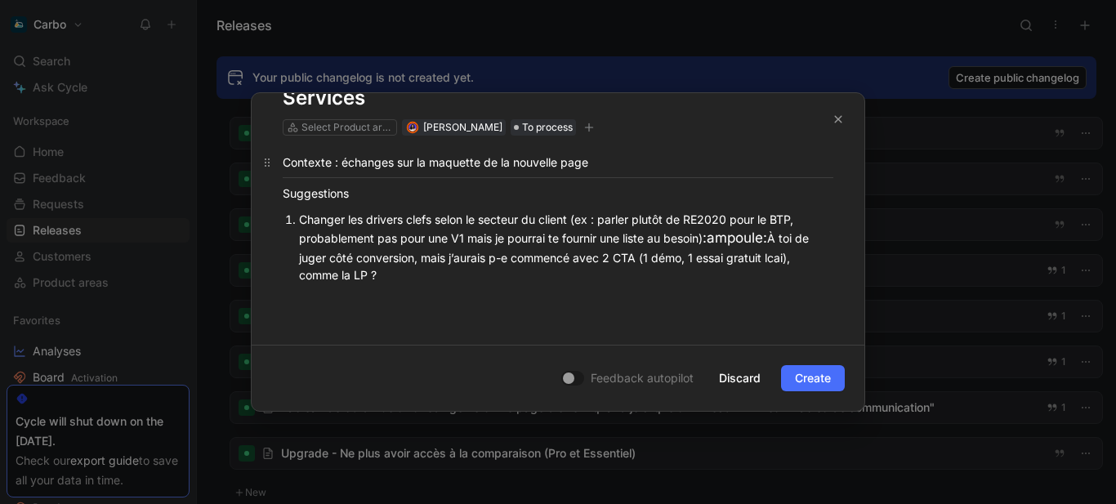
scroll to position [98, 0]
click at [717, 233] on span ":ampoule:" at bounding box center [735, 236] width 65 height 16
click at [512, 270] on div "À toi de juger côté conversion, mais j’aurais p-e commencé avec 2 CTA (1 démo, …" at bounding box center [566, 265] width 534 height 34
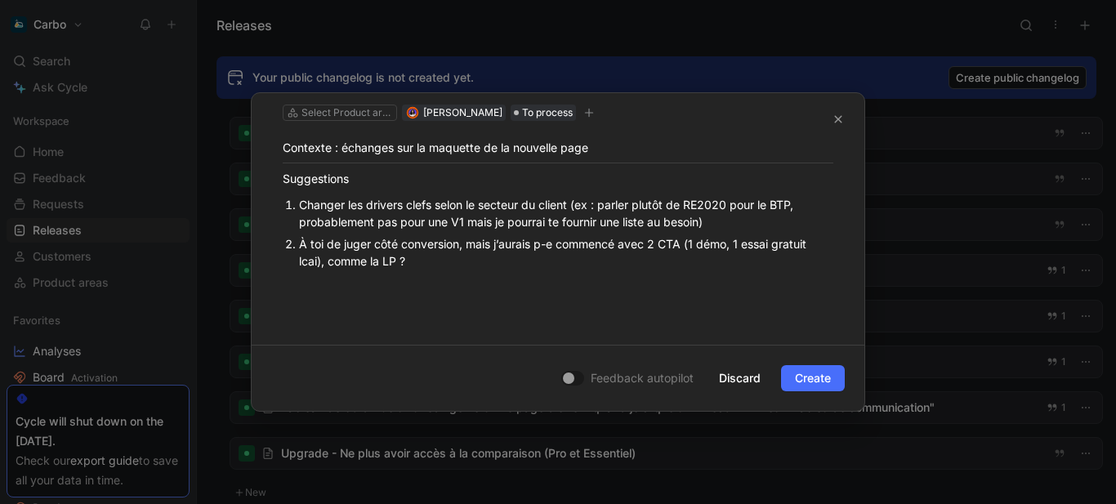
scroll to position [112, 0]
click at [381, 257] on div "À toi de juger côté conversion, mais j’aurais p-e commencé avec 2 CTA (1 démo, …" at bounding box center [566, 251] width 534 height 34
click at [390, 262] on div "À toi de juger côté conversion, mais j’aurais p-e commencé avec 2 CTA (1 démo, …" at bounding box center [566, 251] width 534 height 34
click at [491, 262] on div "À toi de juger côté conversion, mais j’aurais p-e commencé avec 2 CTA (1 démo, …" at bounding box center [566, 251] width 534 height 34
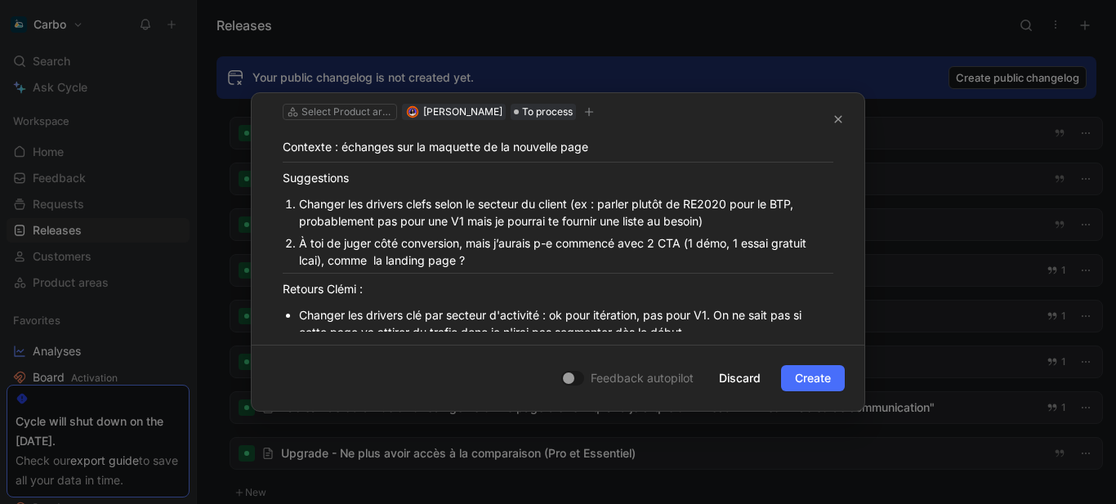
scroll to position [182, 0]
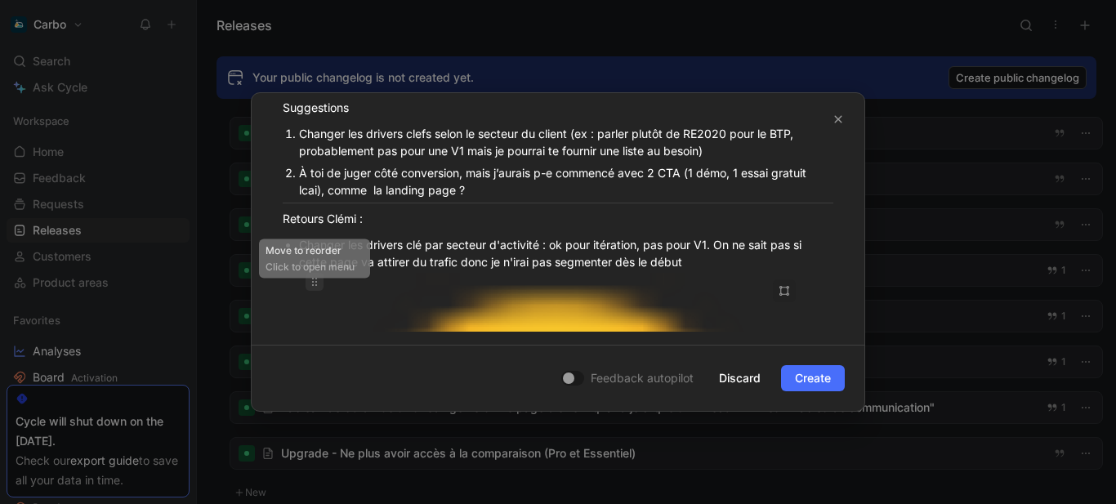
click at [314, 281] on icon at bounding box center [314, 281] width 13 height 13
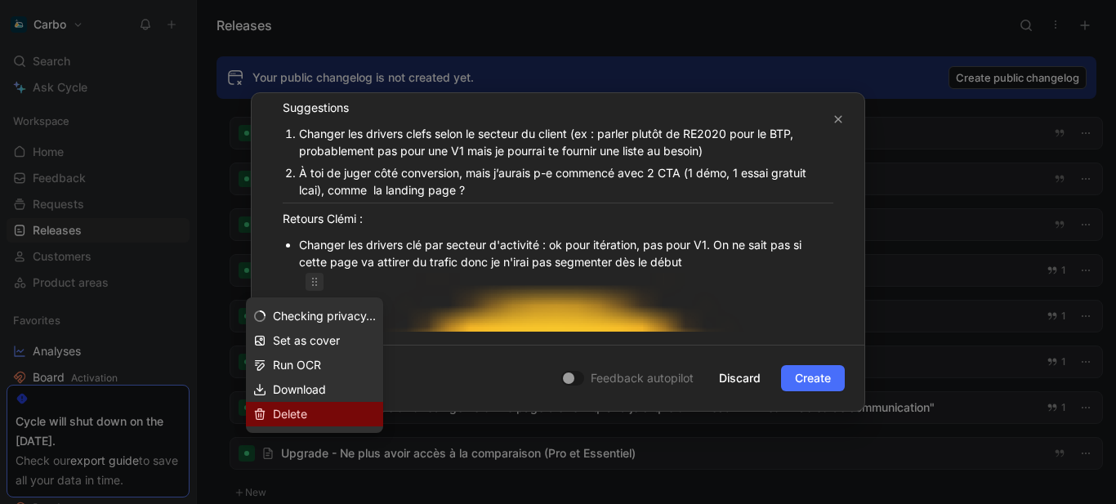
click at [310, 413] on div "Delete" at bounding box center [324, 414] width 103 height 20
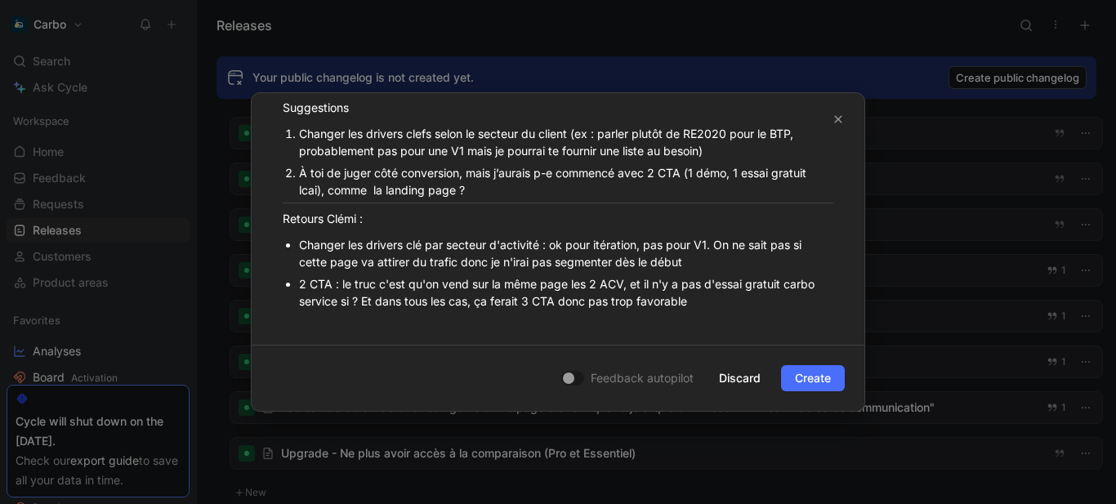
click at [301, 249] on div "Changer les drivers clé par secteur d'activité : ok pour itération, pas pour V1…" at bounding box center [566, 253] width 534 height 34
drag, startPoint x: 551, startPoint y: 245, endPoint x: 297, endPoint y: 243, distance: 253.3
click at [299, 243] on li "Changer les drivers clé par secteur d'activité : ok pour itération, pas pour V1…" at bounding box center [566, 253] width 534 height 39
click at [300, 285] on div "2 CTA : le truc c'est qu'on vend sur la même page les 2 ACV, et il n'y a pas d'…" at bounding box center [566, 294] width 534 height 34
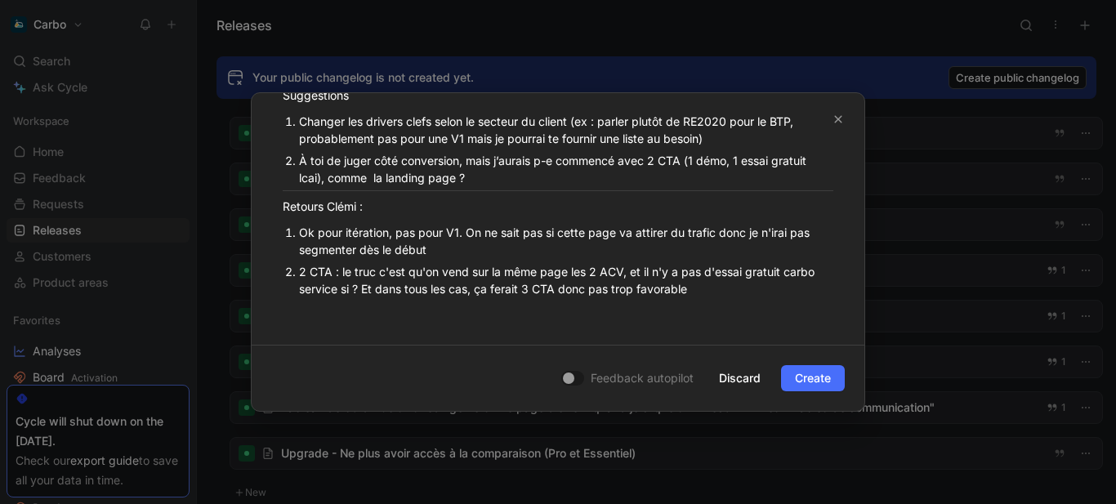
click at [365, 322] on div "Contexte : échanges sur la maquette de la nouvelle page Suggestions Changer les…" at bounding box center [558, 185] width 613 height 294
click at [345, 308] on div "Contexte : échanges sur la maquette de la nouvelle page Suggestions Changer les…" at bounding box center [558, 175] width 613 height 275
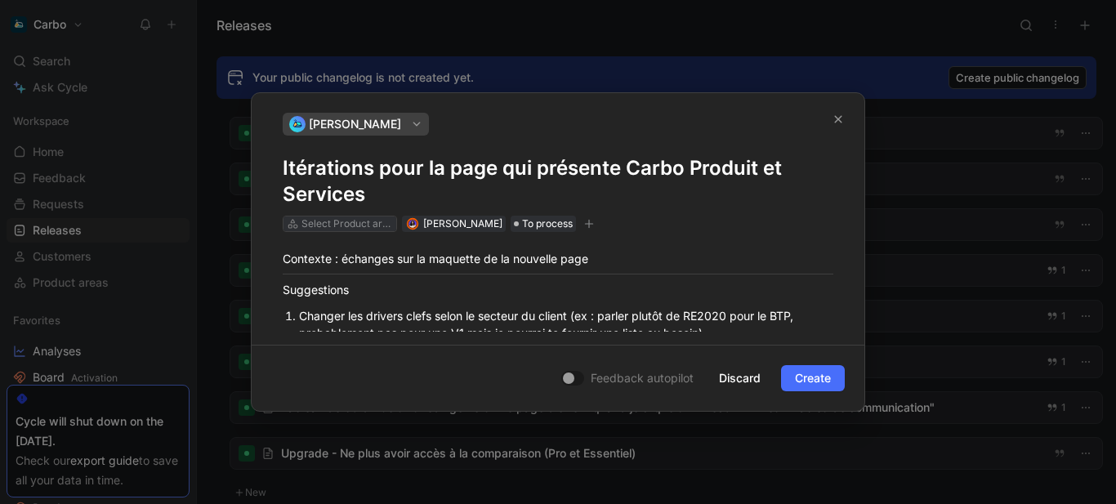
click at [345, 226] on div "Select Product areas" at bounding box center [347, 224] width 92 height 16
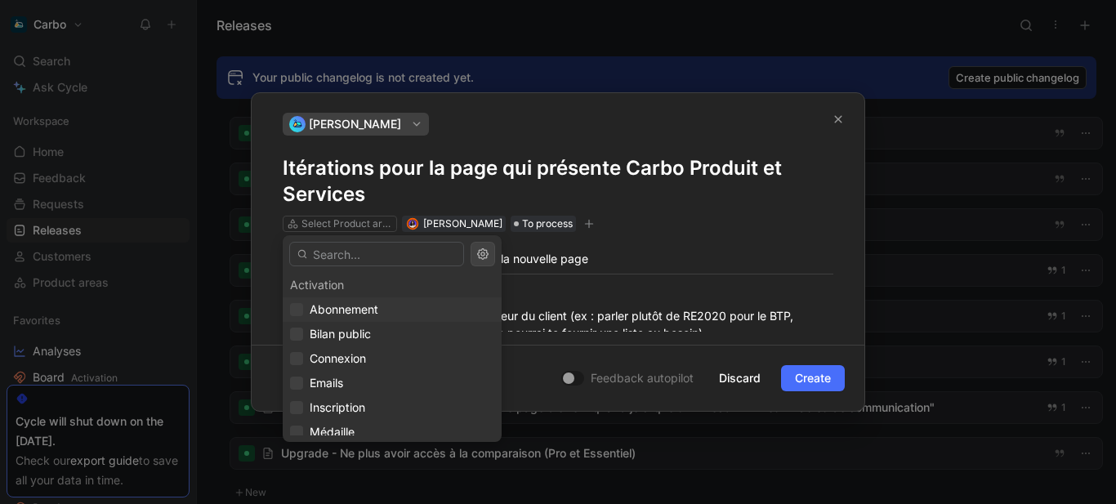
click at [374, 304] on span "Abonnement" at bounding box center [344, 309] width 69 height 14
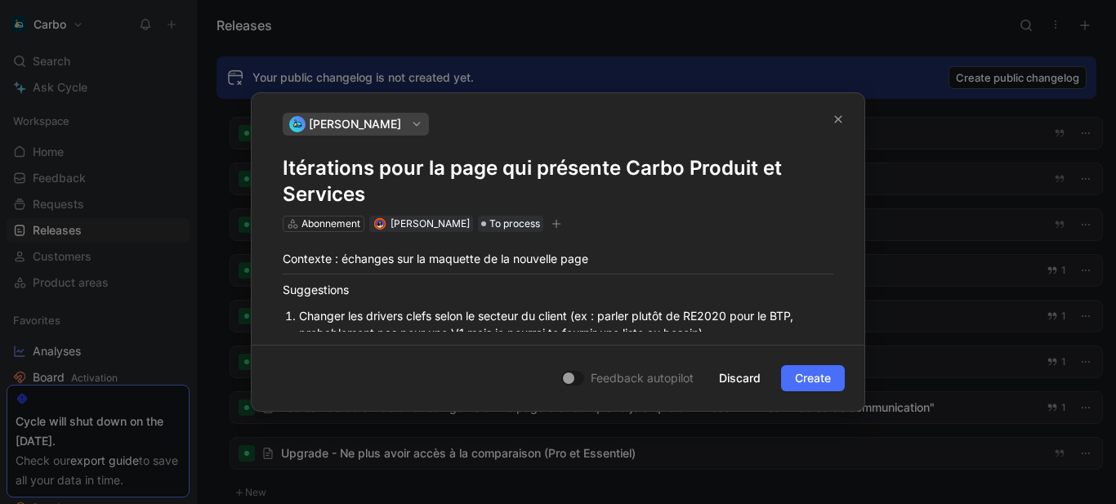
click at [561, 223] on icon "button" at bounding box center [557, 224] width 10 height 10
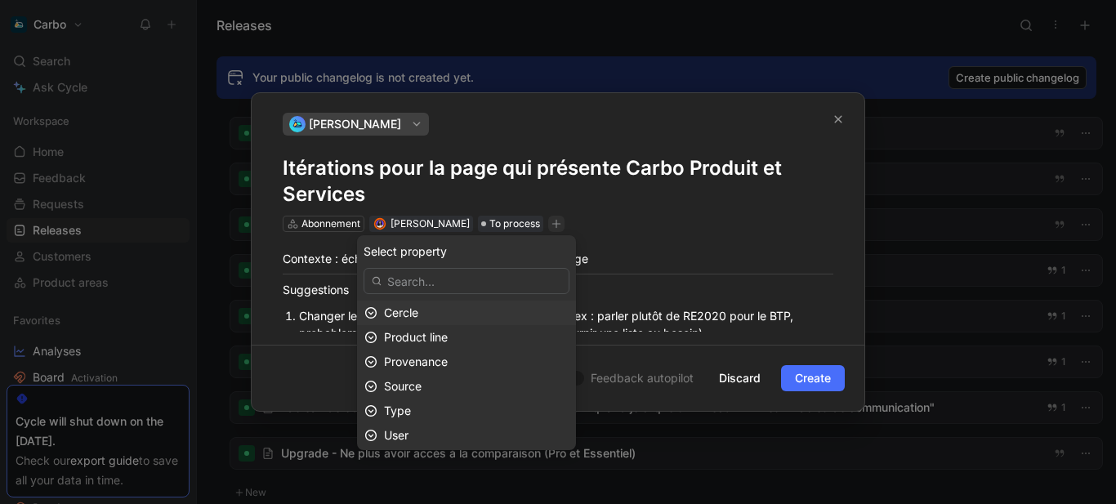
click at [427, 306] on div "Cercle" at bounding box center [476, 313] width 185 height 20
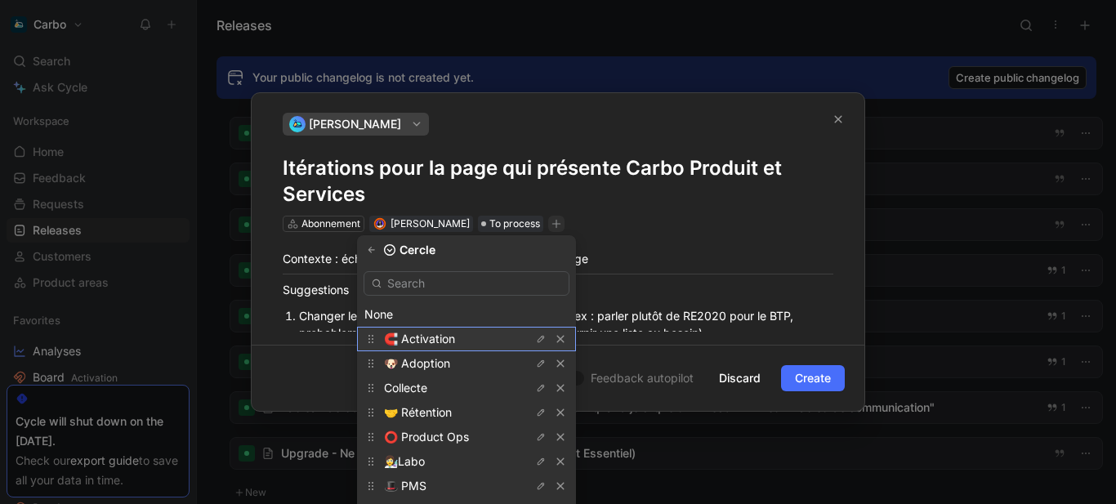
click at [455, 338] on span "🧲 Activation" at bounding box center [419, 339] width 71 height 14
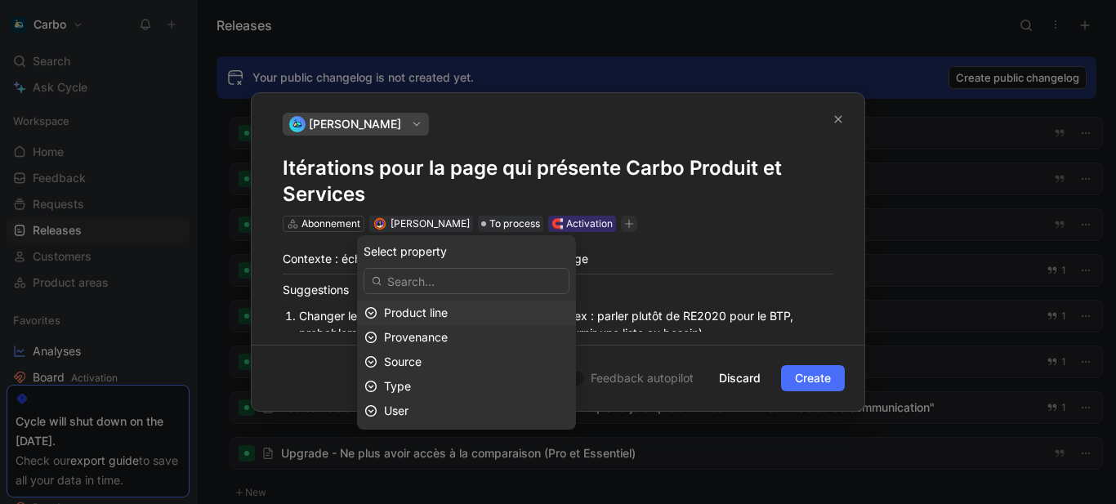
click at [460, 311] on div "Product line" at bounding box center [476, 313] width 185 height 20
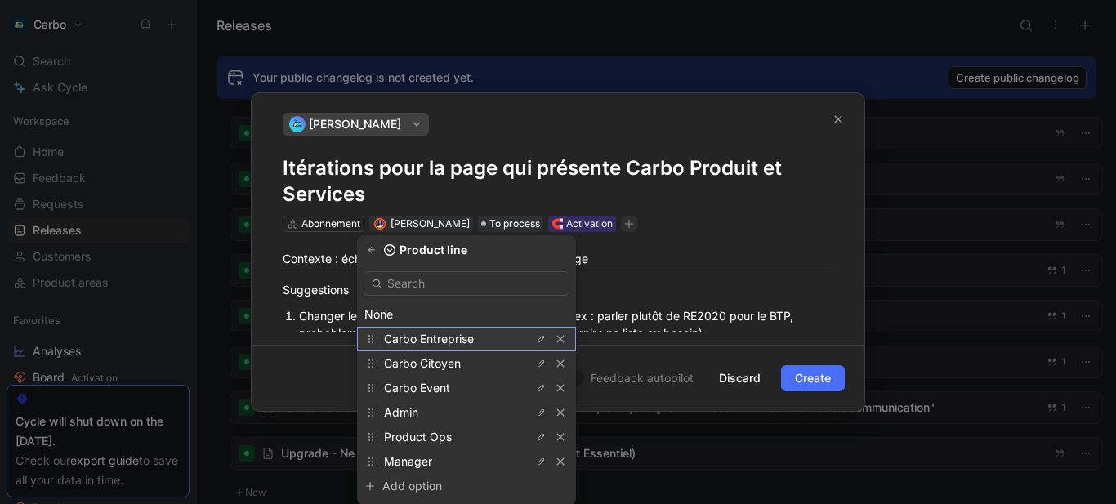
click at [448, 334] on span "Carbo Entreprise" at bounding box center [429, 339] width 90 height 14
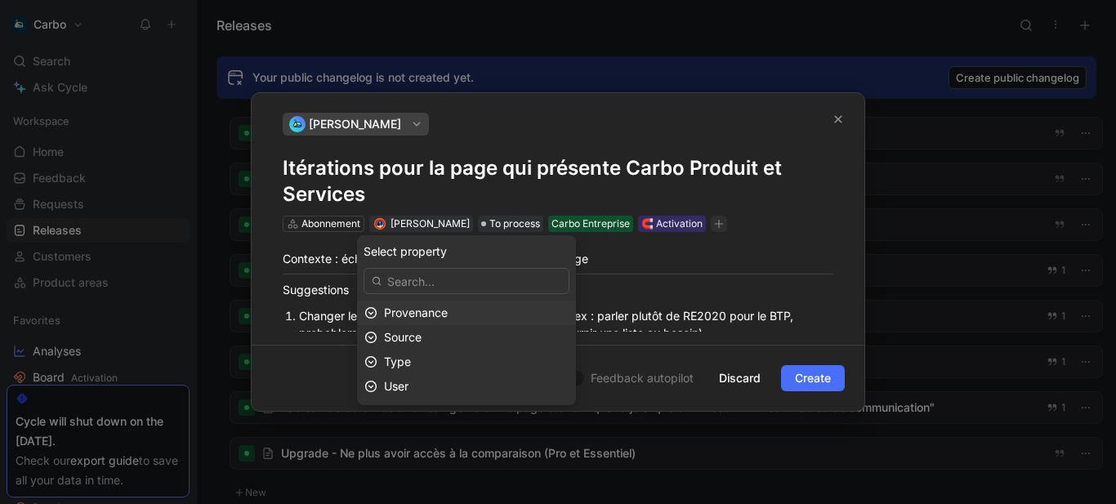
click at [448, 312] on span "Provenance" at bounding box center [416, 313] width 64 height 14
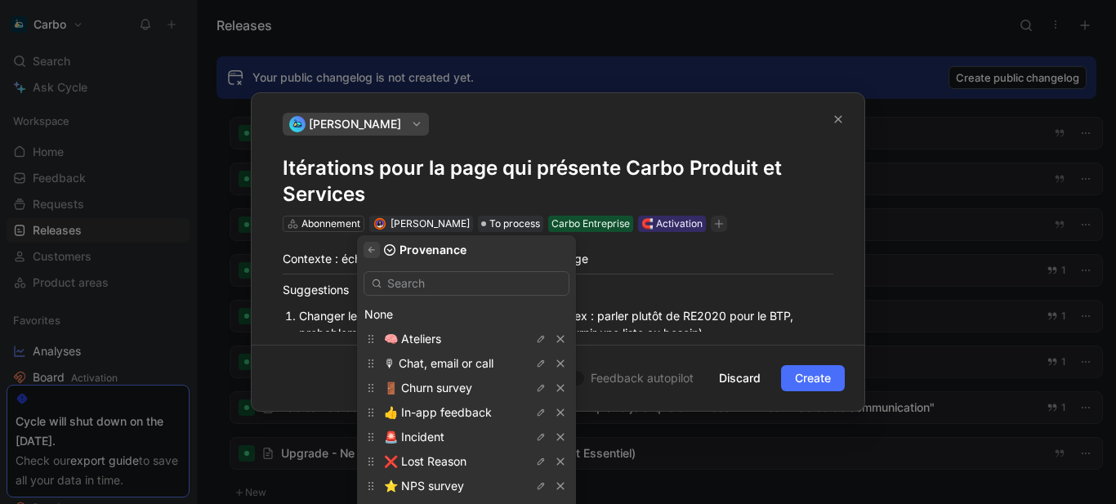
click at [375, 250] on icon "button" at bounding box center [371, 250] width 7 height 6
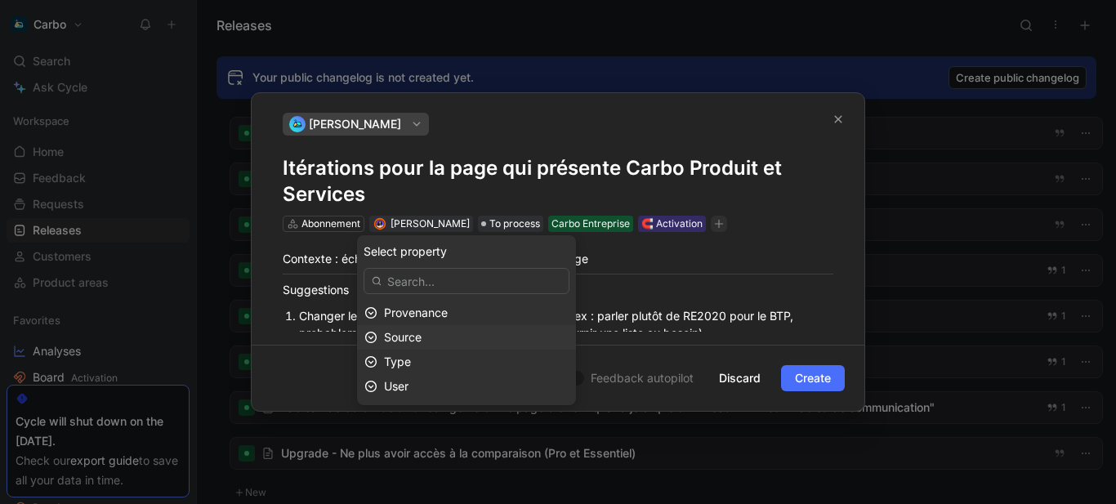
click at [440, 336] on div "Source" at bounding box center [476, 338] width 185 height 20
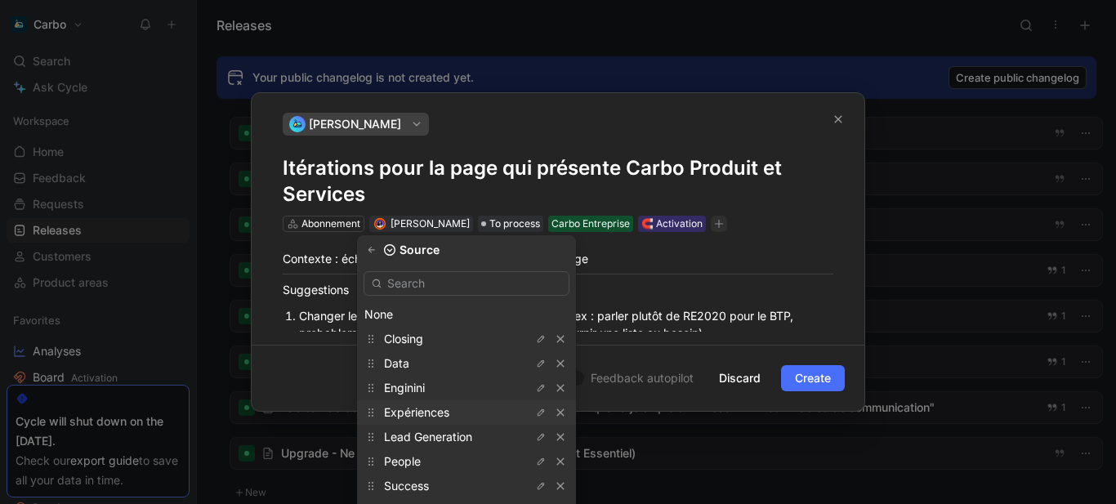
scroll to position [18, 0]
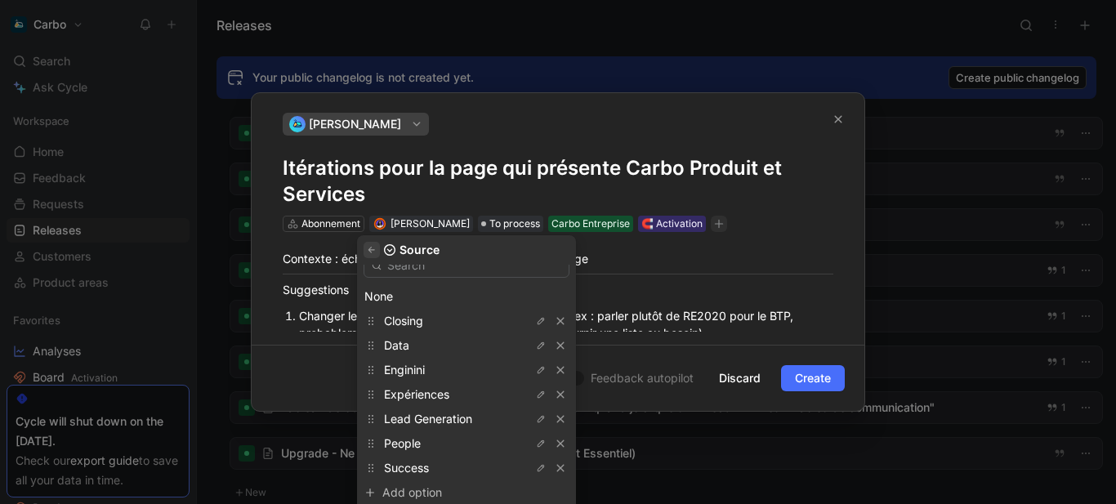
click at [377, 249] on icon "button" at bounding box center [372, 250] width 10 height 10
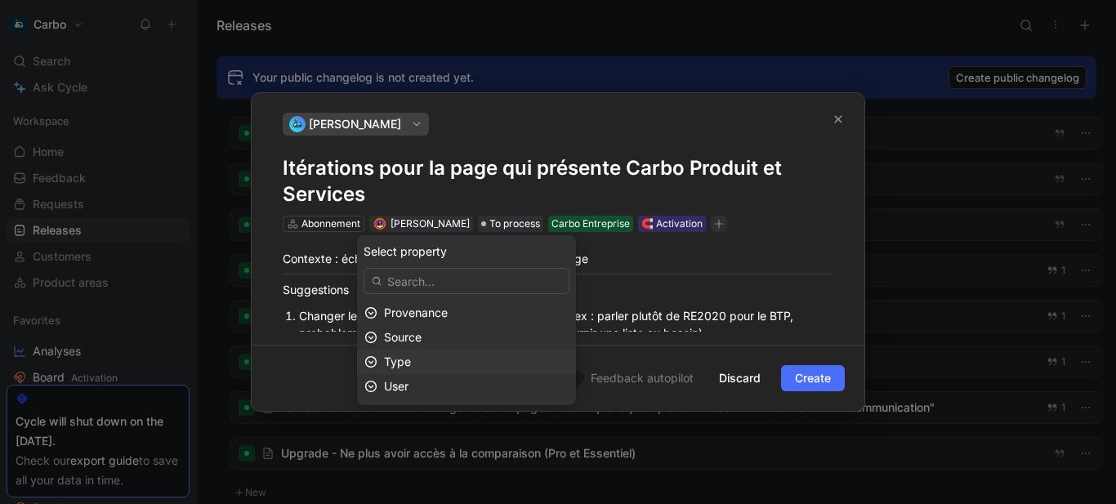
click at [455, 362] on div "Type" at bounding box center [476, 362] width 185 height 20
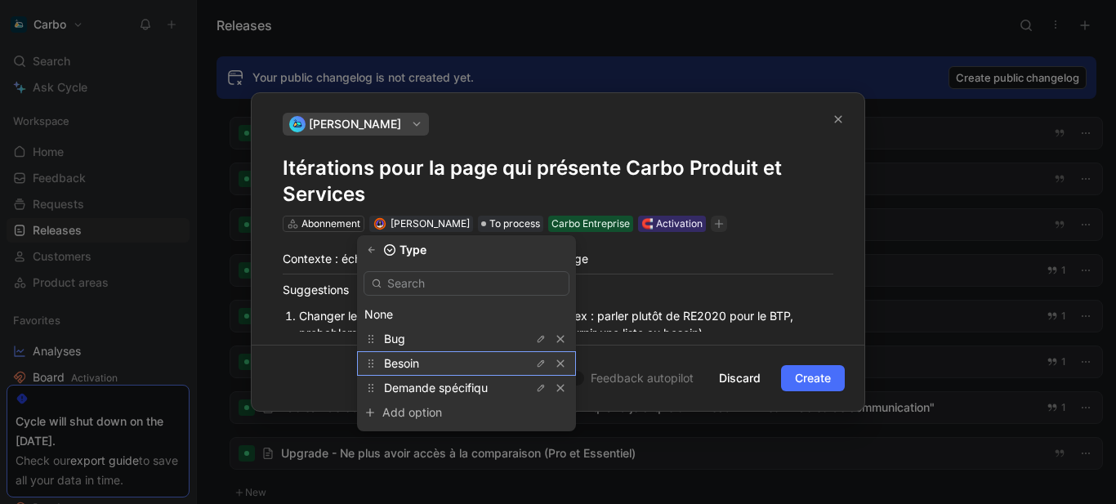
click at [443, 362] on div "Besoin" at bounding box center [445, 364] width 123 height 20
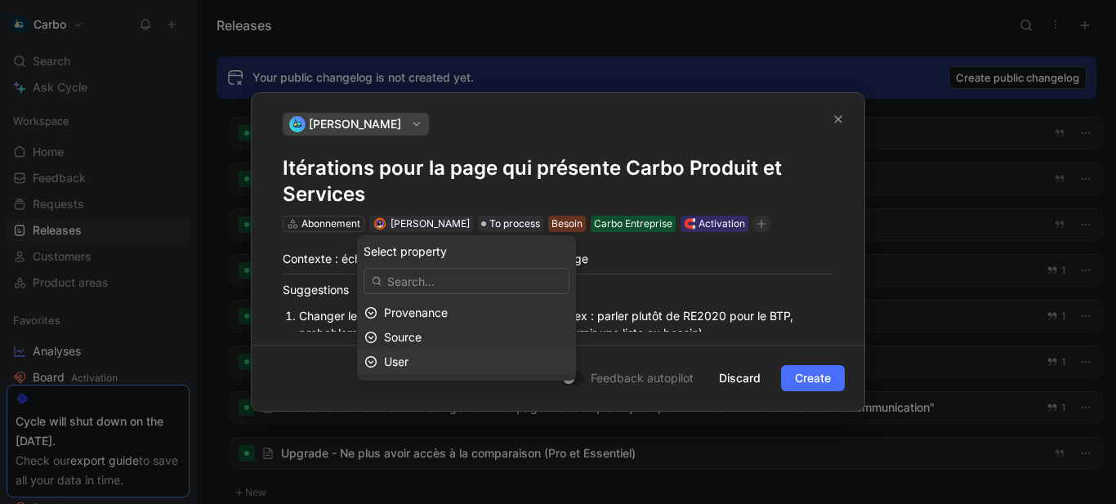
click at [445, 357] on div "User" at bounding box center [476, 362] width 185 height 20
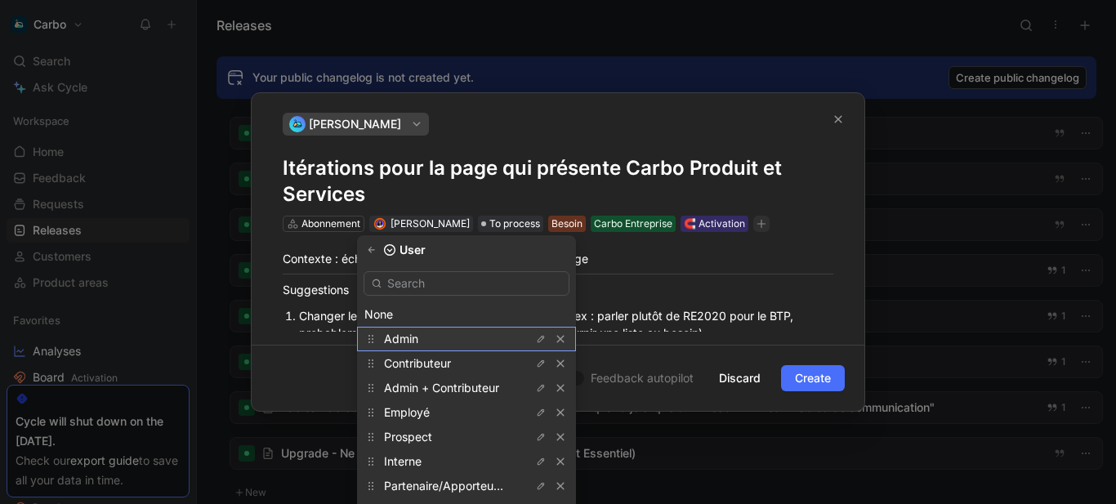
click at [427, 337] on div "Admin" at bounding box center [445, 339] width 123 height 20
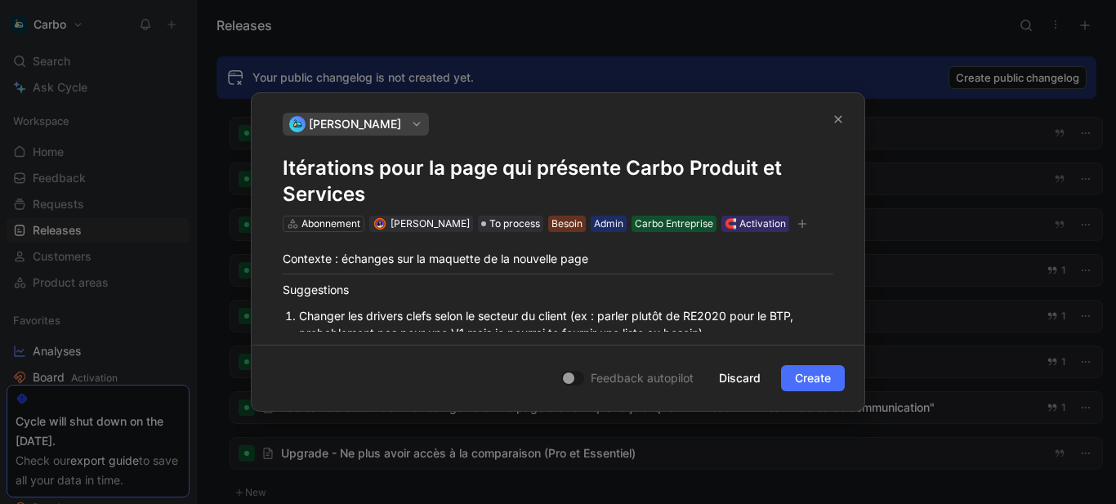
scroll to position [80, 0]
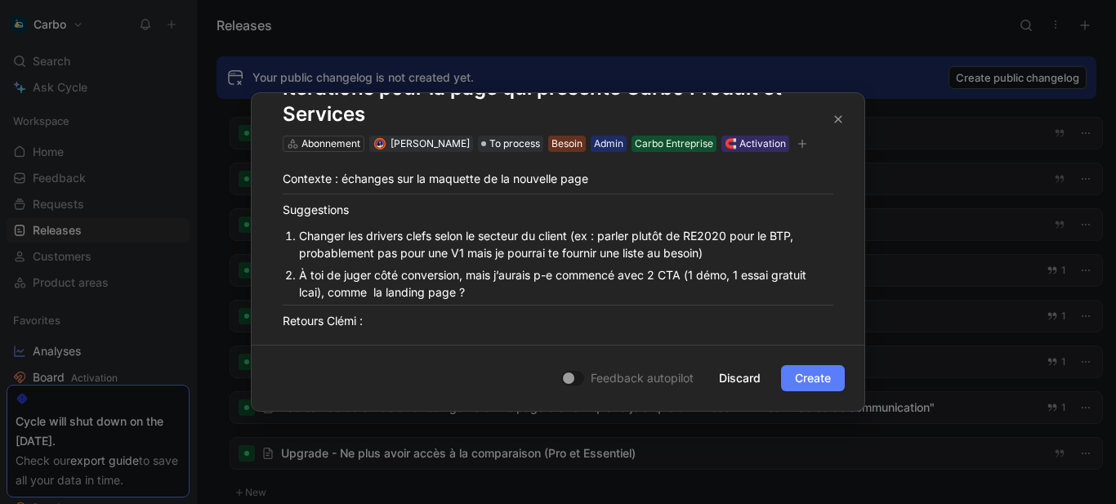
click at [806, 377] on span "Create" at bounding box center [813, 378] width 36 height 20
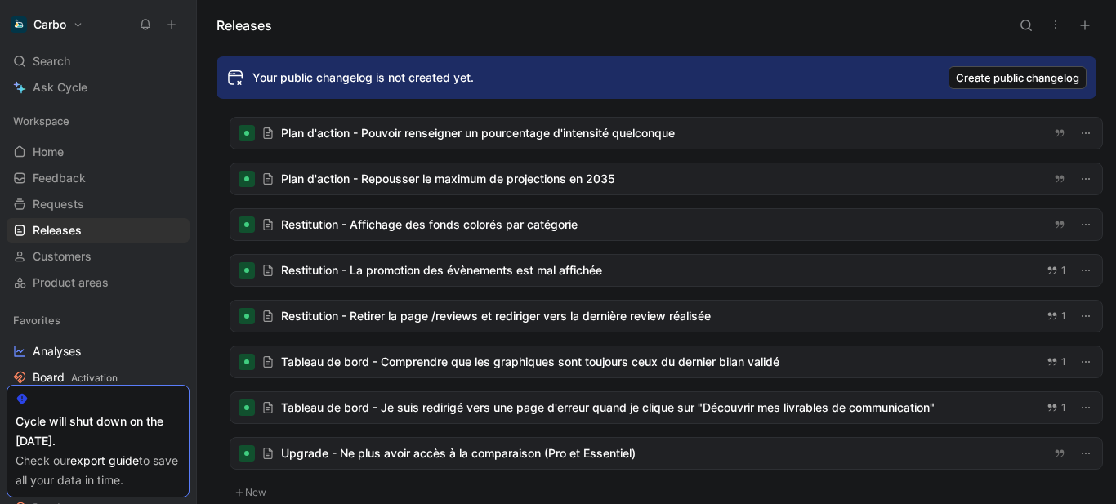
click at [174, 22] on icon at bounding box center [171, 24] width 11 height 11
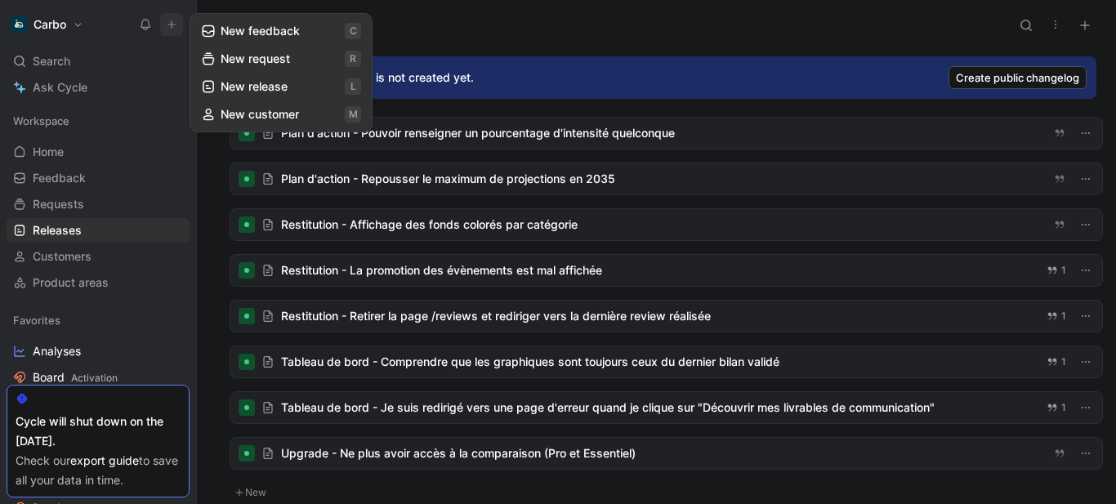
click at [244, 33] on button "New feedback c" at bounding box center [281, 31] width 175 height 28
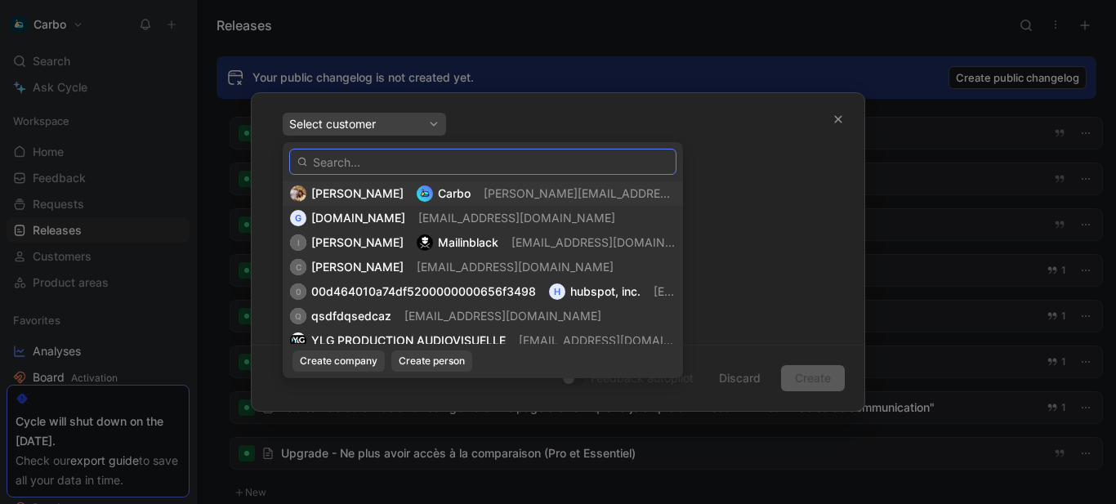
click at [414, 163] on input "text" at bounding box center [482, 162] width 387 height 26
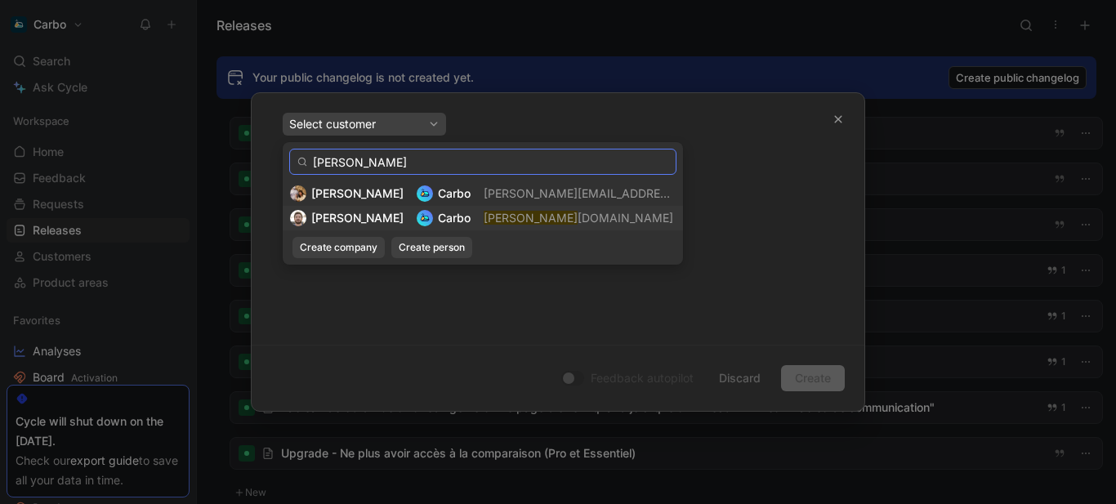
type input "[PERSON_NAME]"
click at [520, 214] on mark "[PERSON_NAME]" at bounding box center [531, 218] width 94 height 14
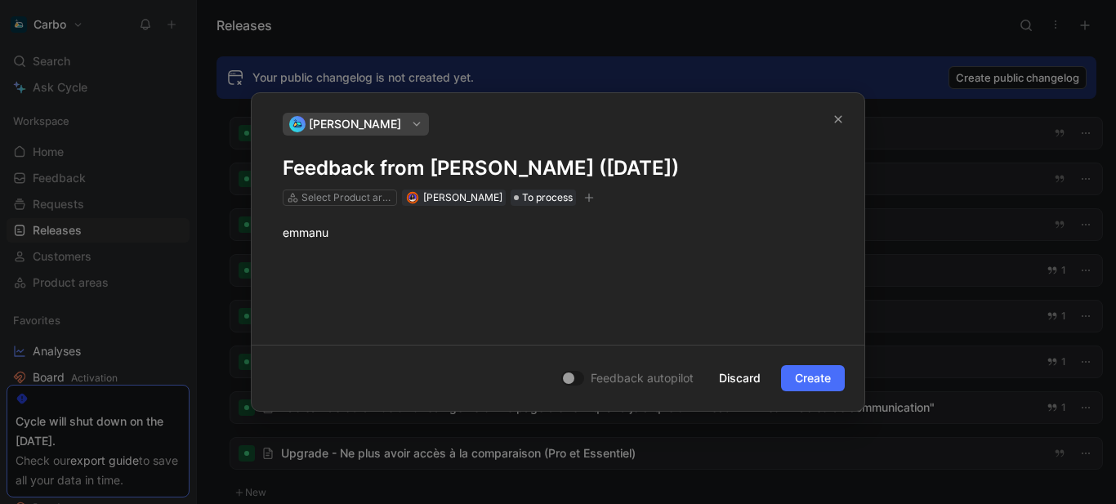
click at [470, 170] on h1 "Feedback from [PERSON_NAME] ([DATE])" at bounding box center [558, 168] width 551 height 26
click at [356, 244] on p "emmanu" at bounding box center [558, 232] width 613 height 27
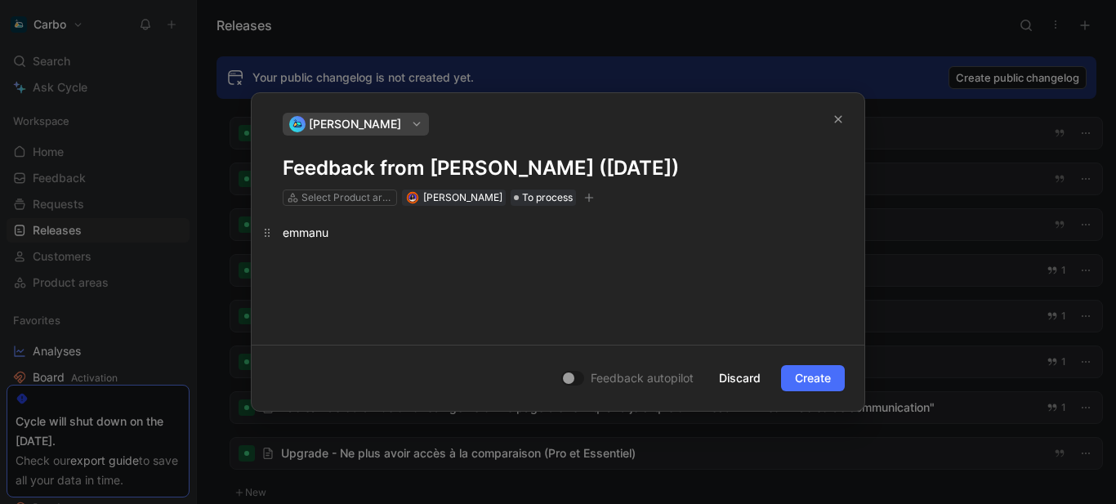
click at [356, 244] on p "emmanu" at bounding box center [558, 232] width 613 height 27
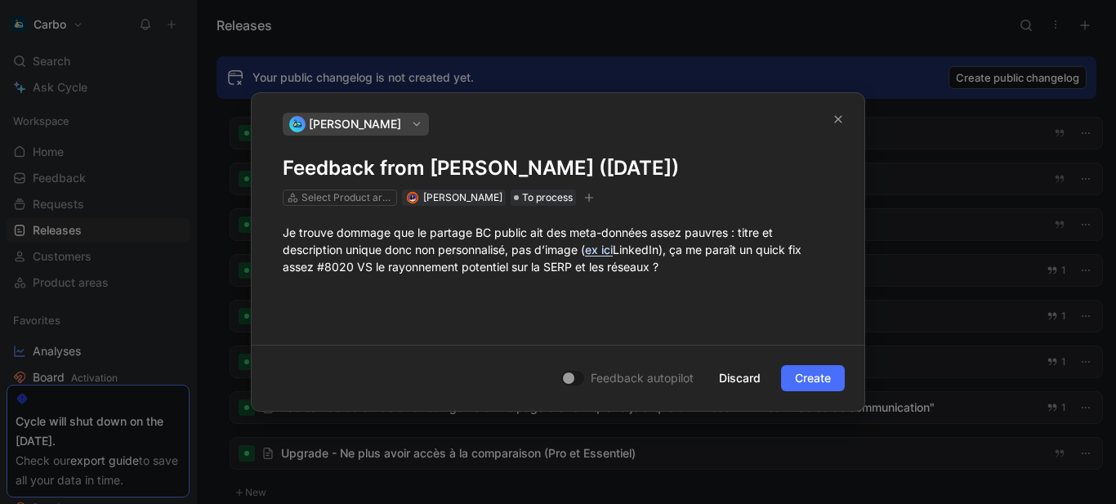
click at [378, 165] on h1 "Feedback from [PERSON_NAME] ([DATE])" at bounding box center [558, 168] width 551 height 26
click at [418, 164] on h1 "Améliorations partage BC public" at bounding box center [558, 168] width 551 height 26
click at [700, 270] on div "Je trouve dommage que le partage BC public ait des meta-données assez pauvres :…" at bounding box center [558, 249] width 551 height 51
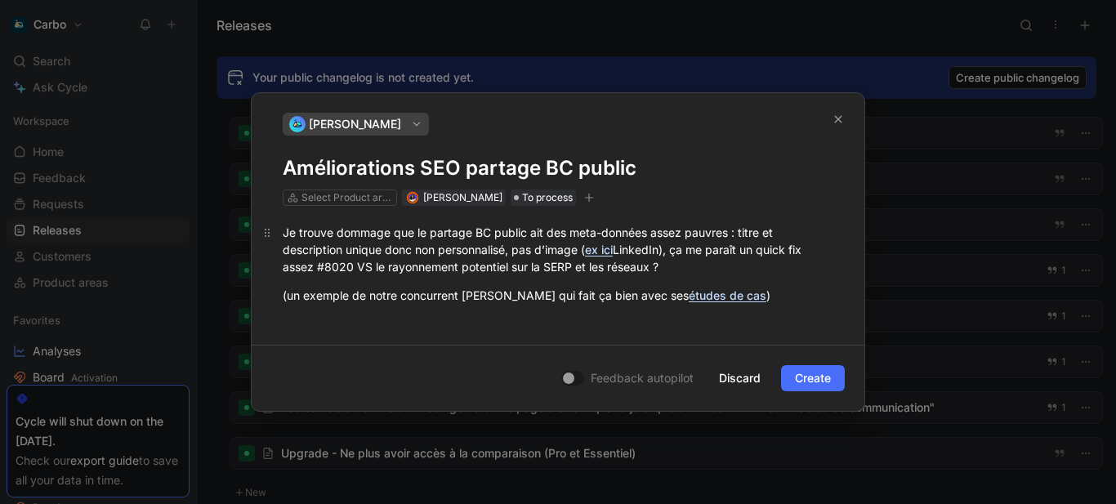
scroll to position [20, 0]
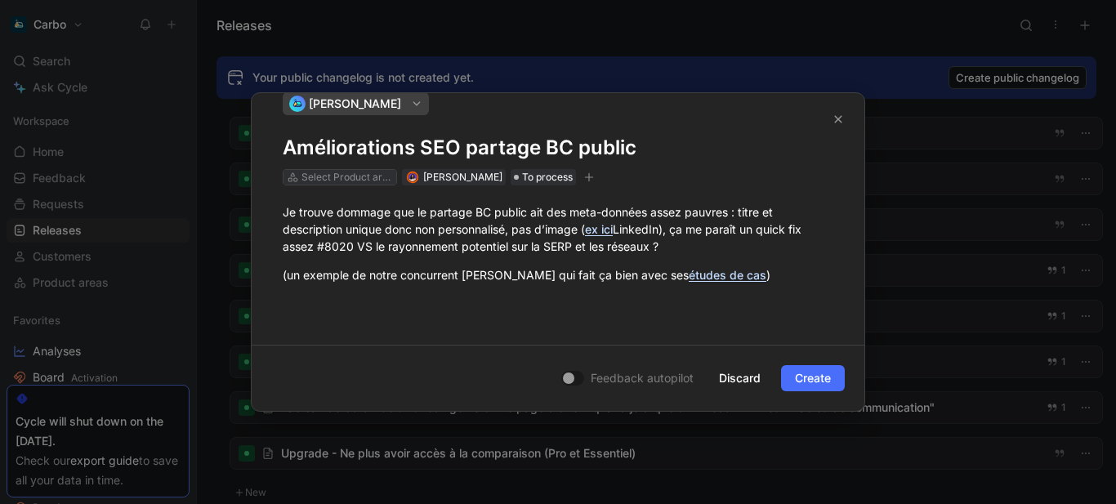
click at [340, 172] on div "Select Product areas" at bounding box center [347, 177] width 92 height 16
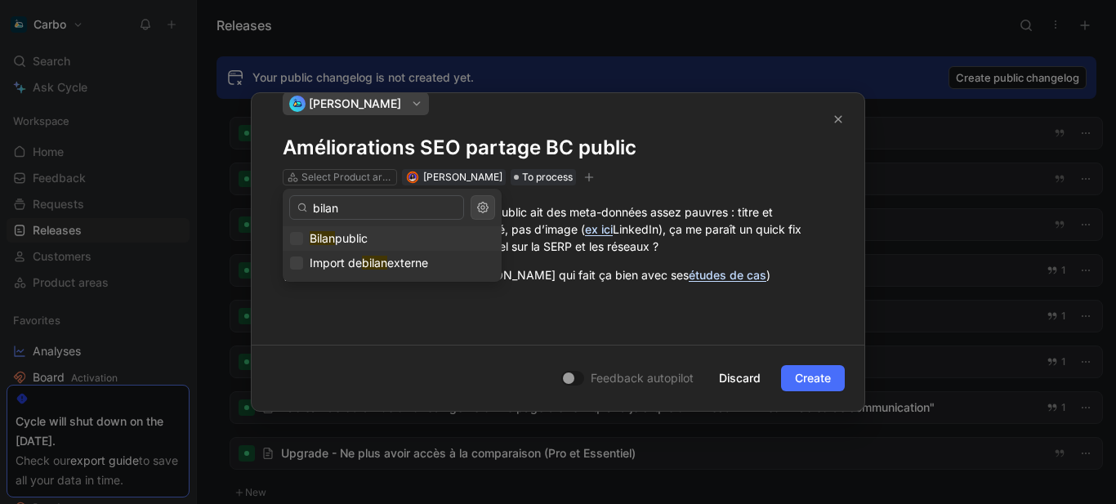
type input "bilan"
click at [368, 243] on span "public" at bounding box center [351, 238] width 33 height 14
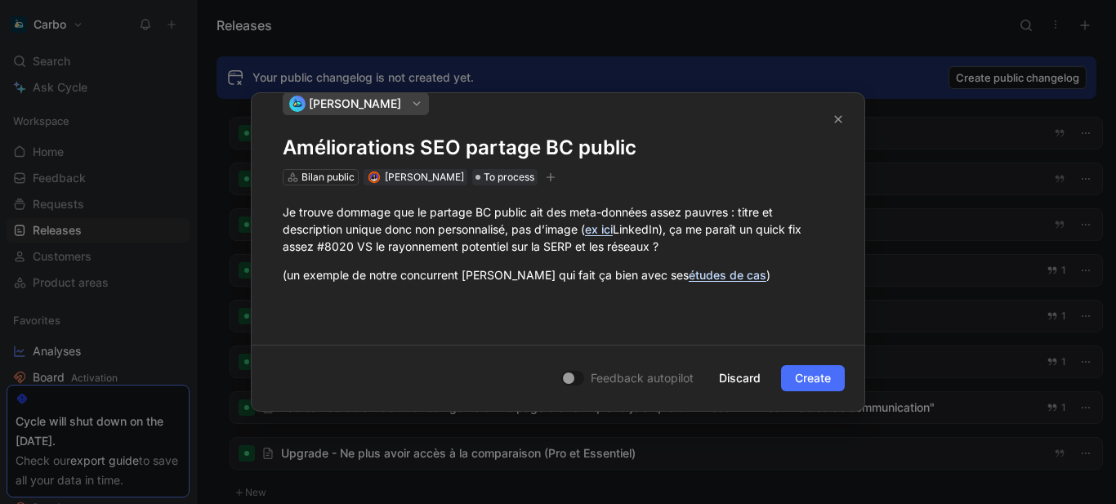
click at [551, 178] on icon "button" at bounding box center [550, 177] width 1 height 9
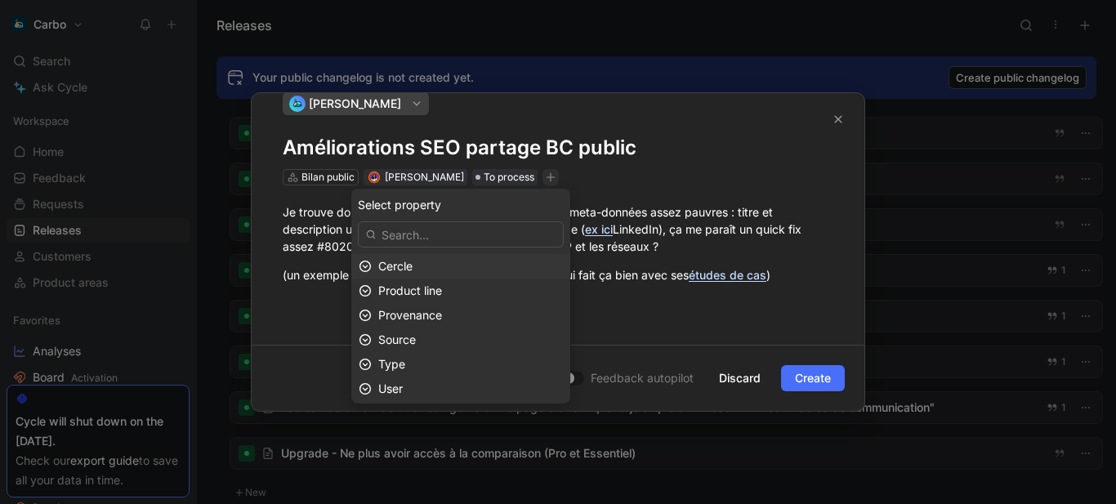
click at [429, 270] on div "Cercle" at bounding box center [470, 267] width 185 height 20
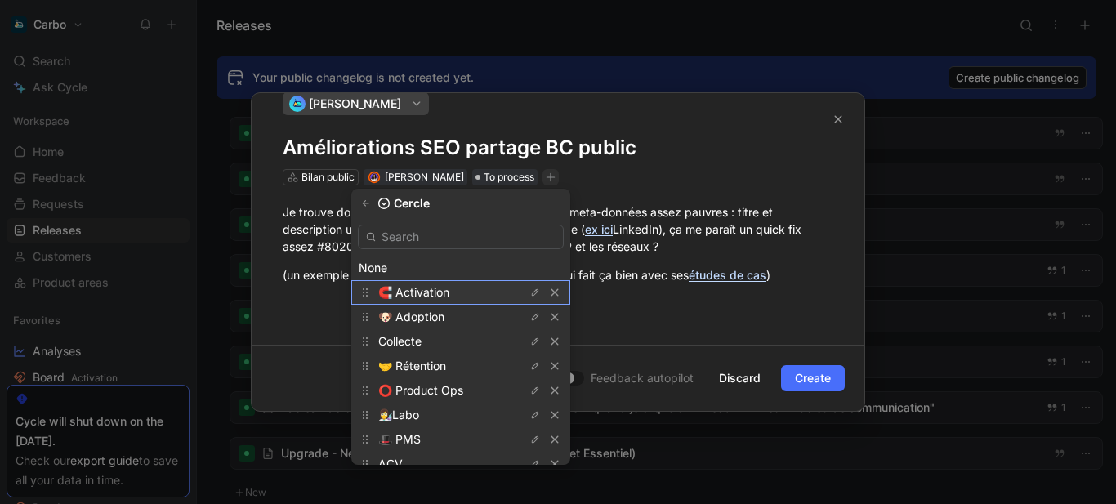
click at [434, 287] on span "🧲 Activation" at bounding box center [413, 292] width 71 height 14
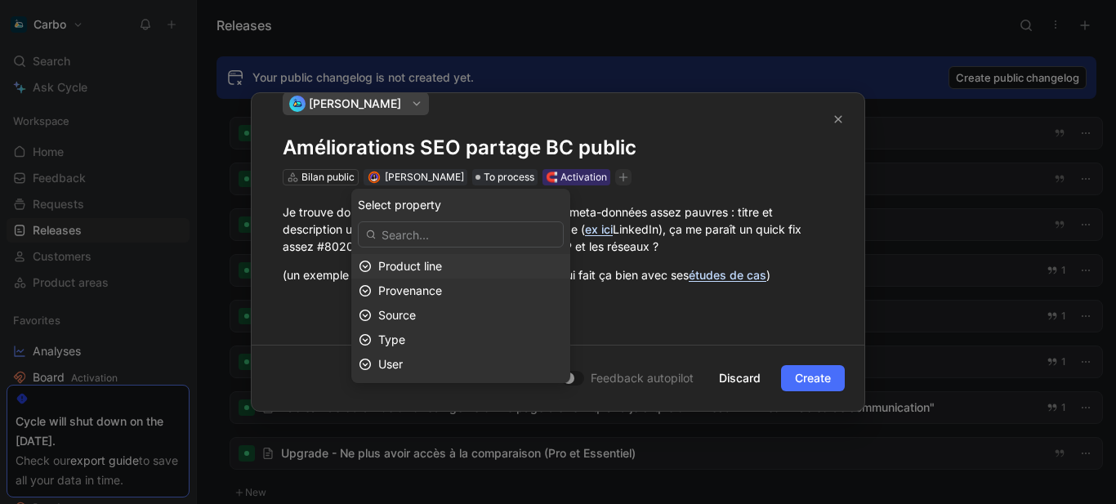
click at [440, 264] on span "Product line" at bounding box center [410, 266] width 64 height 14
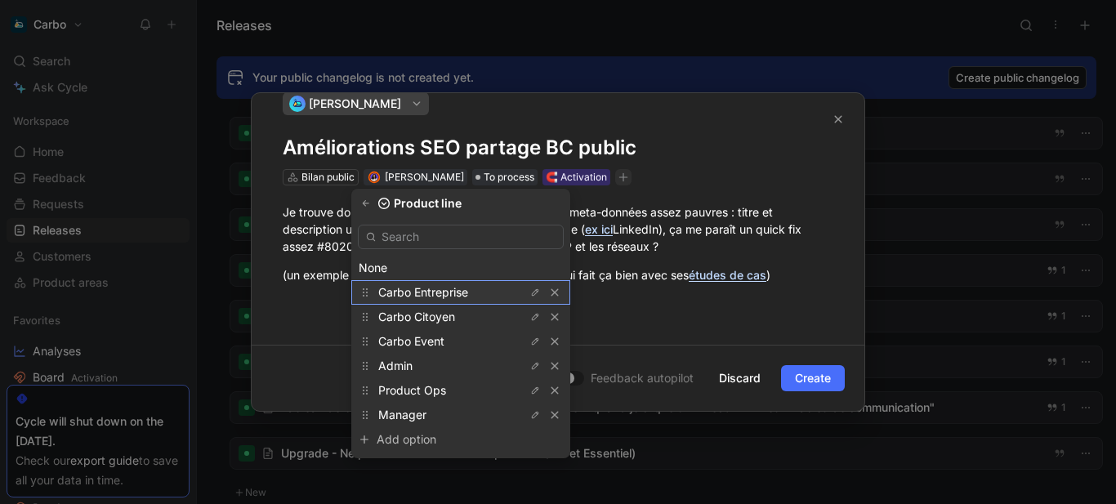
click at [449, 288] on span "Carbo Entreprise" at bounding box center [423, 292] width 90 height 14
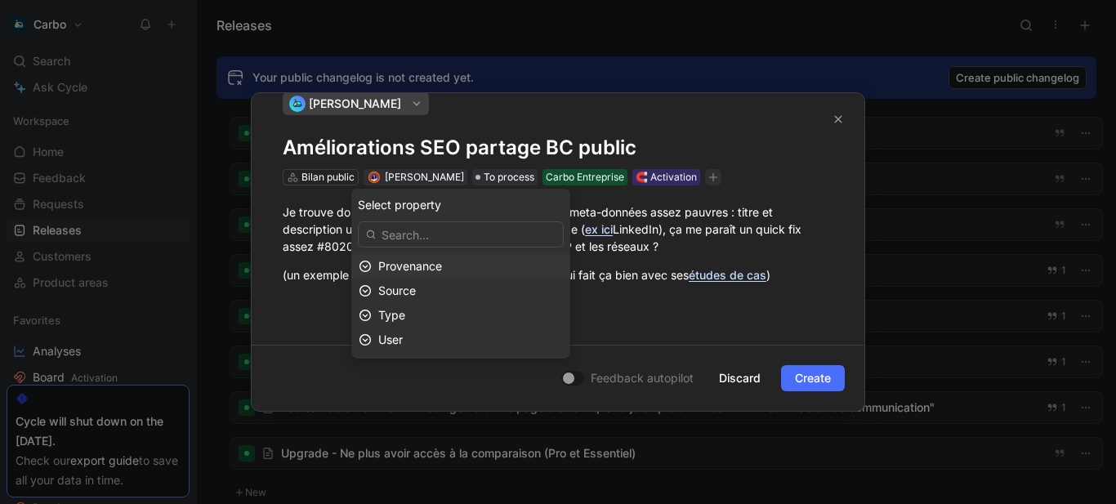
click at [440, 265] on span "Provenance" at bounding box center [410, 266] width 64 height 14
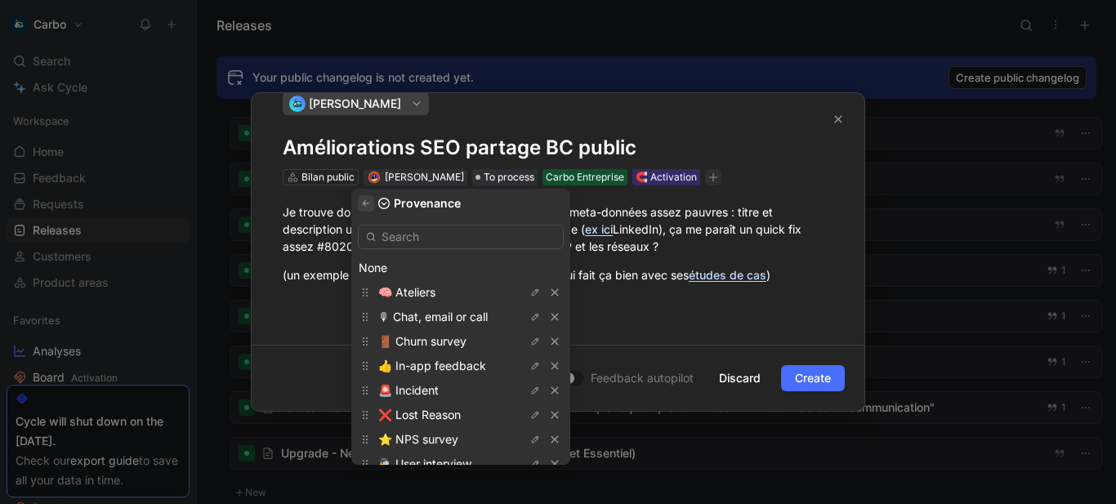
click at [371, 199] on icon "button" at bounding box center [366, 204] width 10 height 10
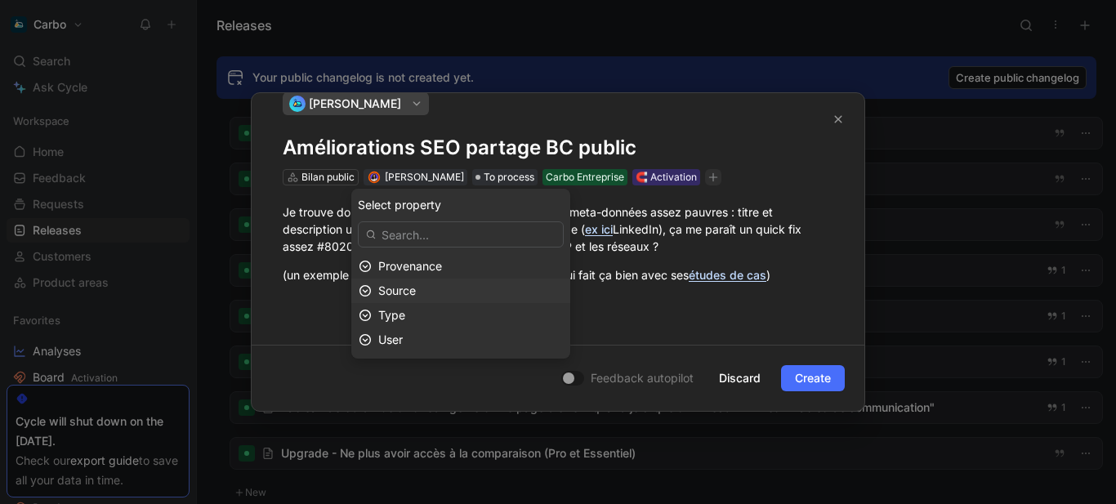
click at [454, 290] on div "Source" at bounding box center [470, 291] width 185 height 20
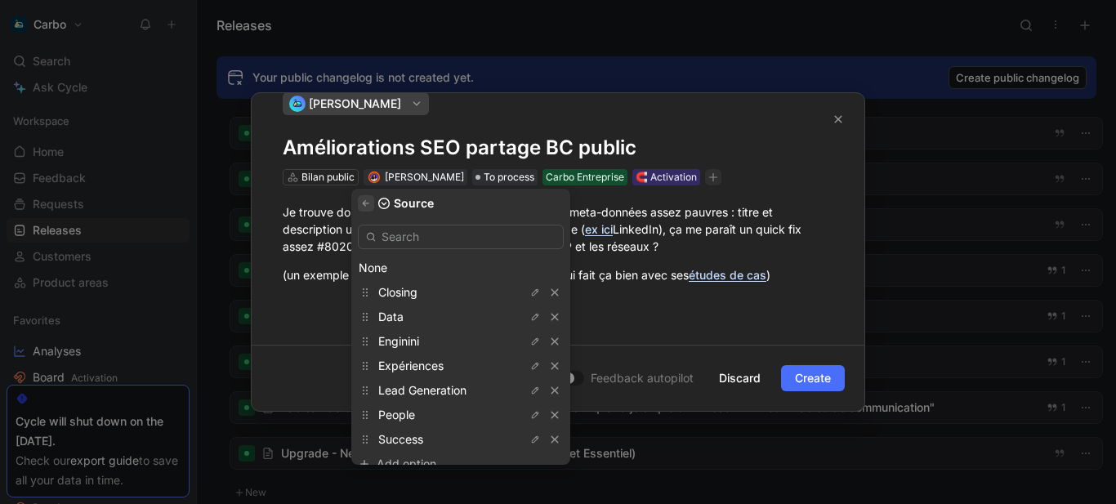
click at [369, 203] on icon "button" at bounding box center [366, 203] width 7 height 6
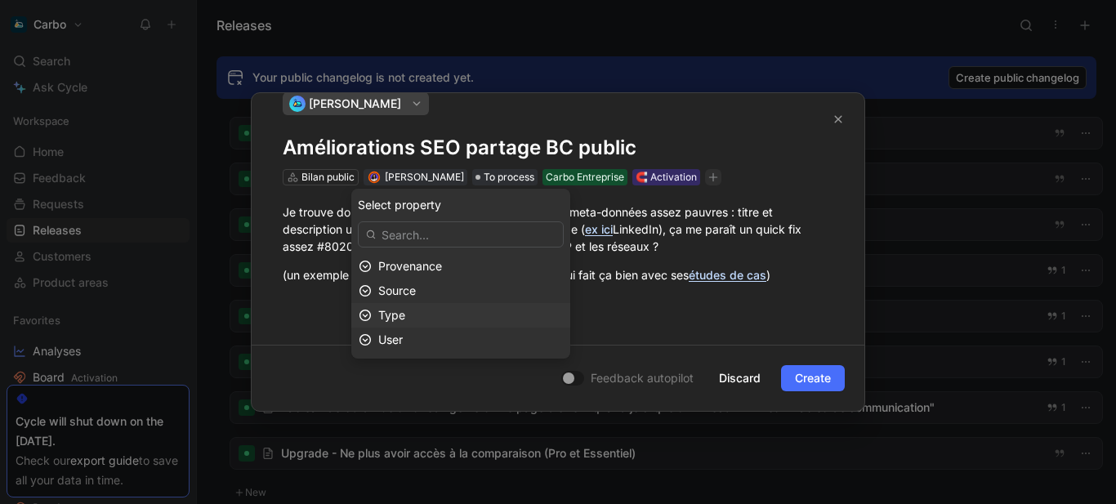
click at [427, 320] on div "Type" at bounding box center [470, 316] width 185 height 20
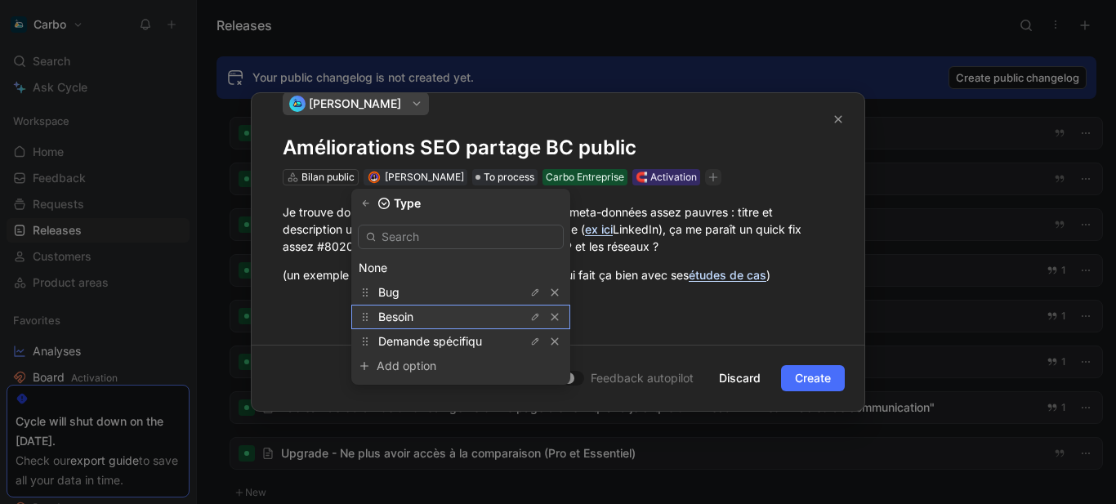
click at [413, 315] on span "Besoin" at bounding box center [395, 317] width 35 height 14
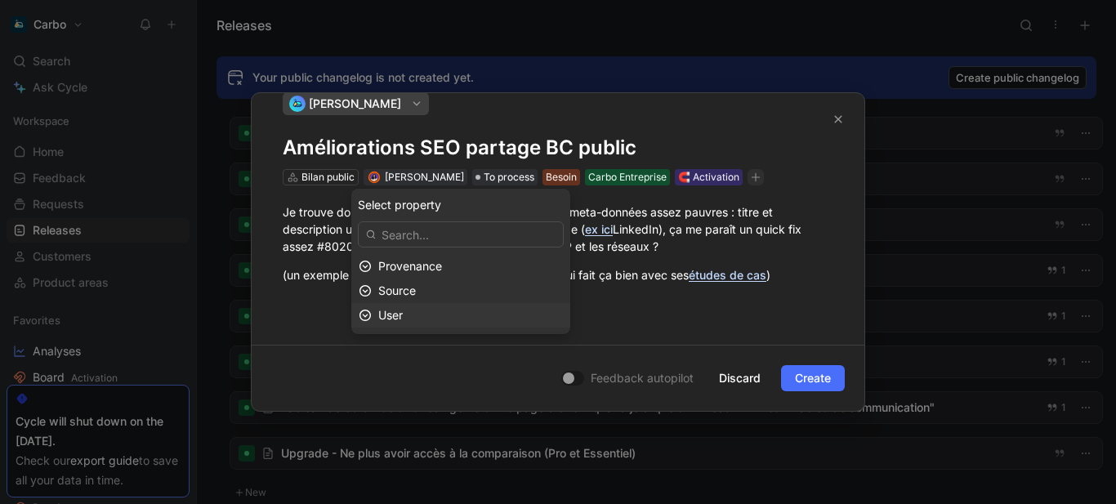
click at [470, 316] on div "User" at bounding box center [470, 316] width 185 height 20
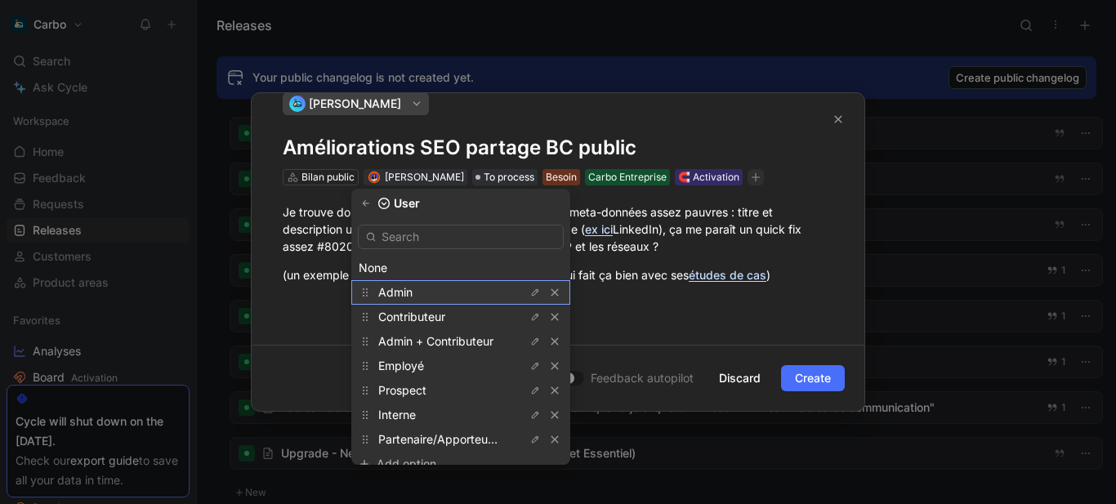
click at [443, 293] on div "Admin" at bounding box center [439, 293] width 123 height 20
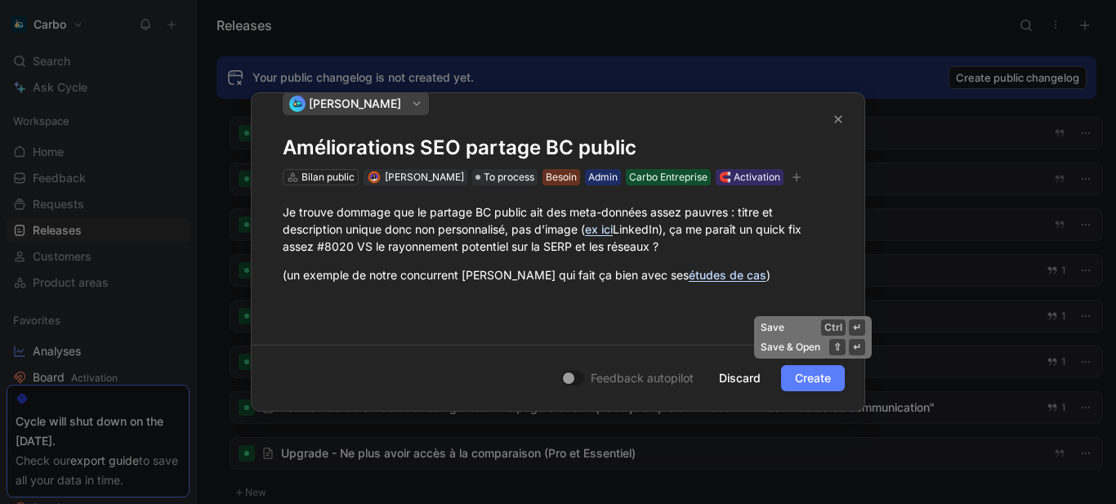
click at [824, 378] on span "Create" at bounding box center [813, 378] width 36 height 20
